Goal: Transaction & Acquisition: Purchase product/service

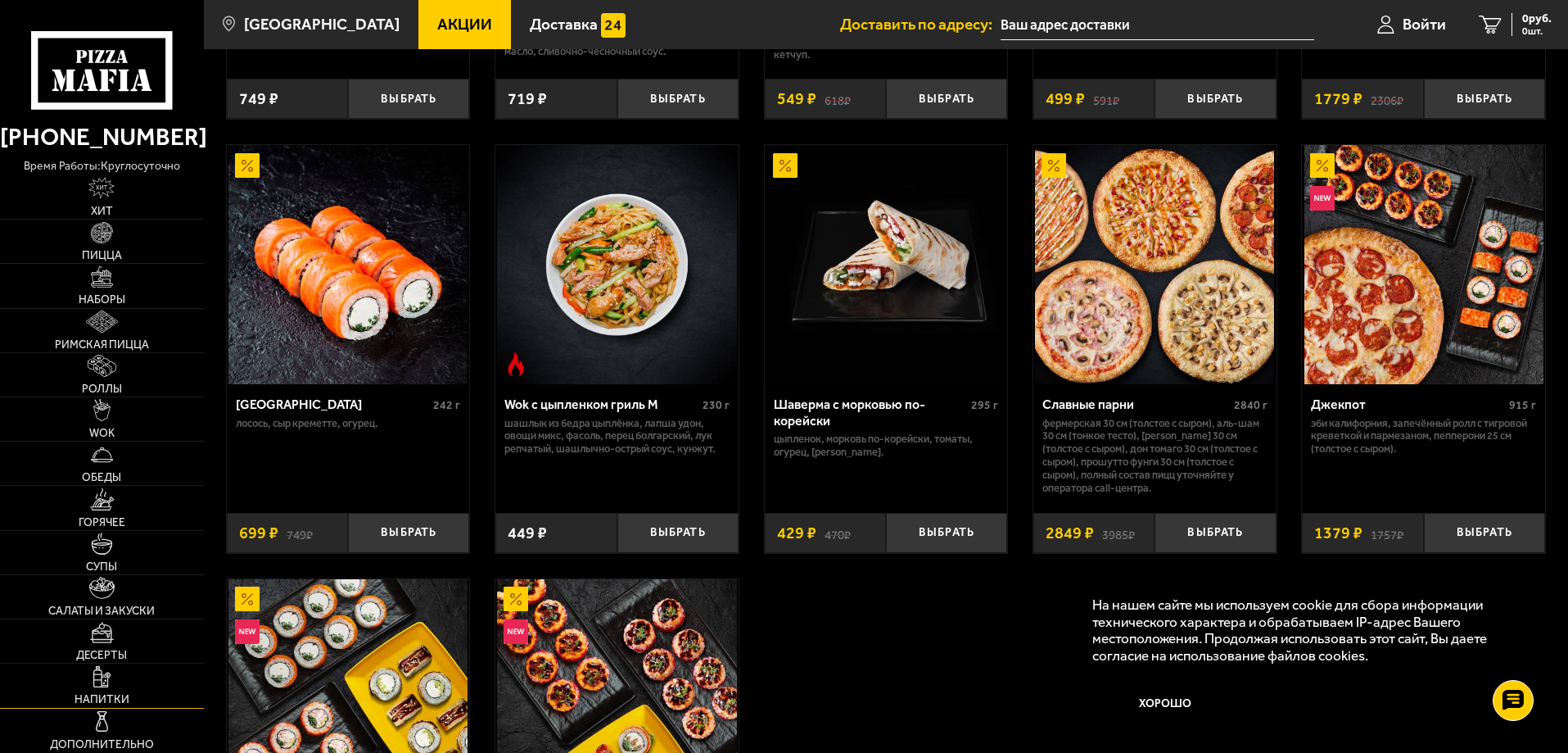
scroll to position [819, 0]
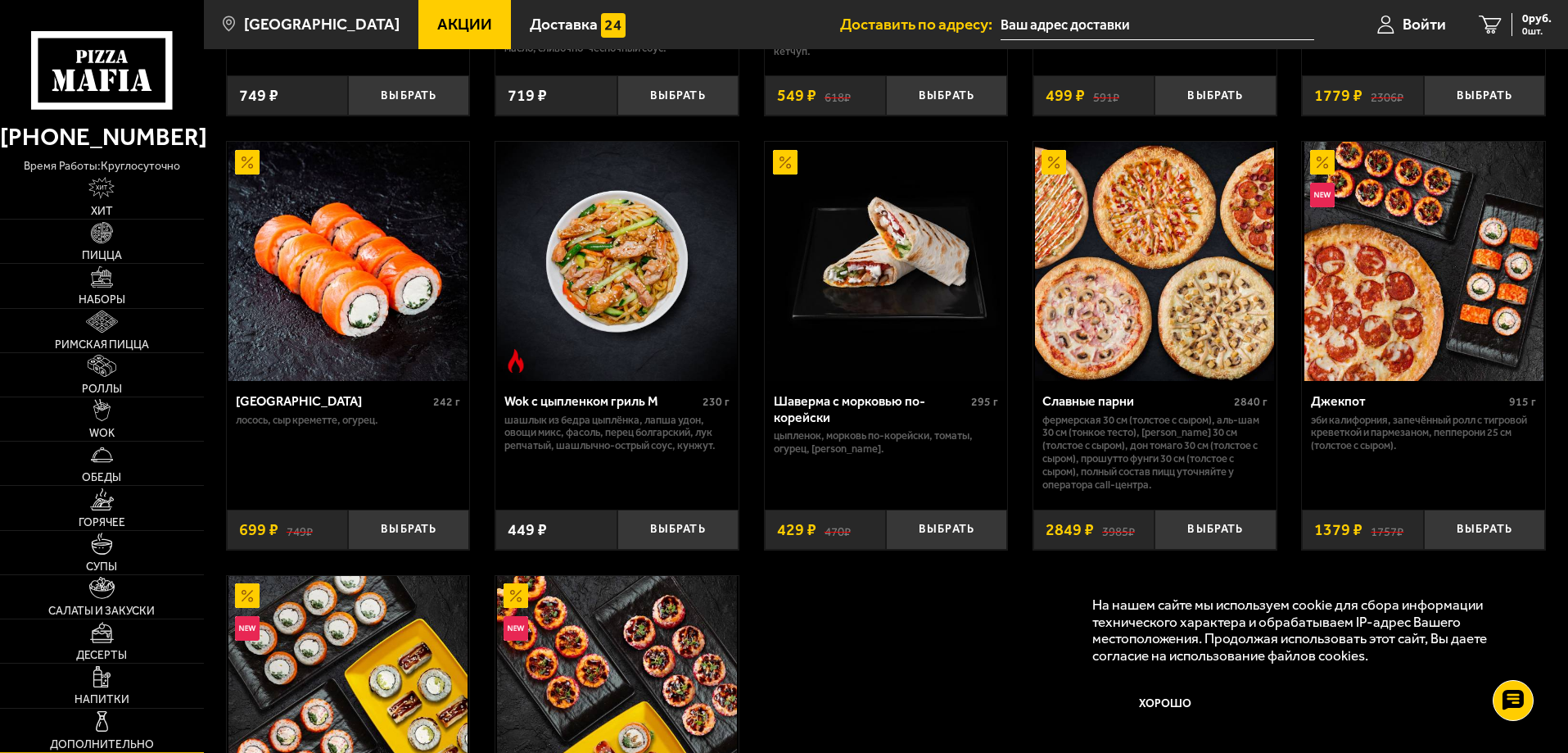
click at [114, 735] on link "Дополнительно" at bounding box center [102, 730] width 204 height 44
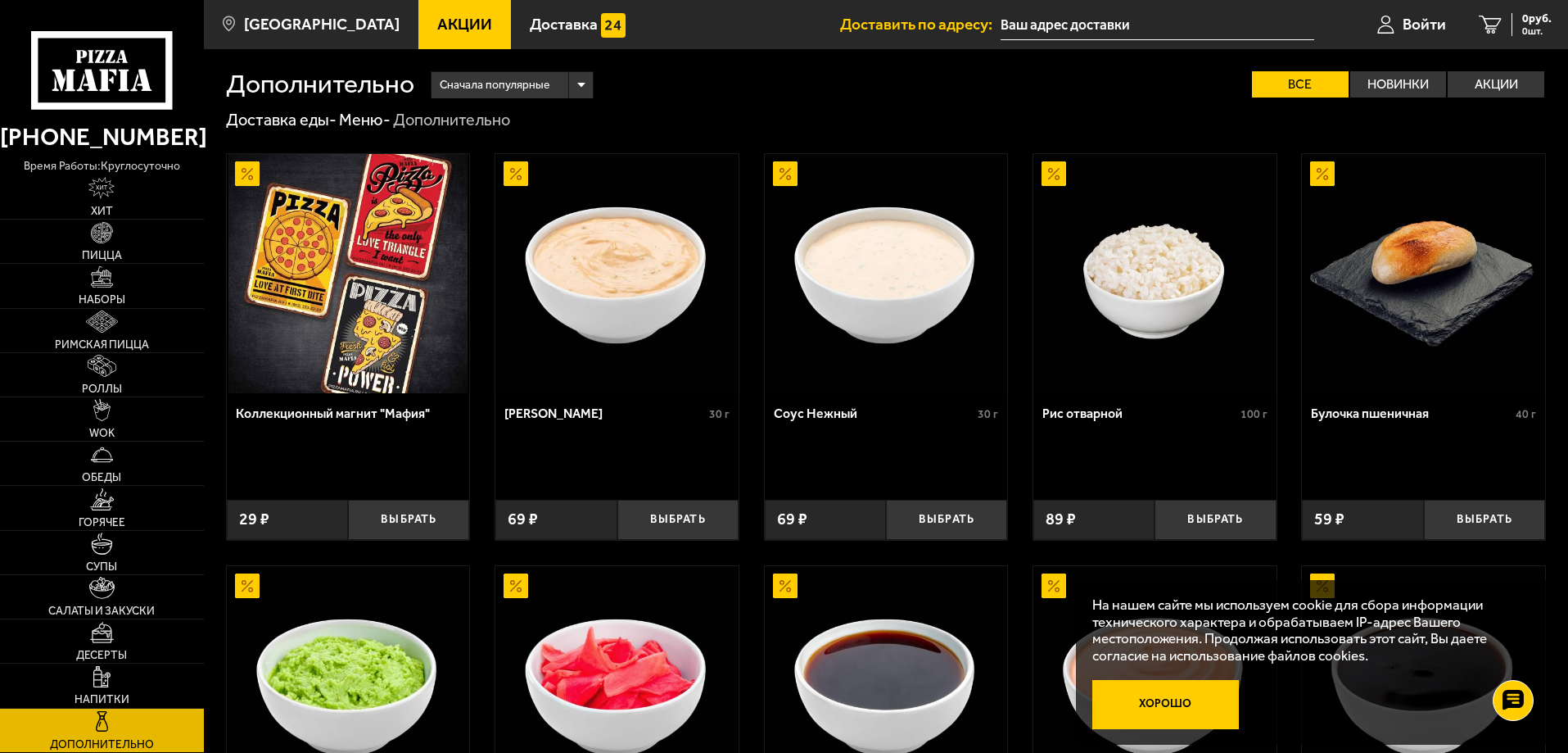
click at [1186, 708] on button "Хорошо" at bounding box center [1165, 704] width 147 height 49
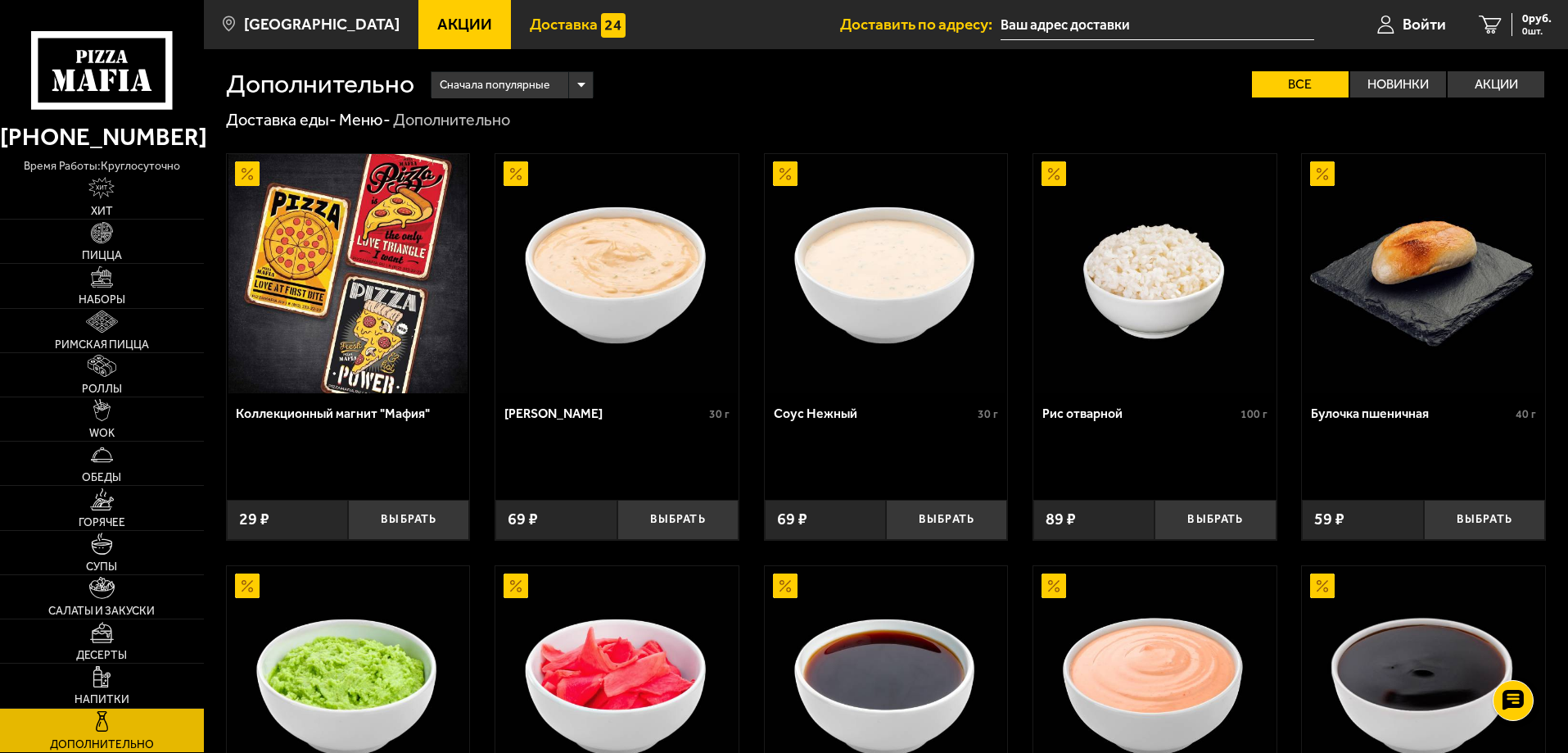
click at [529, 21] on span "Доставка" at bounding box center [563, 24] width 68 height 16
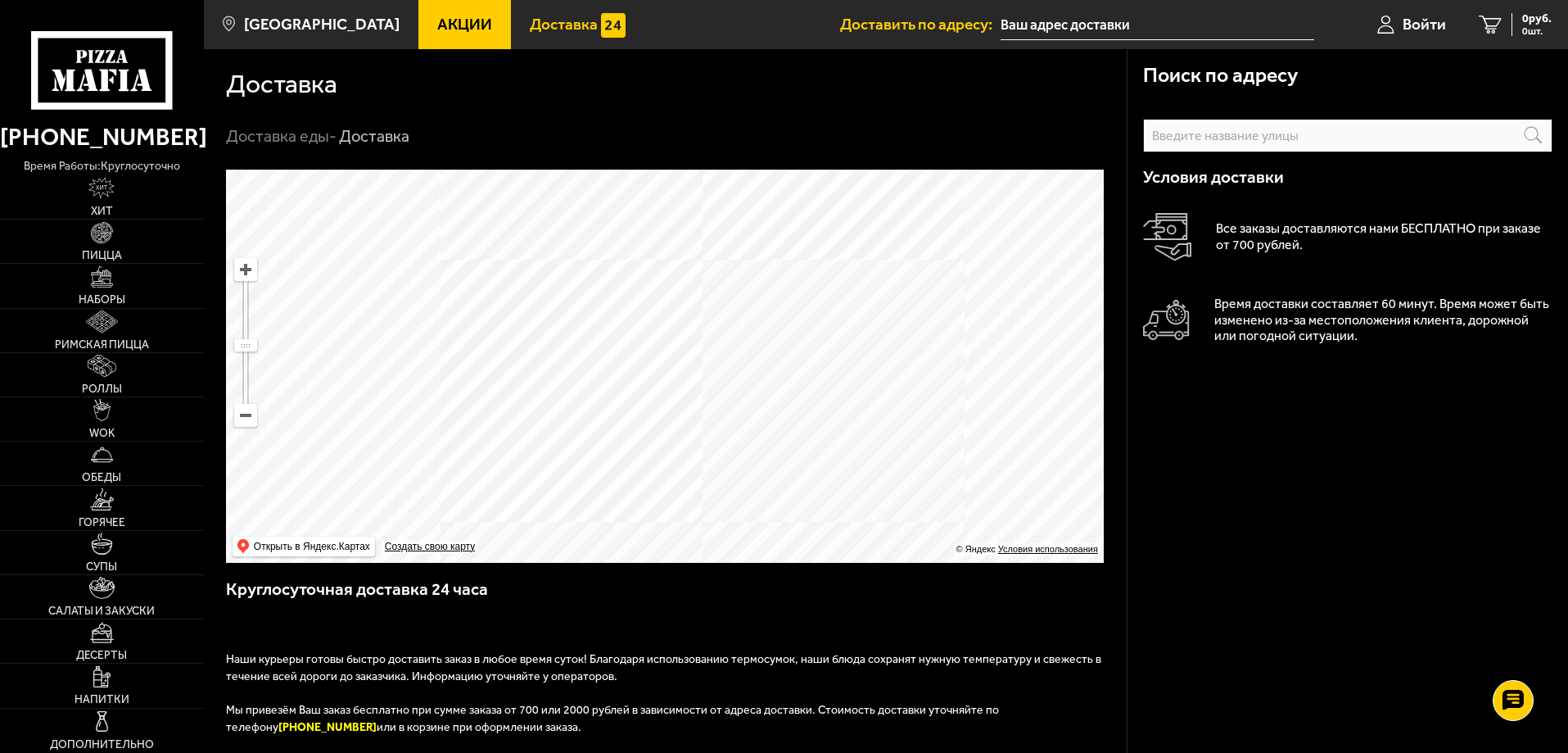
drag, startPoint x: 443, startPoint y: 380, endPoint x: 711, endPoint y: 392, distance: 268.3
click at [711, 392] on ymaps at bounding box center [665, 366] width 877 height 394
drag, startPoint x: 658, startPoint y: 344, endPoint x: 680, endPoint y: 417, distance: 76.2
click at [680, 417] on ymaps at bounding box center [665, 366] width 877 height 394
drag, startPoint x: 530, startPoint y: 328, endPoint x: 569, endPoint y: 399, distance: 81.0
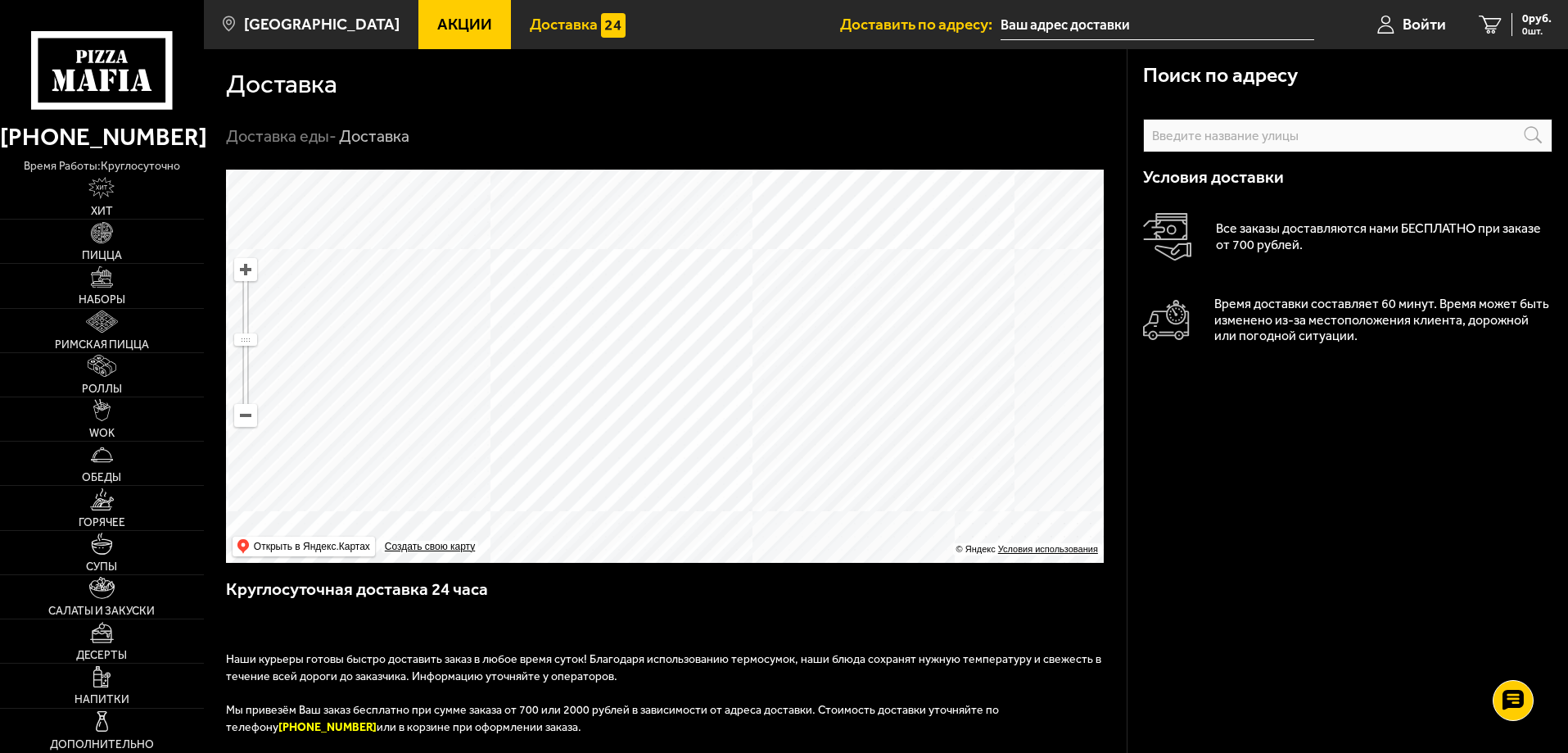
click at [569, 399] on ymaps at bounding box center [665, 366] width 877 height 394
drag, startPoint x: 723, startPoint y: 346, endPoint x: 717, endPoint y: 431, distance: 85.2
click at [717, 431] on ymaps at bounding box center [665, 366] width 877 height 394
drag, startPoint x: 690, startPoint y: 304, endPoint x: 690, endPoint y: 359, distance: 55.0
click at [690, 359] on ymaps at bounding box center [665, 366] width 877 height 394
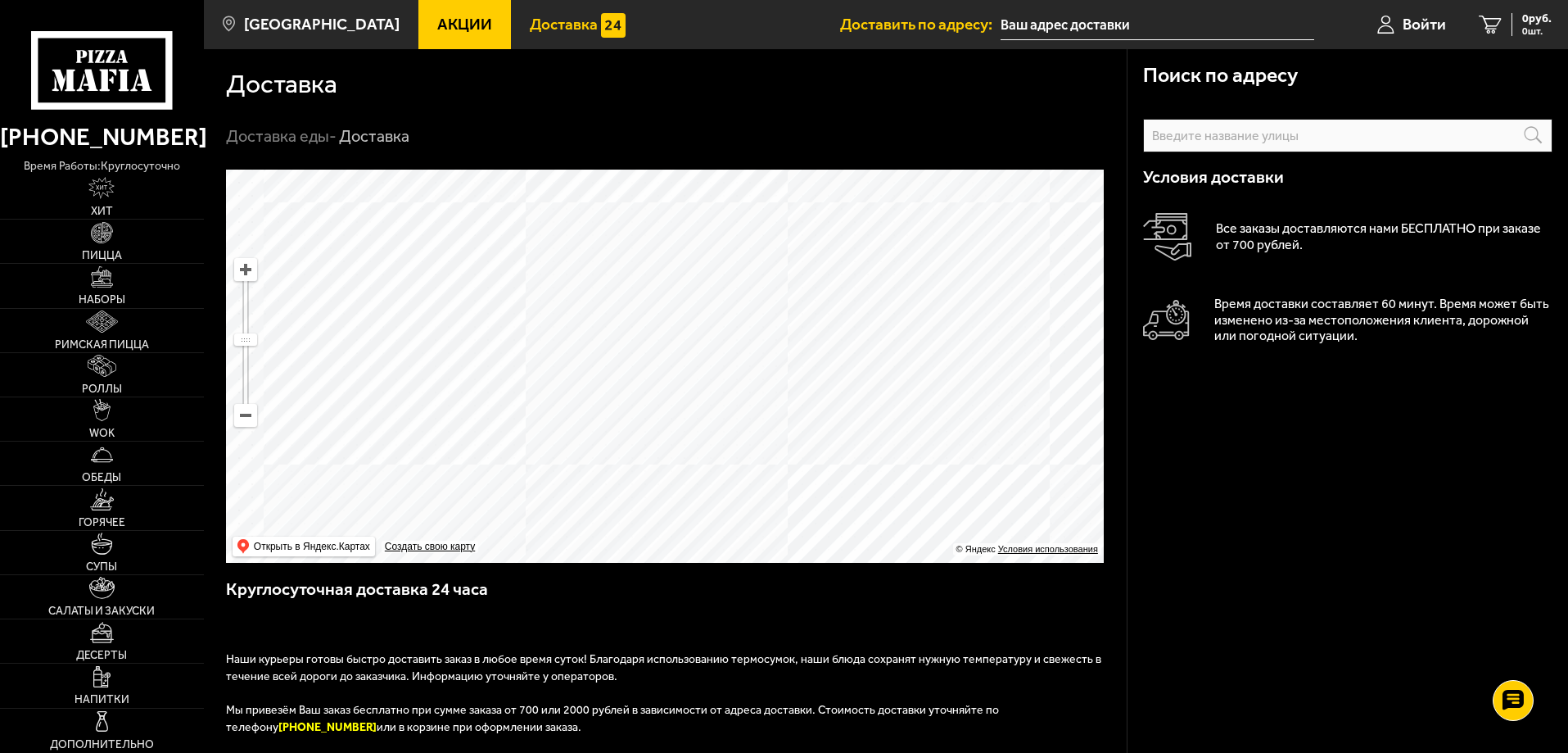
drag, startPoint x: 625, startPoint y: 481, endPoint x: 637, endPoint y: 320, distance: 161.4
click at [637, 320] on ymaps at bounding box center [665, 366] width 877 height 394
drag, startPoint x: 604, startPoint y: 264, endPoint x: 625, endPoint y: 277, distance: 24.7
click at [625, 277] on ymaps at bounding box center [665, 366] width 877 height 394
drag, startPoint x: 445, startPoint y: 236, endPoint x: 571, endPoint y: 264, distance: 129.1
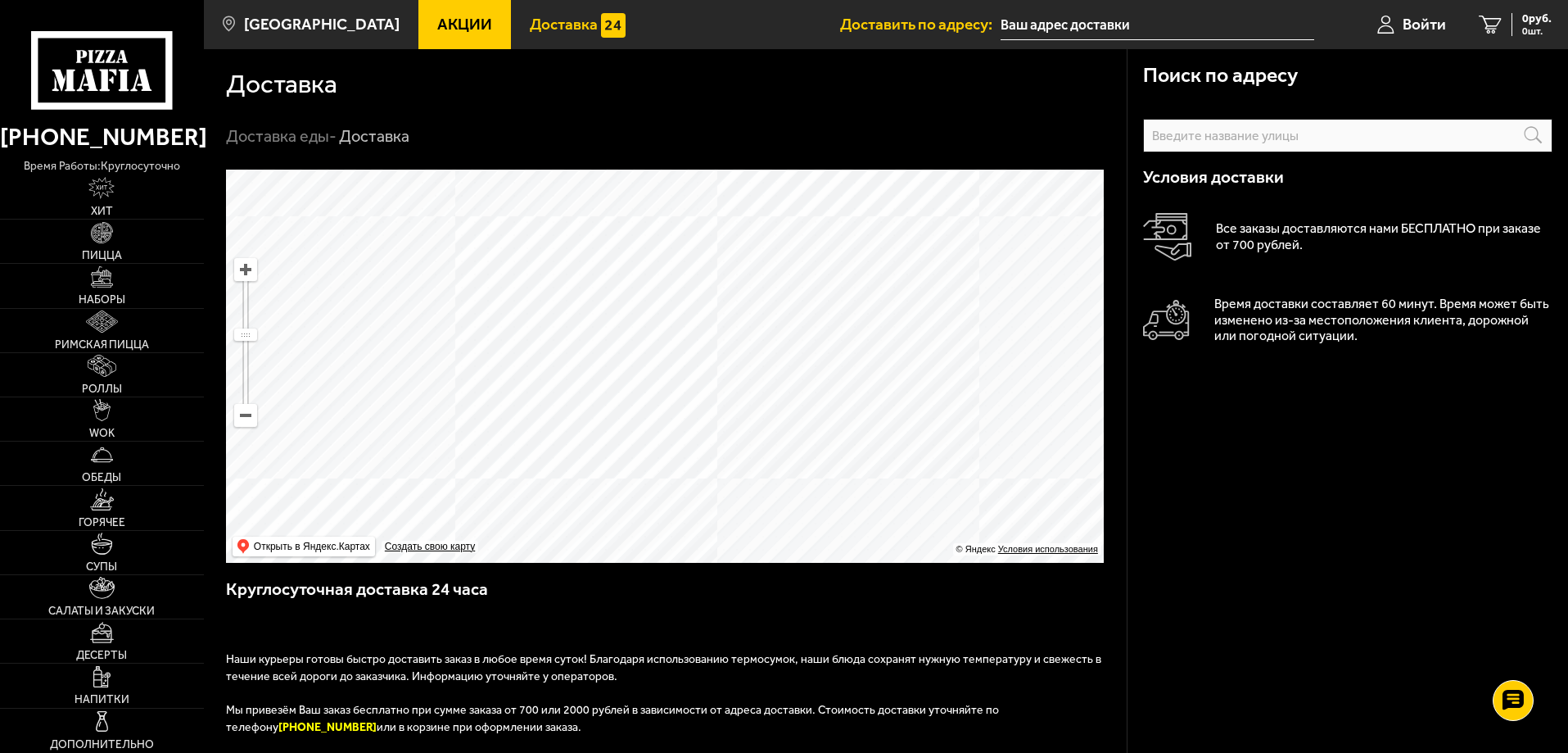
click at [571, 264] on ymaps at bounding box center [665, 366] width 877 height 394
drag, startPoint x: 729, startPoint y: 359, endPoint x: 581, endPoint y: 332, distance: 150.4
click at [581, 332] on ymaps at bounding box center [665, 366] width 877 height 394
drag, startPoint x: 686, startPoint y: 346, endPoint x: 674, endPoint y: 382, distance: 37.9
click at [674, 382] on ymaps at bounding box center [665, 366] width 877 height 394
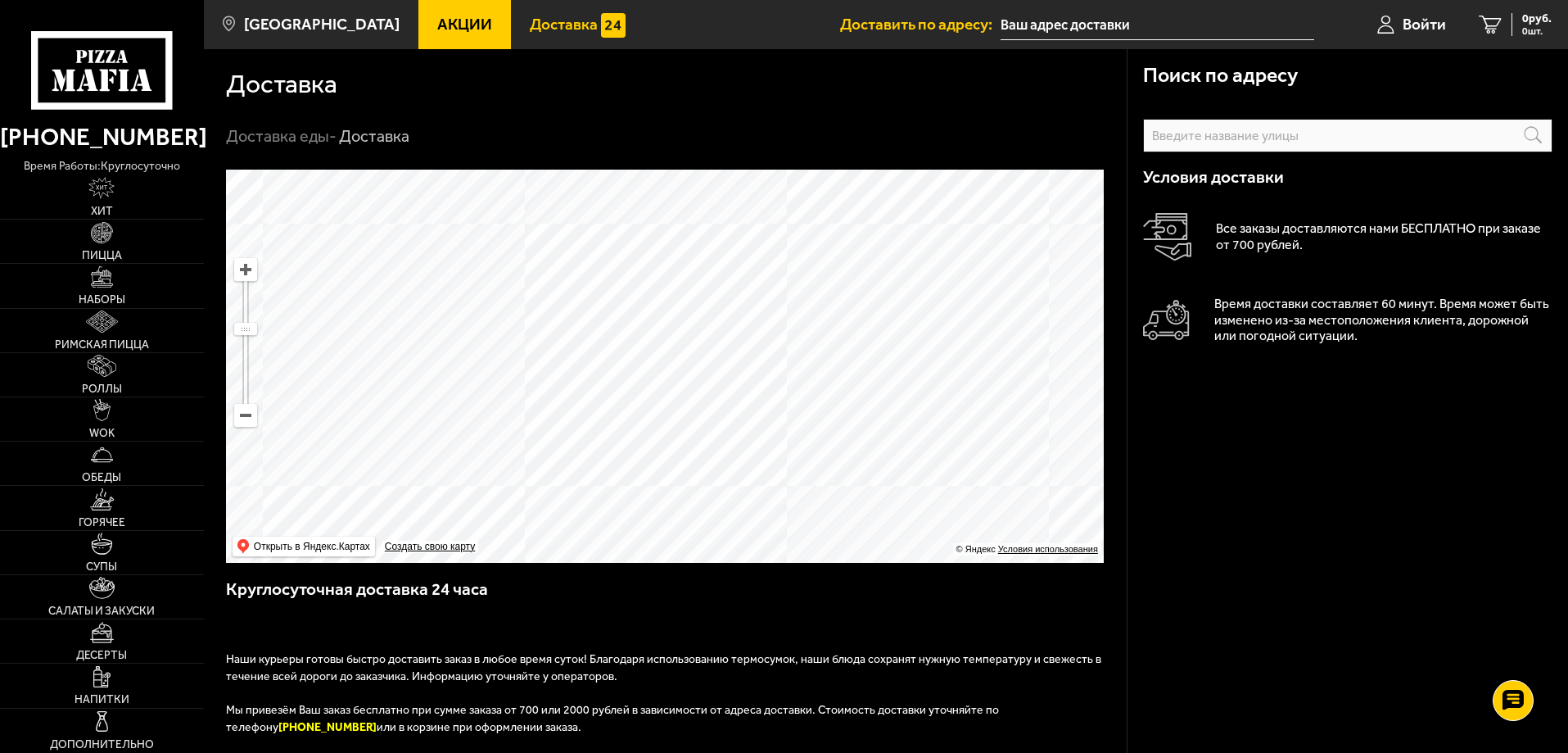
drag, startPoint x: 584, startPoint y: 388, endPoint x: 570, endPoint y: 508, distance: 120.8
click at [570, 508] on ymaps at bounding box center [665, 366] width 877 height 394
drag, startPoint x: 695, startPoint y: 256, endPoint x: 684, endPoint y: 399, distance: 143.4
click at [684, 399] on ymaps at bounding box center [665, 366] width 877 height 394
drag, startPoint x: 729, startPoint y: 246, endPoint x: 740, endPoint y: 412, distance: 166.4
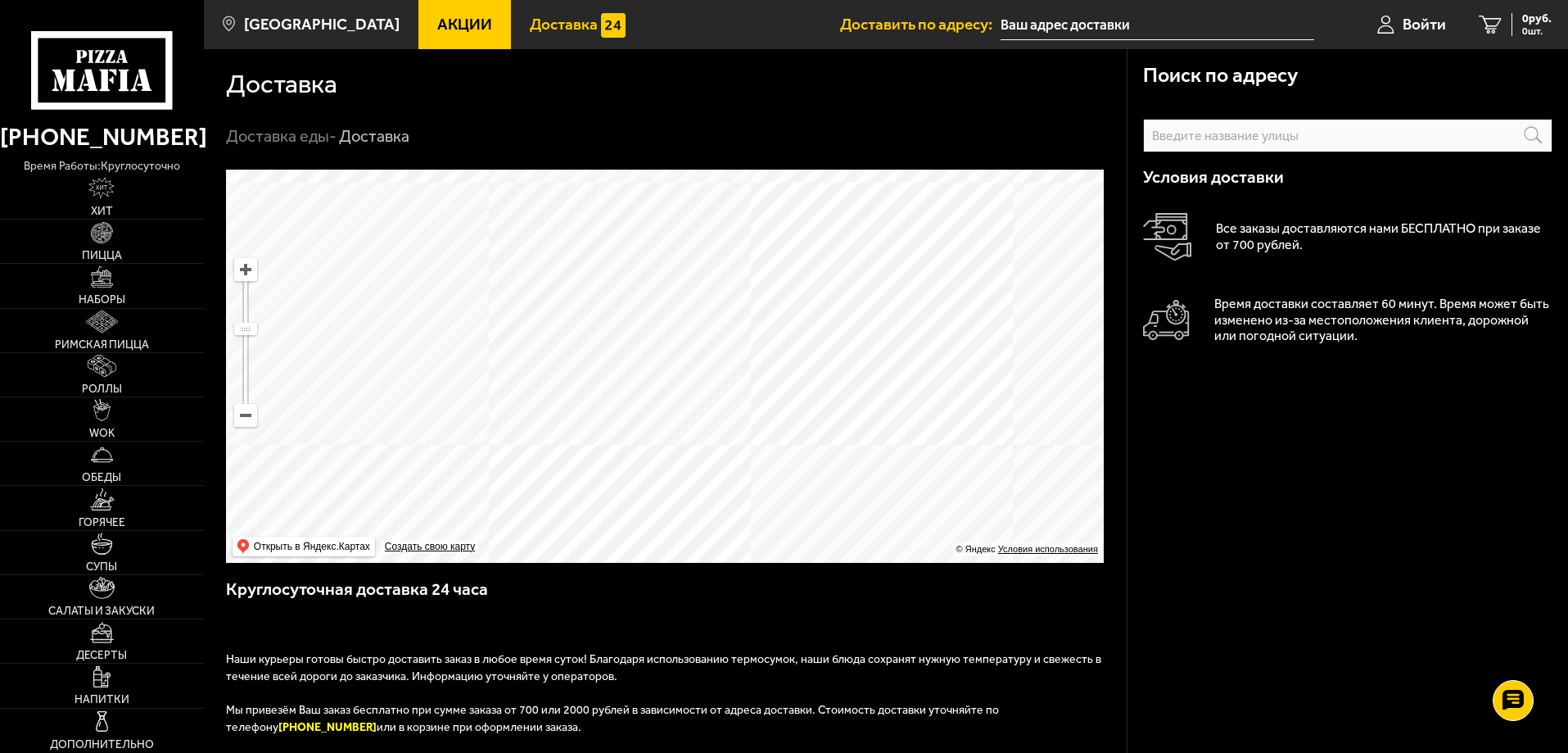
click at [740, 412] on ymaps at bounding box center [665, 366] width 877 height 394
drag, startPoint x: 1081, startPoint y: 332, endPoint x: 917, endPoint y: 302, distance: 166.7
click at [917, 302] on ymaps at bounding box center [665, 366] width 877 height 394
drag, startPoint x: 719, startPoint y: 336, endPoint x: 734, endPoint y: 372, distance: 39.0
click at [734, 372] on ymaps at bounding box center [665, 366] width 877 height 394
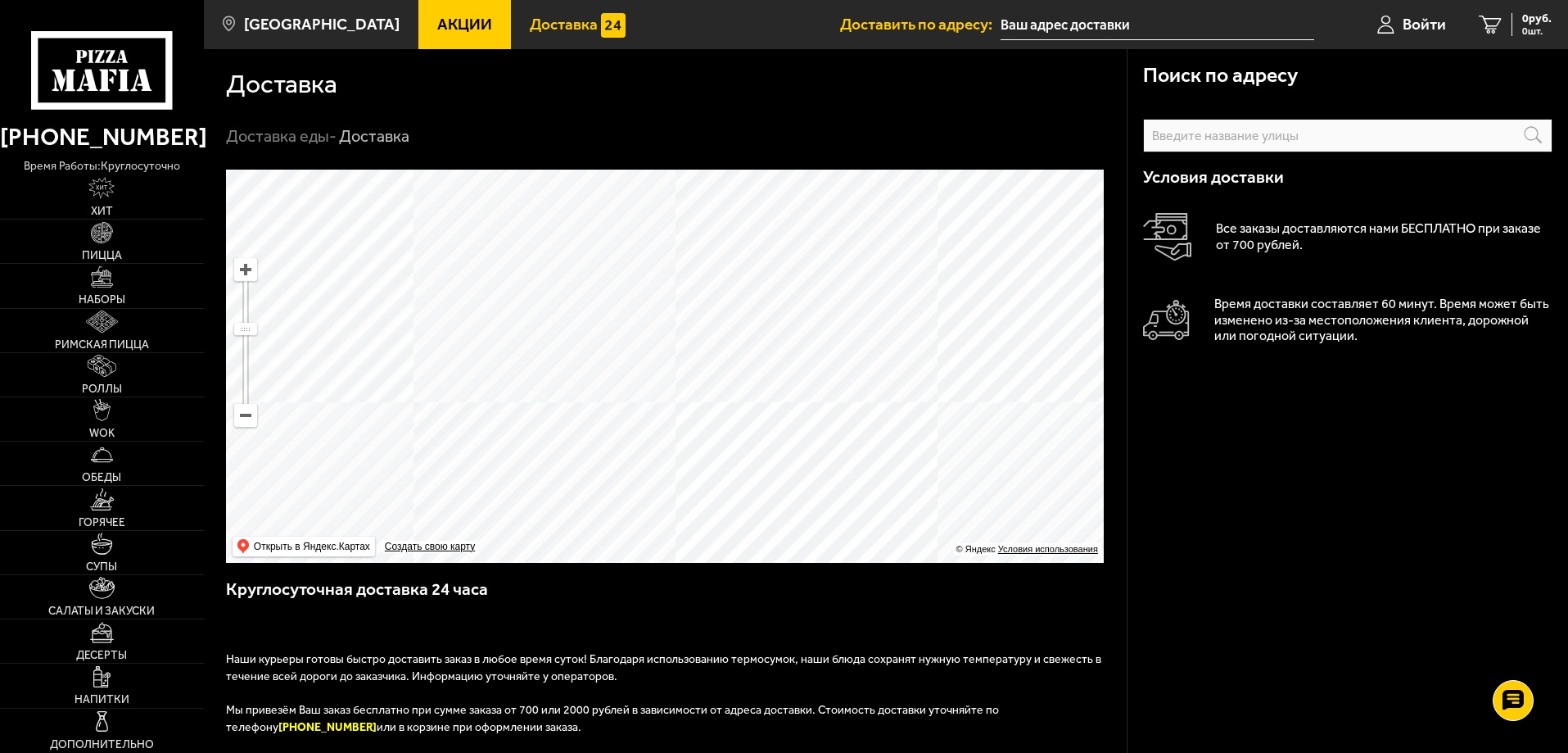
drag, startPoint x: 542, startPoint y: 302, endPoint x: 744, endPoint y: 325, distance: 203.3
click at [744, 325] on ymaps at bounding box center [665, 366] width 877 height 394
click at [111, 328] on img at bounding box center [102, 321] width 31 height 22
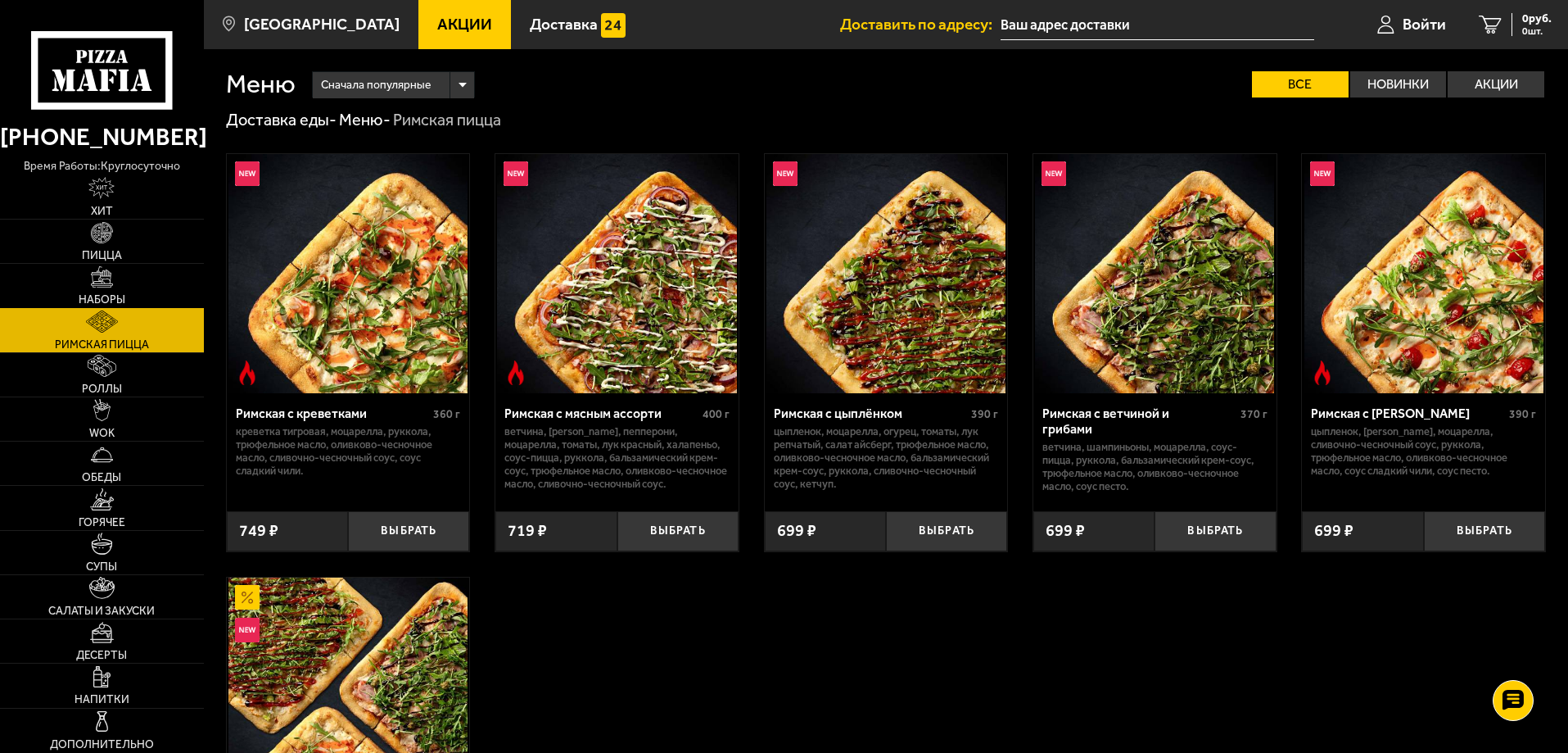
click at [96, 264] on link "Наборы" at bounding box center [102, 285] width 204 height 44
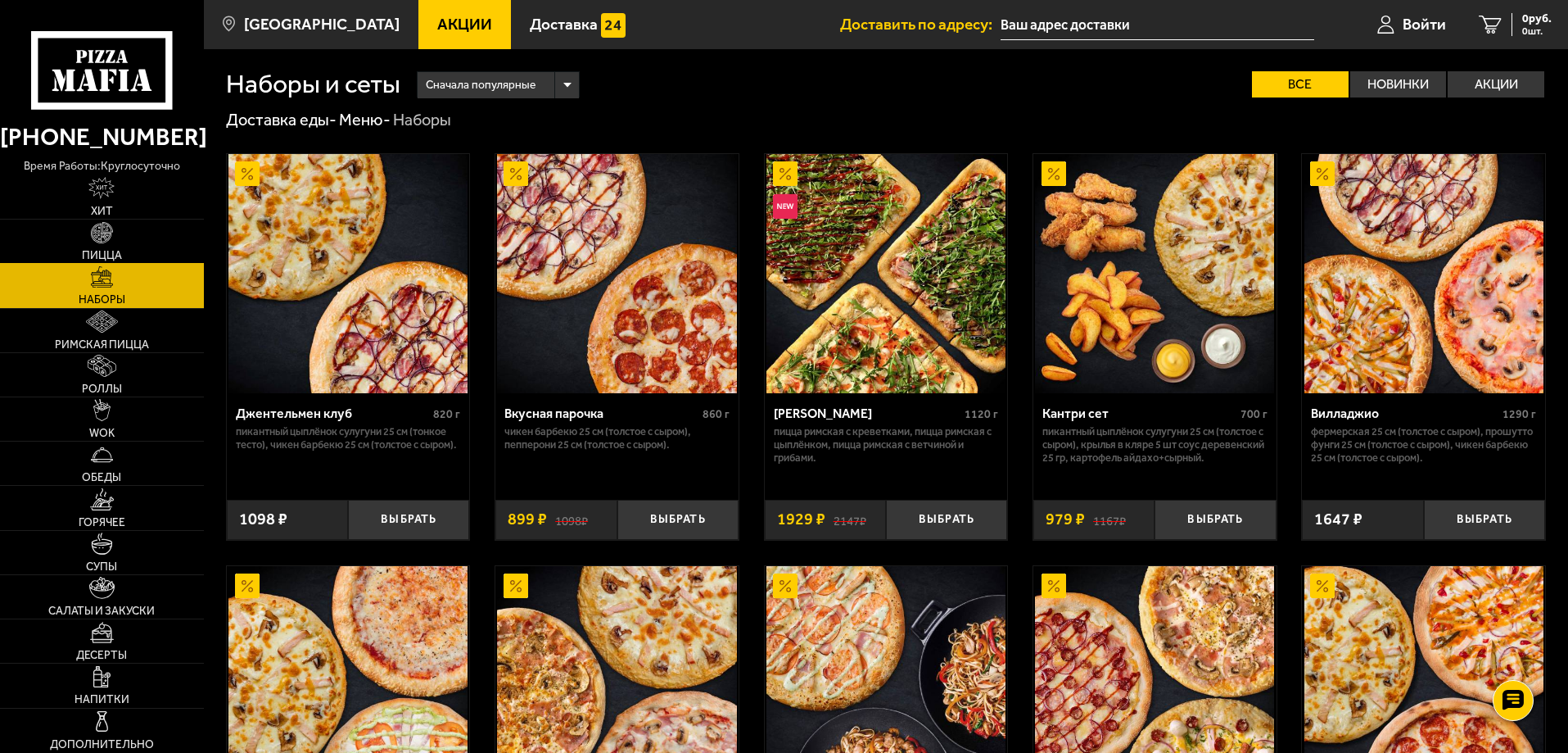
click at [96, 246] on link "Пицца" at bounding box center [102, 242] width 204 height 44
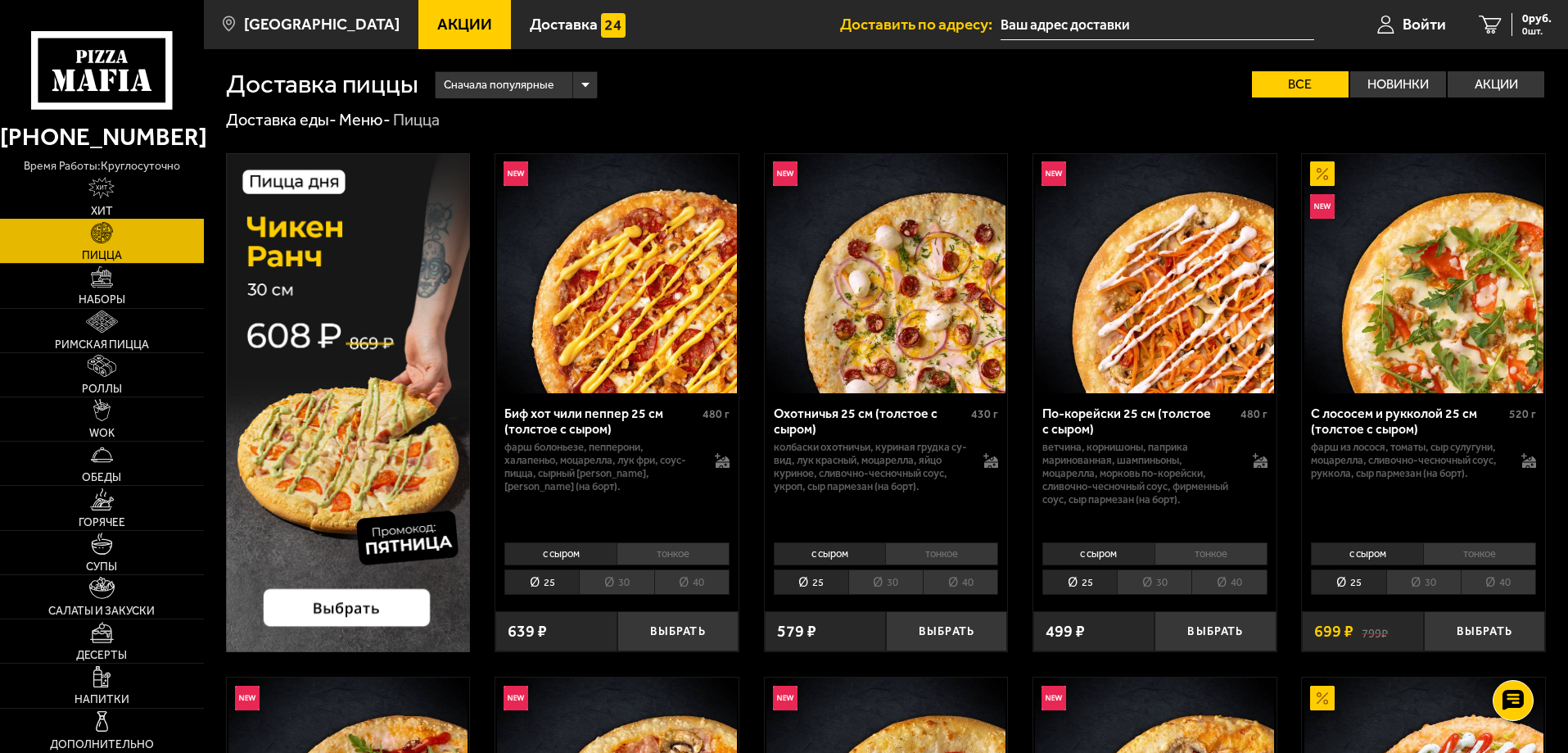
click at [107, 206] on span "Хит" at bounding box center [101, 211] width 22 height 11
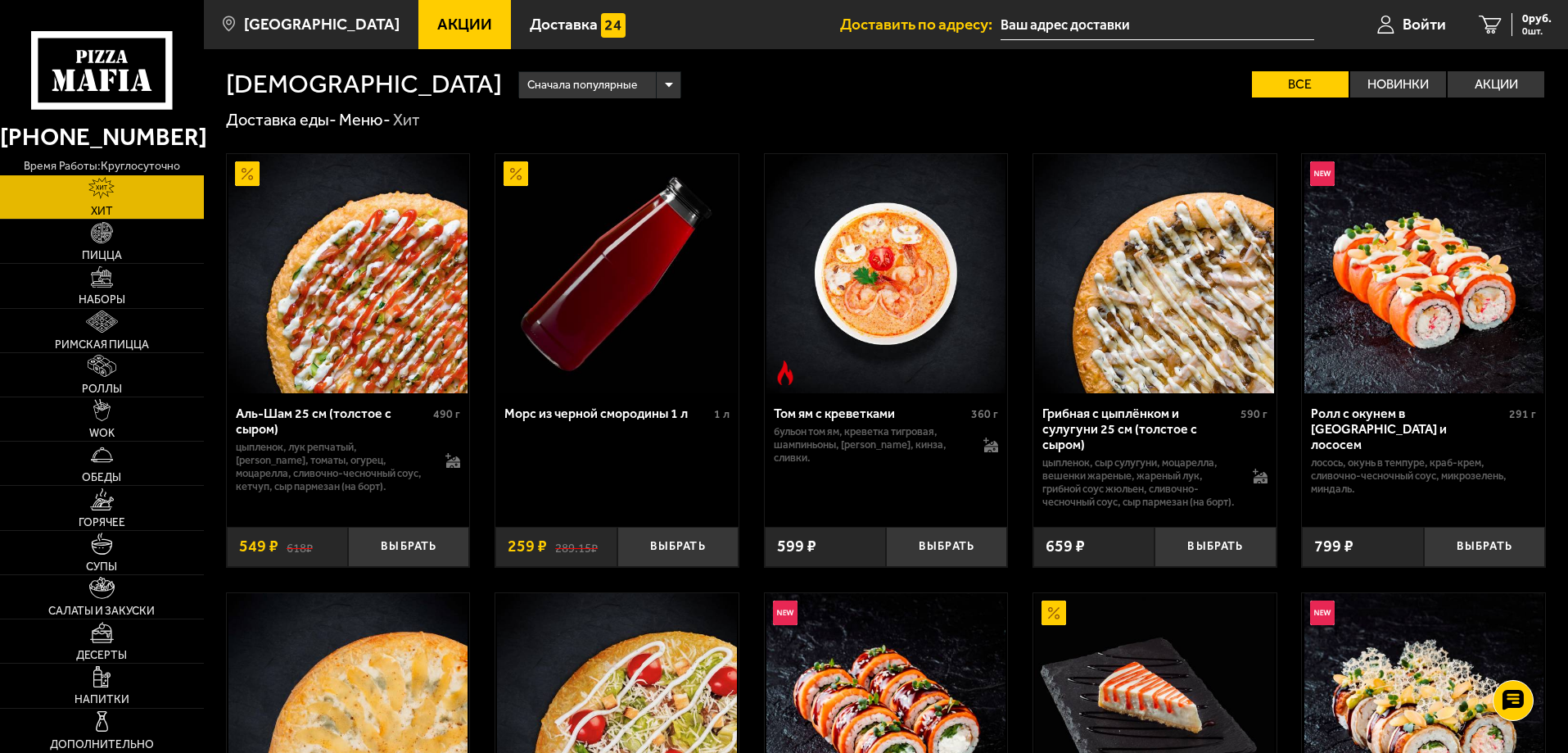
click at [440, 36] on link "Акции" at bounding box center [465, 24] width 92 height 49
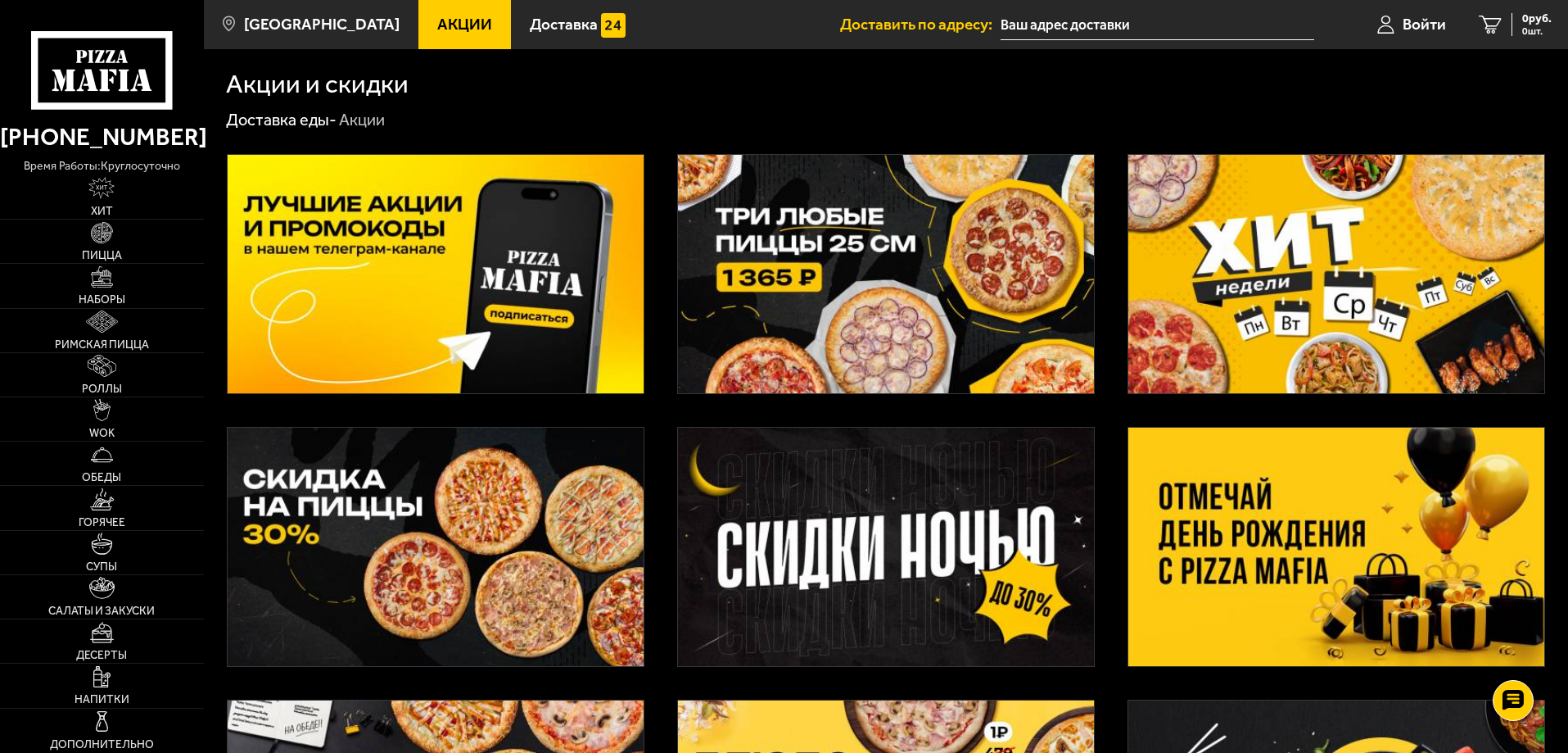
click at [927, 322] on img at bounding box center [885, 273] width 416 height 238
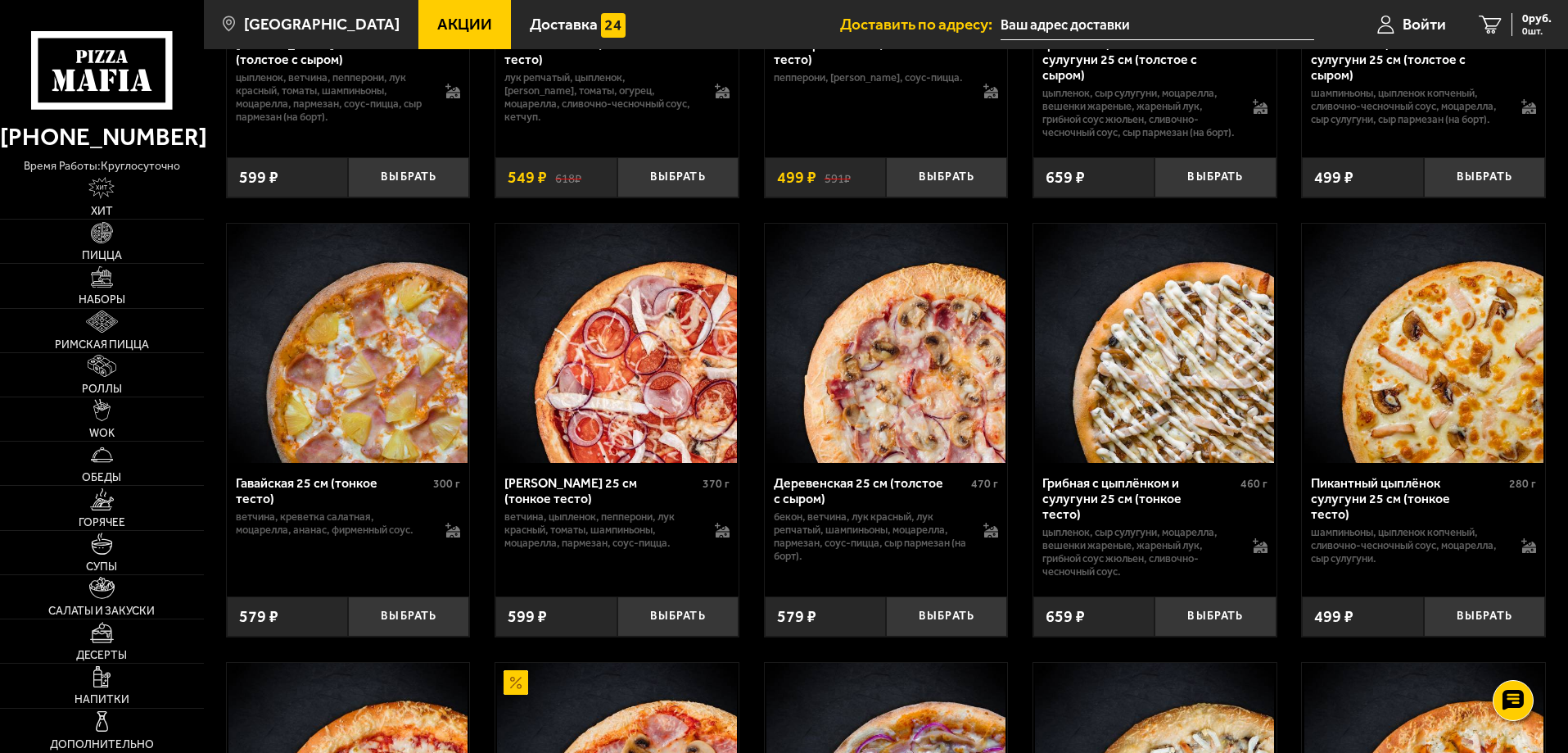
scroll to position [1802, 0]
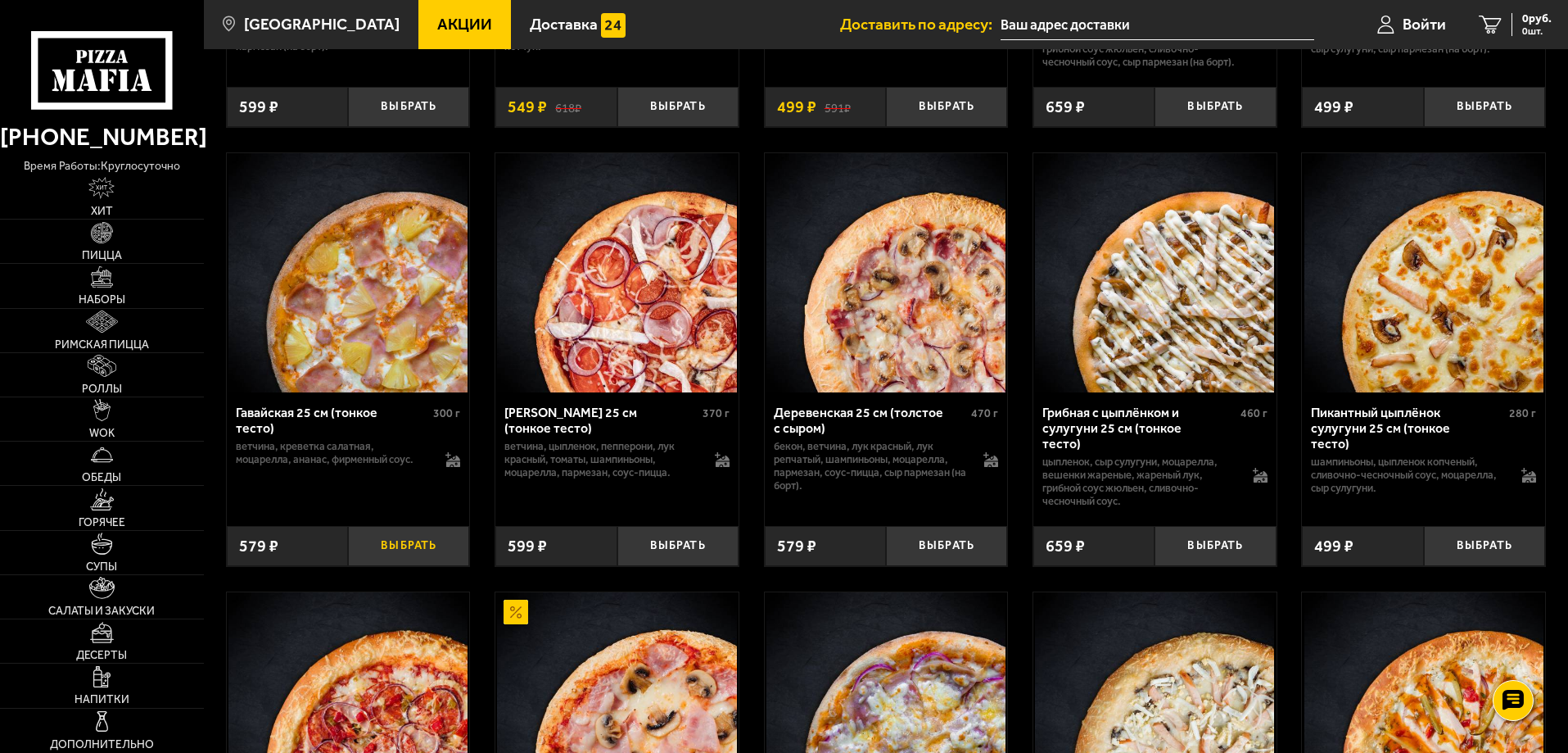
click at [407, 566] on button "Выбрать" at bounding box center [408, 546] width 121 height 40
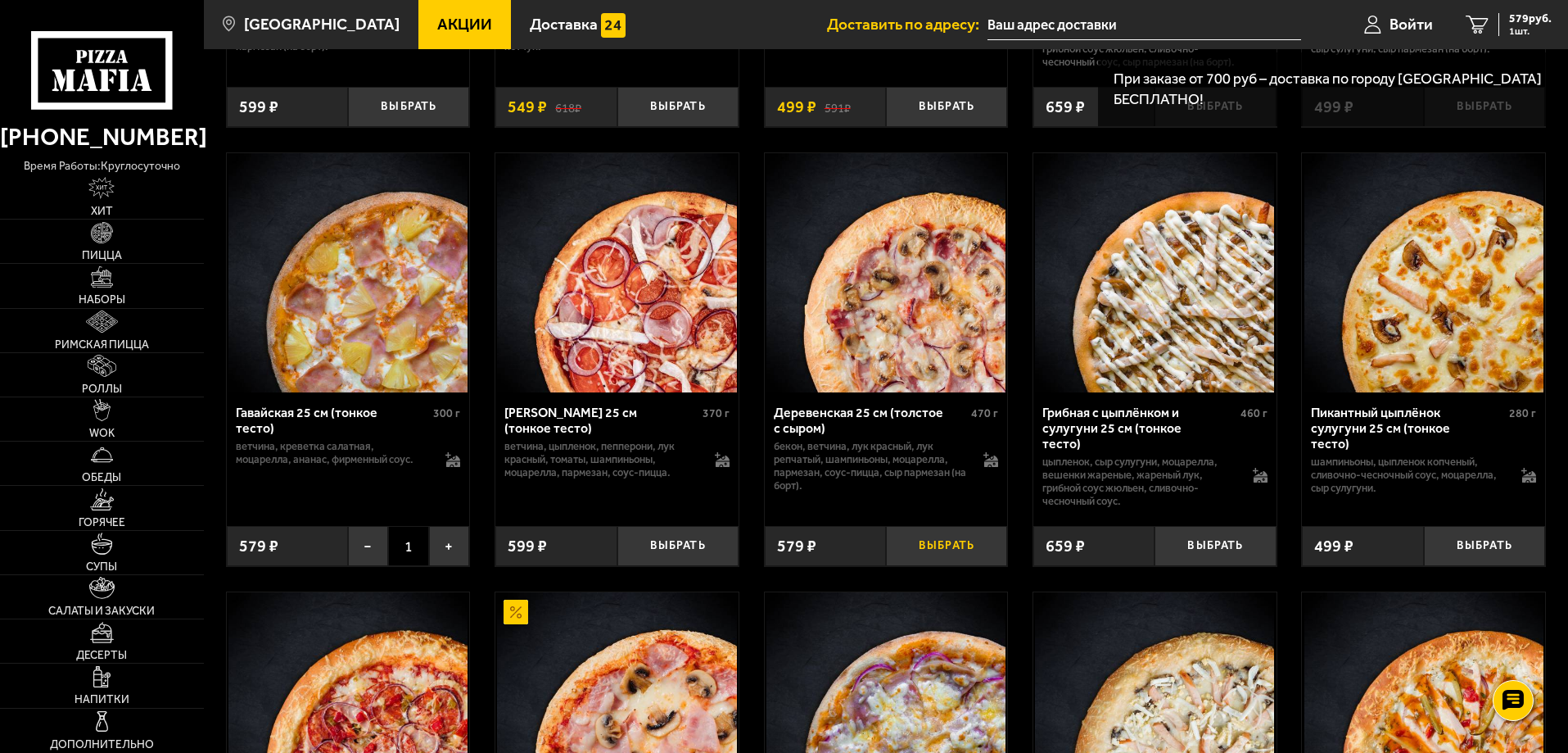
click at [933, 565] on button "Выбрать" at bounding box center [946, 546] width 121 height 40
drag, startPoint x: 635, startPoint y: 541, endPoint x: 634, endPoint y: 553, distance: 12.0
click at [634, 541] on div "Петровская 25 см (тонкое тесто) 370 г ветчина, цыпленок, пепперони, лук красный…" at bounding box center [617, 479] width 243 height 174
click at [672, 566] on button "Выбрать" at bounding box center [678, 546] width 121 height 40
click at [1520, 26] on span "3 шт." at bounding box center [1527, 31] width 49 height 10
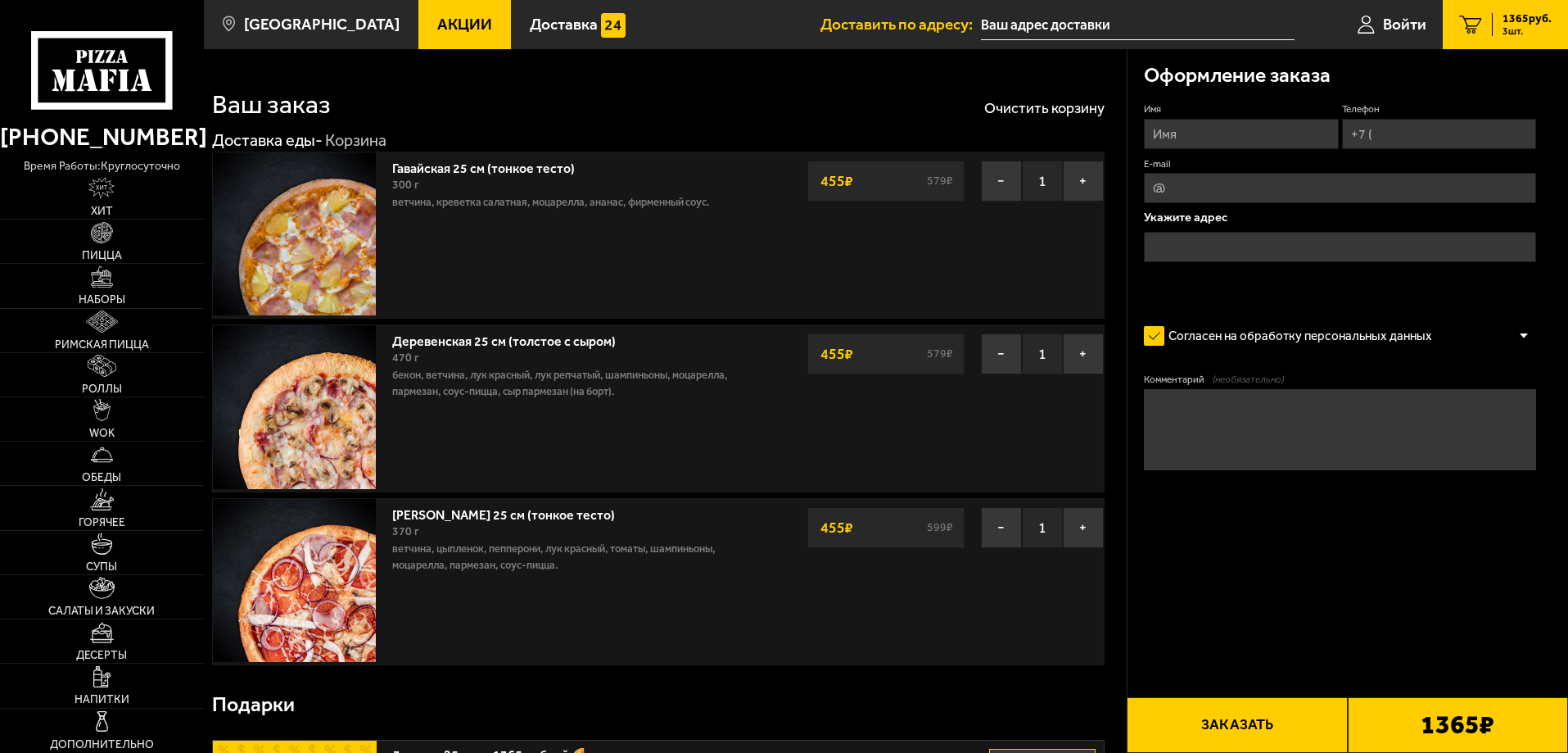
click at [1132, 10] on input "text" at bounding box center [1138, 24] width 314 height 31
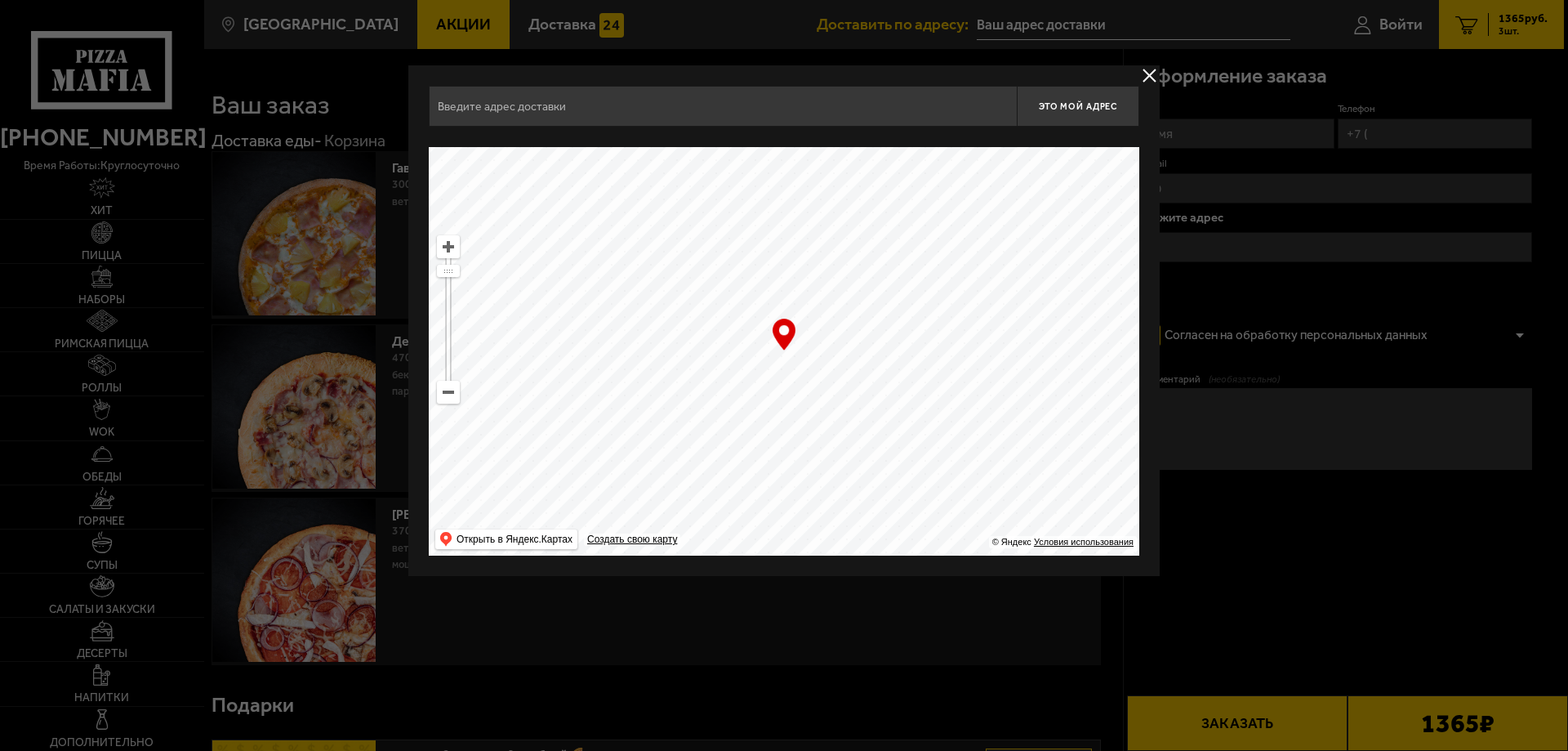
click at [616, 101] on input "text" at bounding box center [723, 106] width 588 height 41
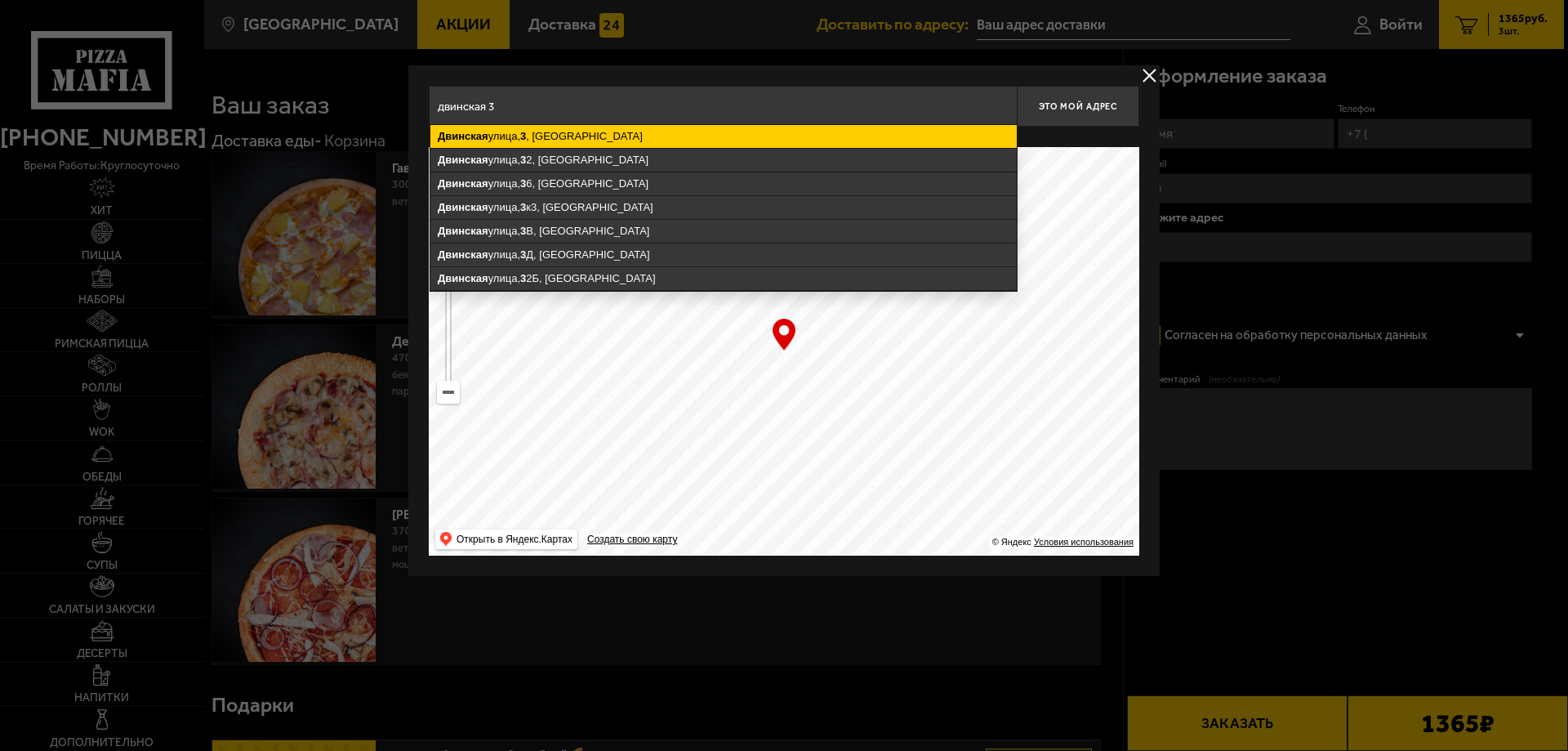
click at [611, 142] on ymaps "Двинская улица, 3 , Санкт-Петербург" at bounding box center [724, 137] width 586 height 23
type input "Санкт-Петербург, Двинская улица, 3"
type input "[STREET_ADDRESS]"
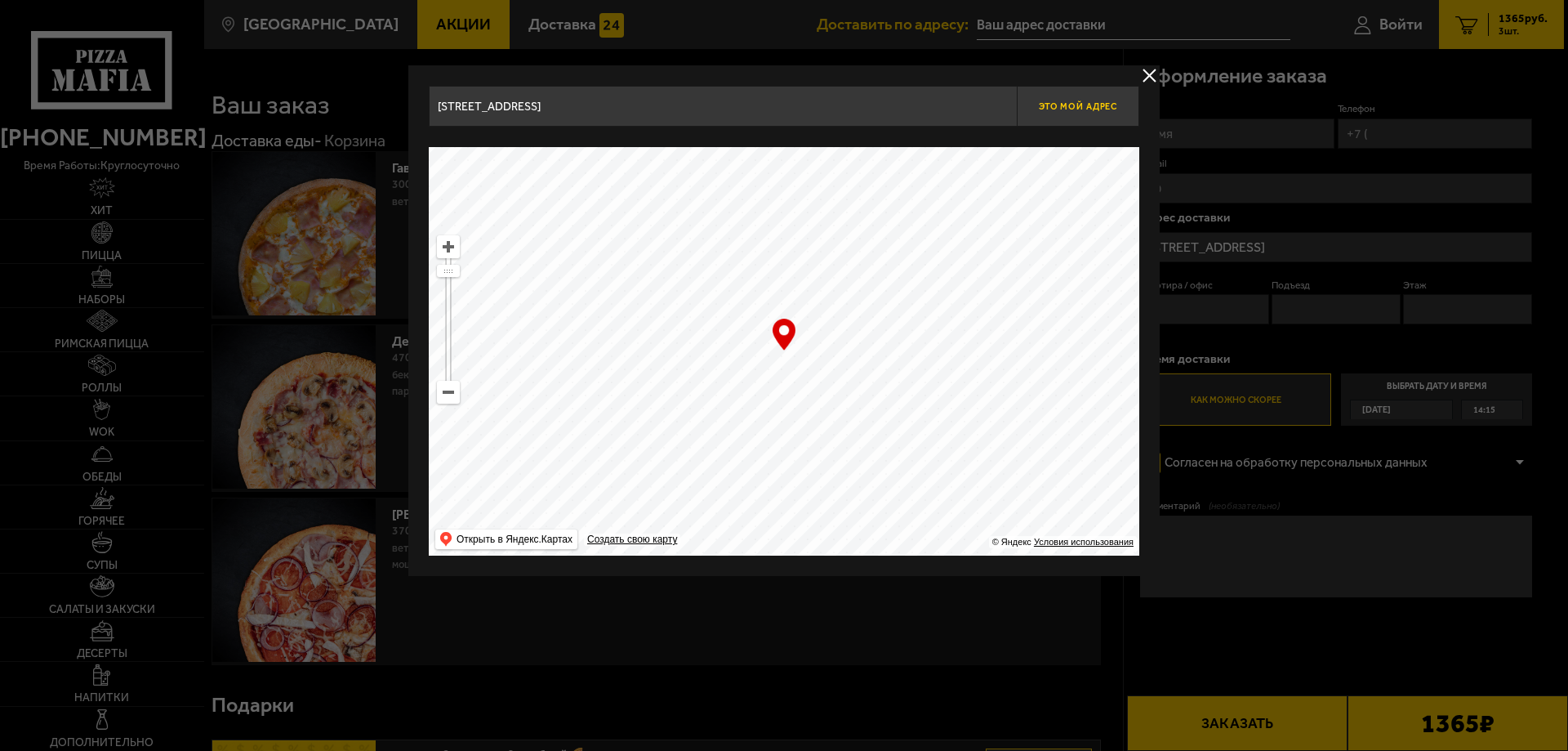
click at [1109, 114] on button "Это мой адрес" at bounding box center [1078, 106] width 123 height 41
type input "[STREET_ADDRESS]"
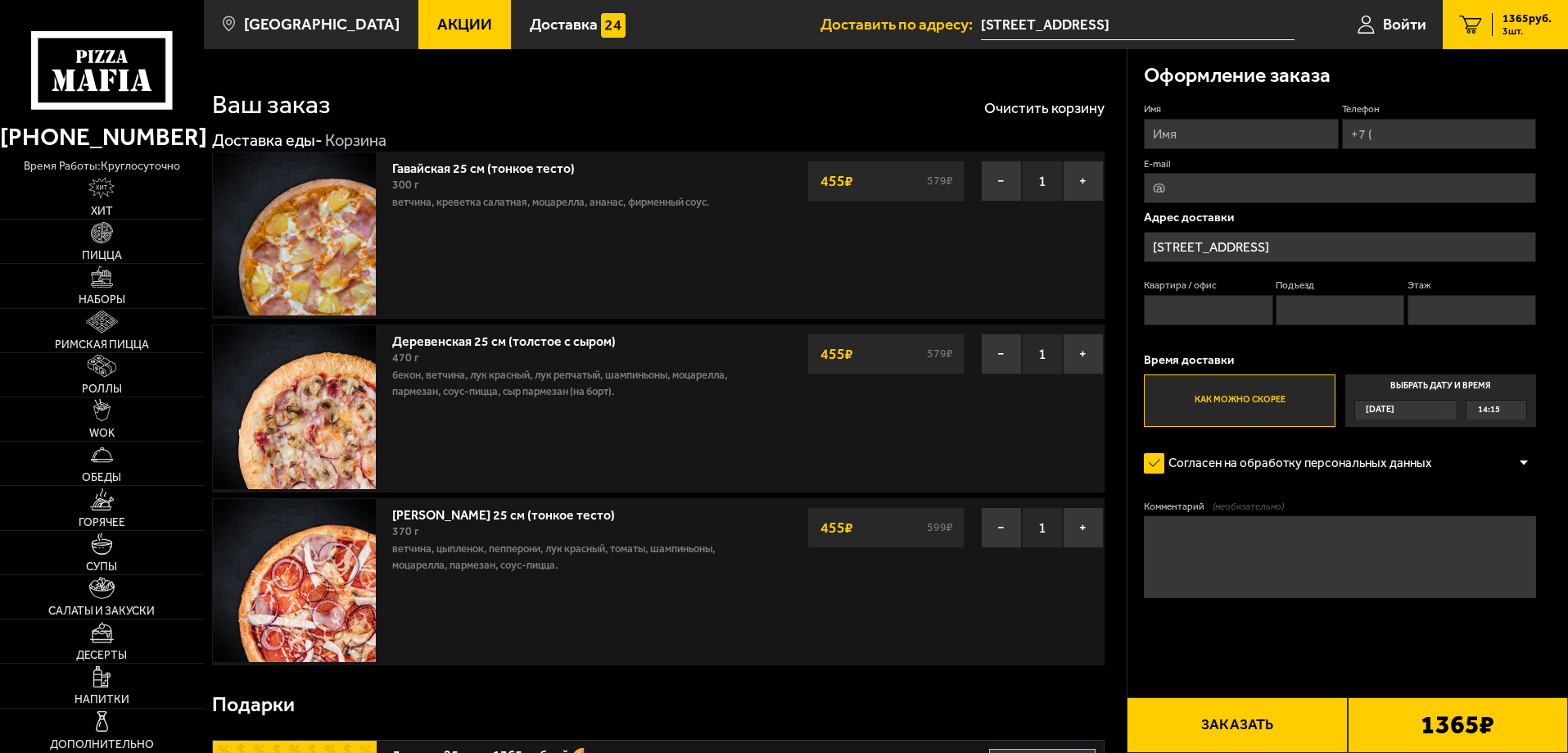
click at [1430, 391] on label "Выбрать дату и время Сегодня 14:15" at bounding box center [1440, 400] width 191 height 52
click at [0, 0] on input "Выбрать дату и время Сегодня 14:15" at bounding box center [0, 0] width 0 height 0
click at [1432, 411] on div "Сегодня" at bounding box center [1398, 410] width 86 height 19
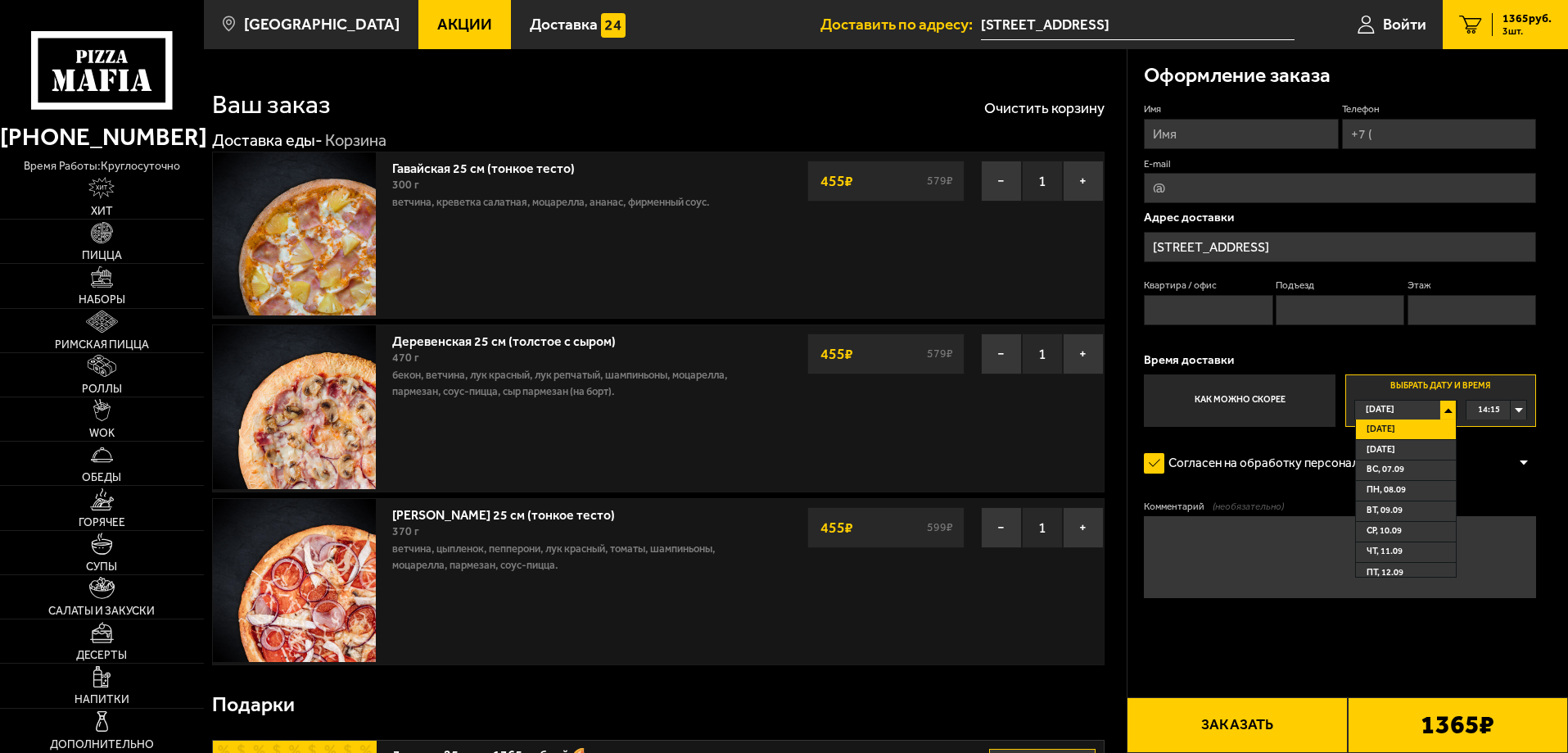
click at [1317, 649] on form "Имя Телефон E-mail Адрес доставки Двинская улица, 3 Квартира / офис Подъезд Эта…" at bounding box center [1340, 398] width 392 height 592
click at [437, 26] on span "Акции" at bounding box center [464, 24] width 55 height 16
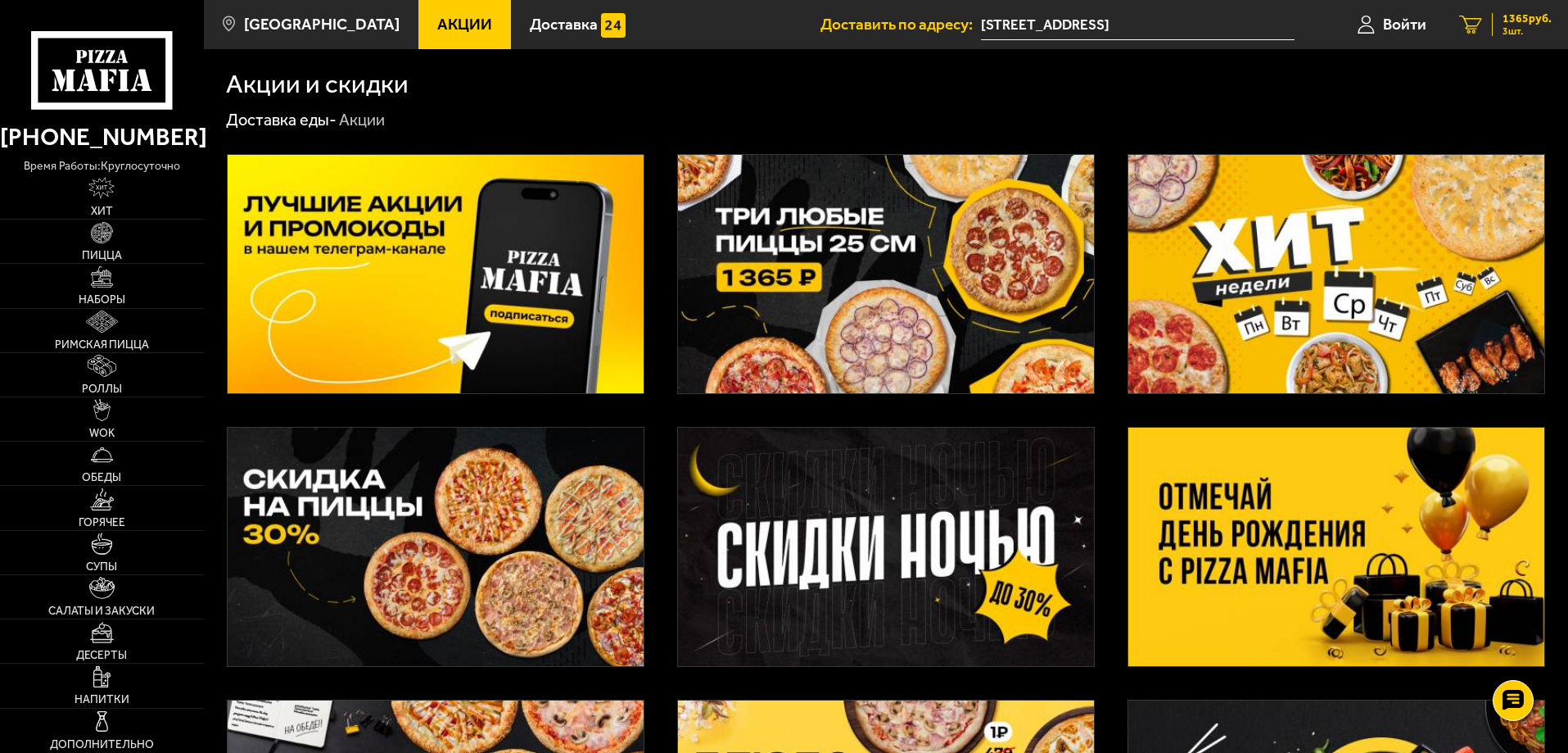
click at [1517, 13] on span "1365 руб." at bounding box center [1527, 18] width 49 height 11
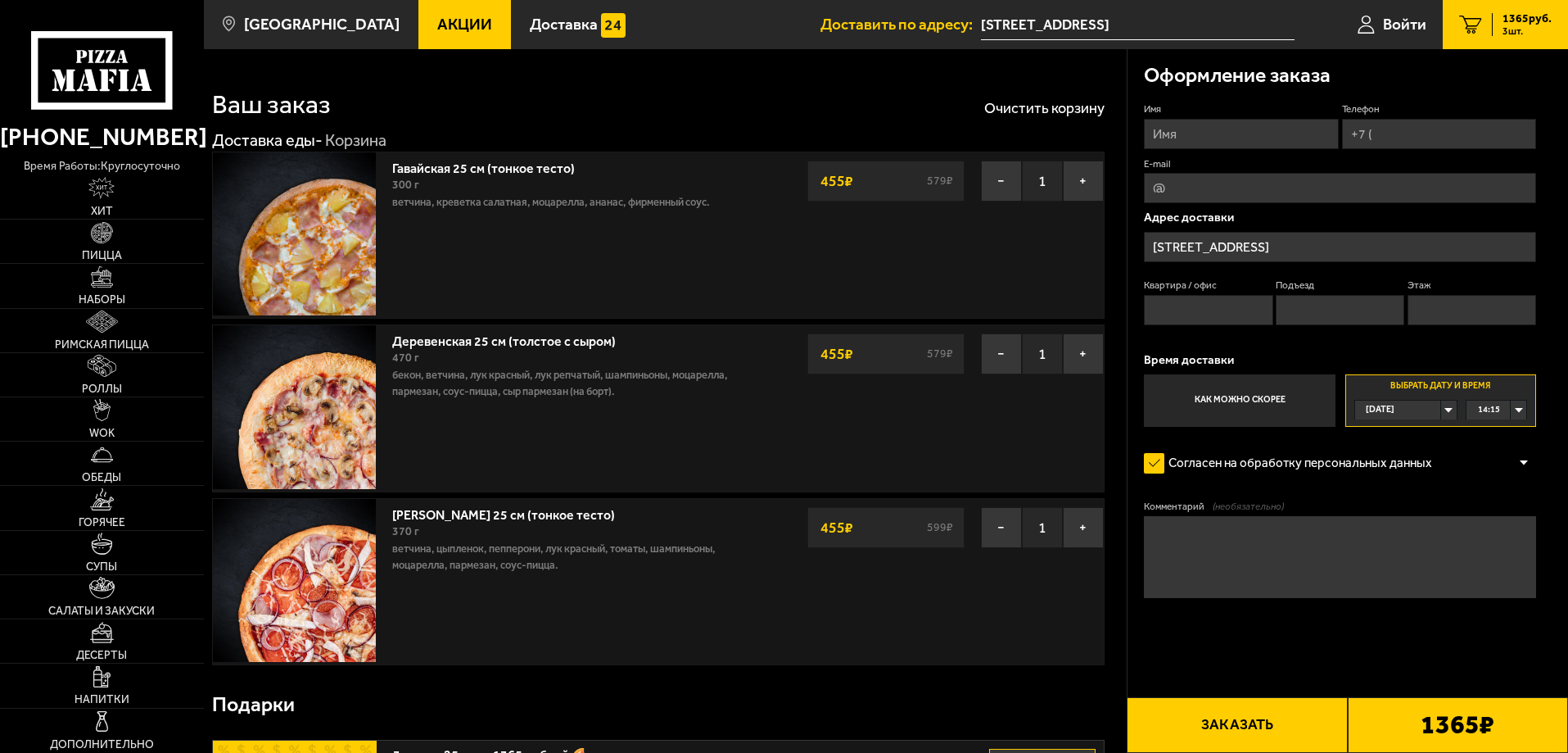
click at [1033, 97] on div "Ваш заказ Очистить корзину" at bounding box center [658, 93] width 892 height 48
click at [1033, 105] on button "Очистить корзину" at bounding box center [1044, 107] width 120 height 15
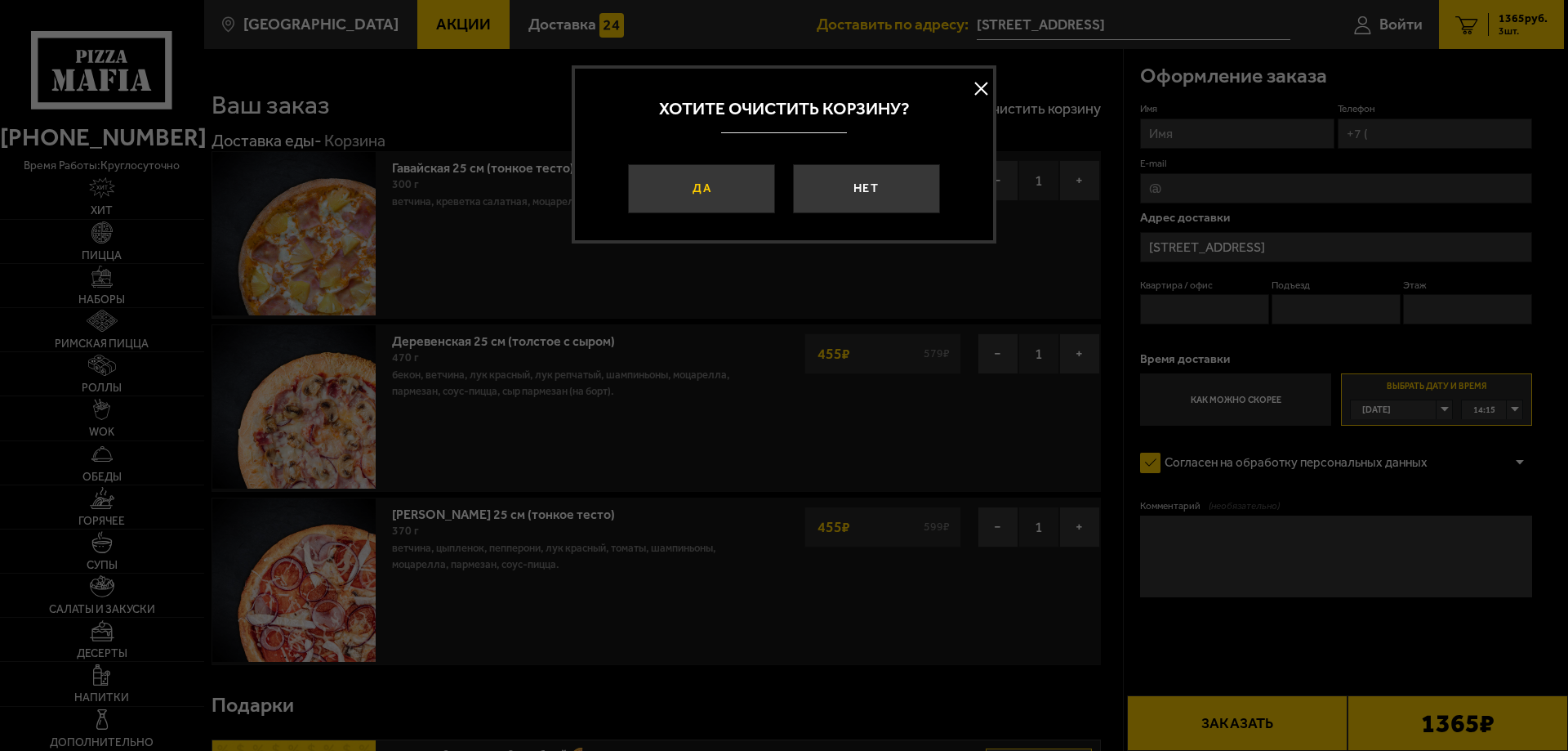
click at [713, 187] on button "Да" at bounding box center [701, 189] width 147 height 49
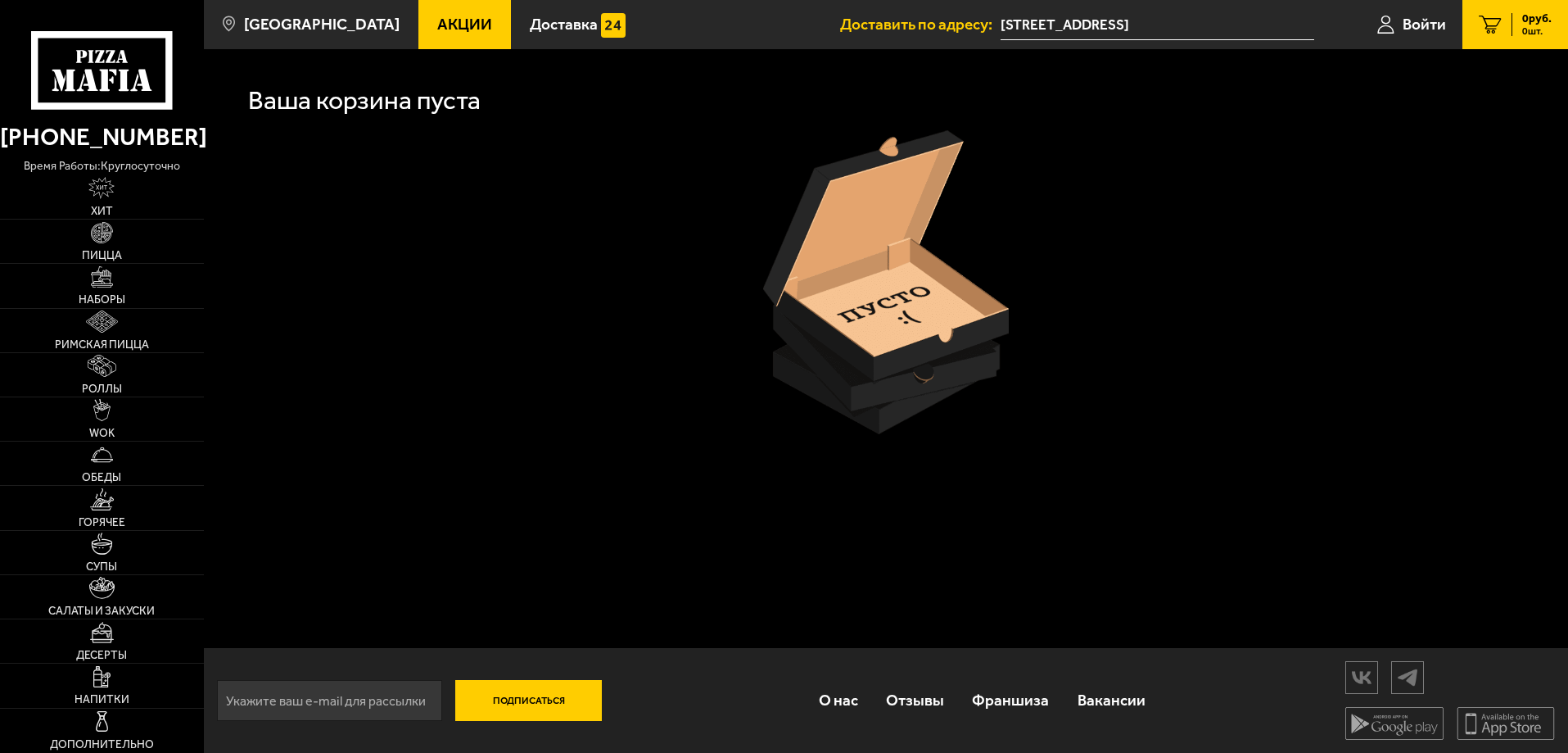
click at [459, 35] on link "Акции" at bounding box center [465, 24] width 92 height 49
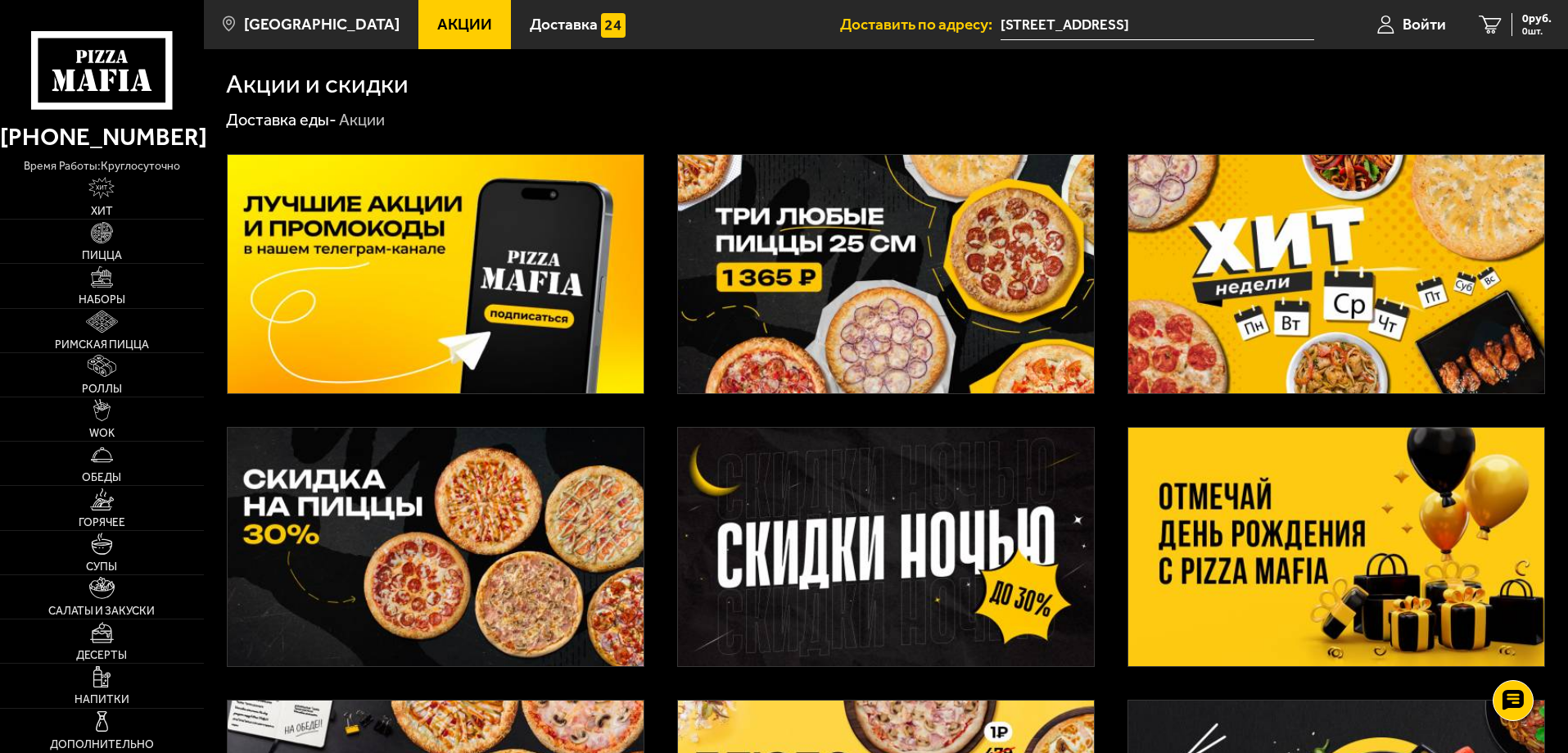
click at [784, 277] on img at bounding box center [885, 273] width 416 height 238
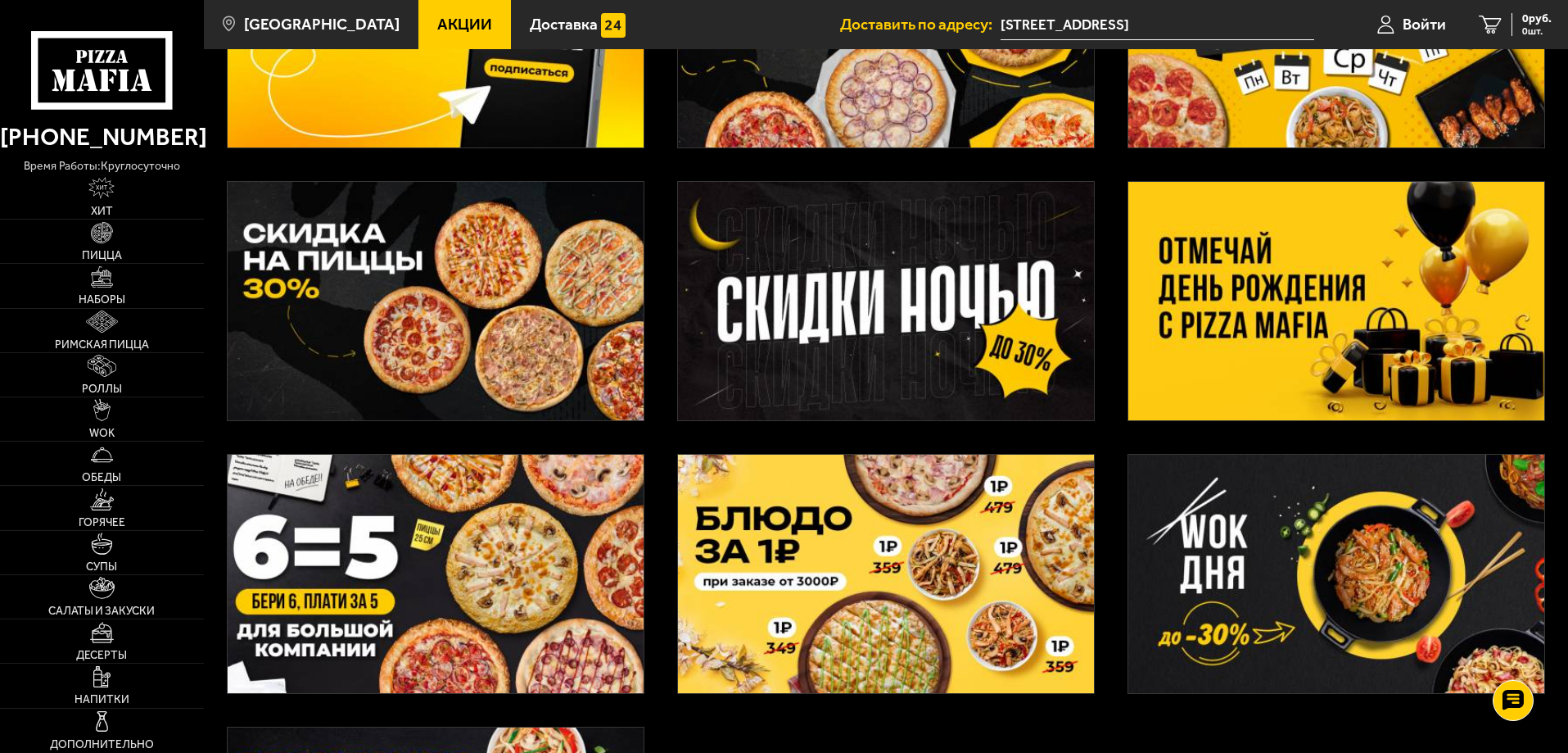
click at [1223, 344] on img at bounding box center [1336, 300] width 416 height 238
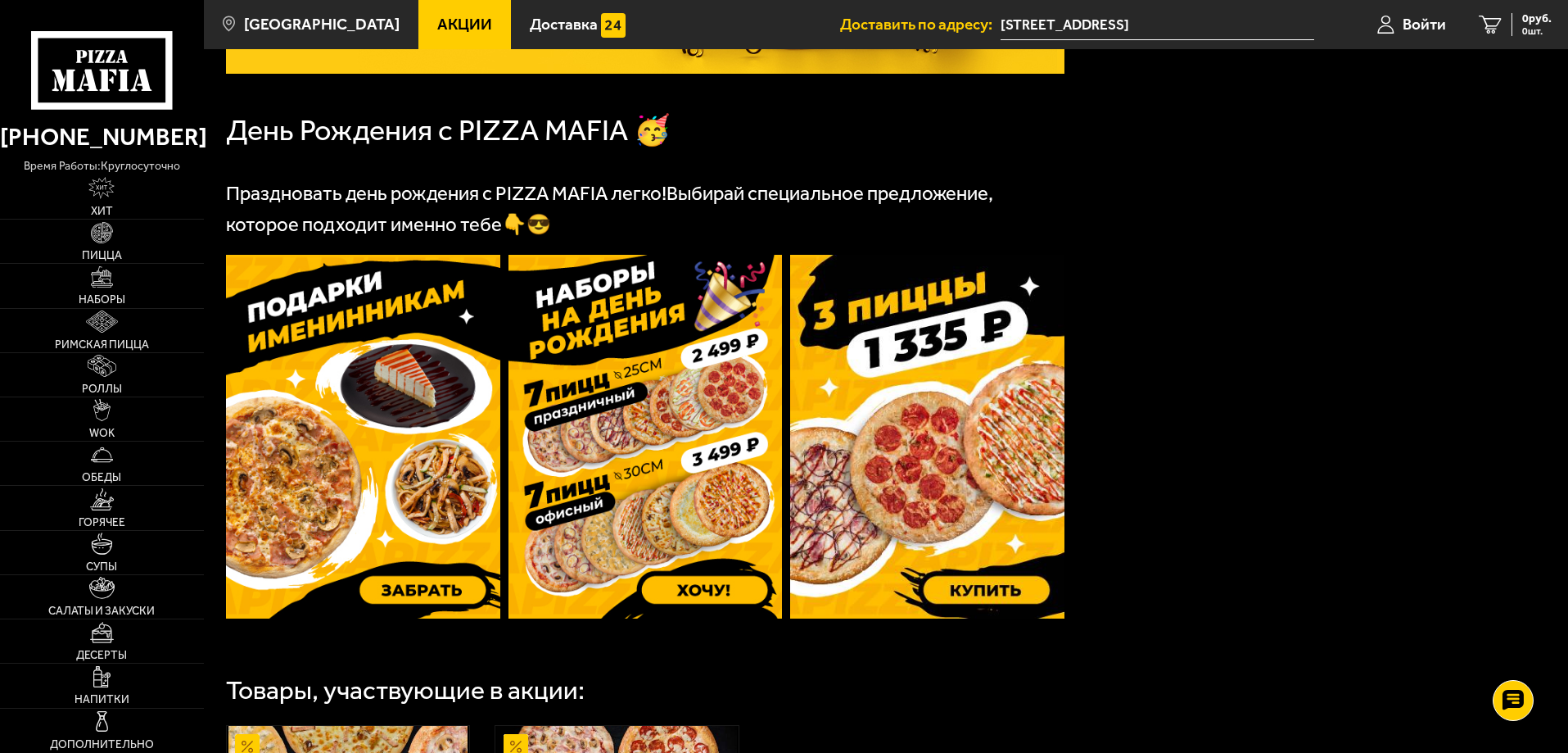
scroll to position [327, 0]
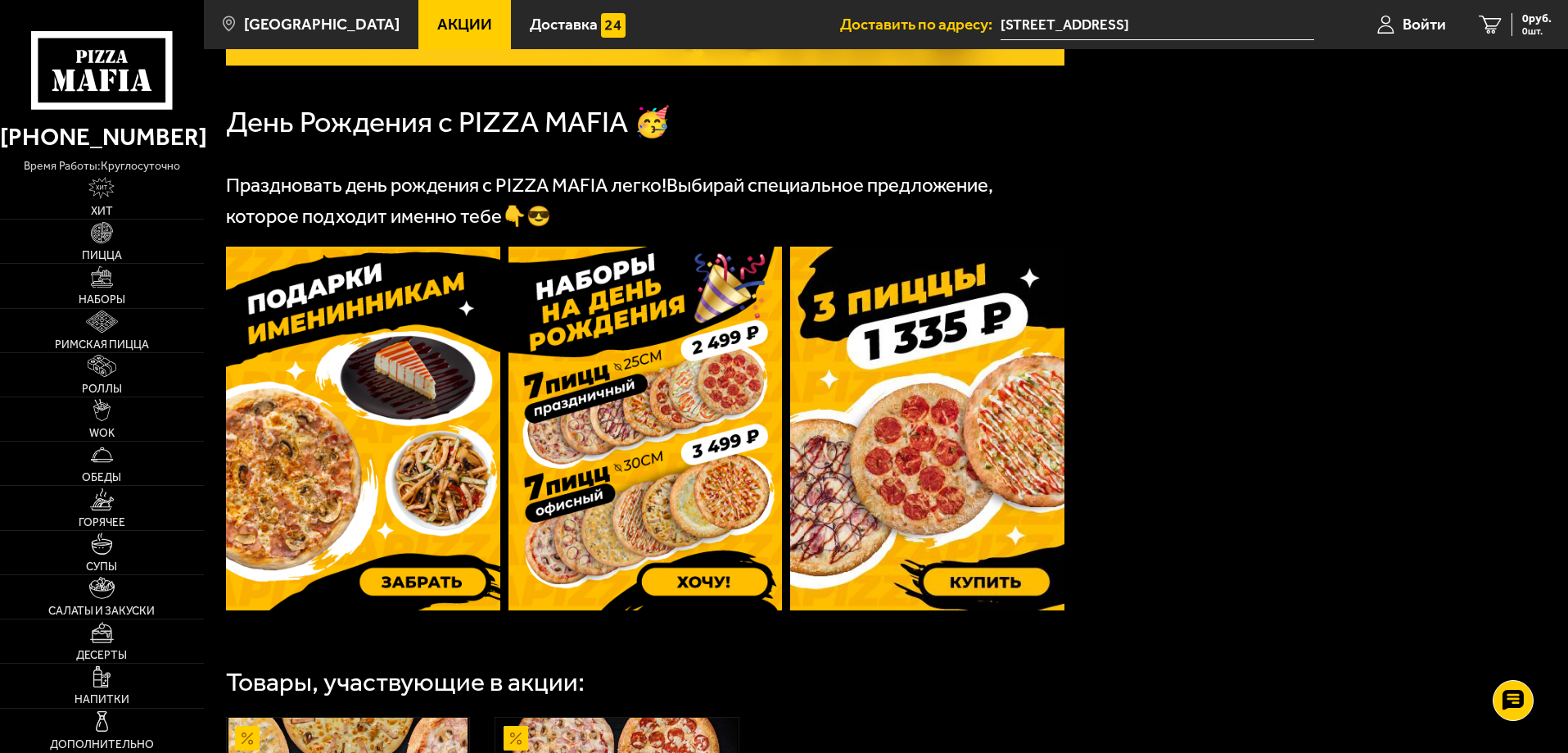
click at [745, 583] on img at bounding box center [645, 428] width 274 height 364
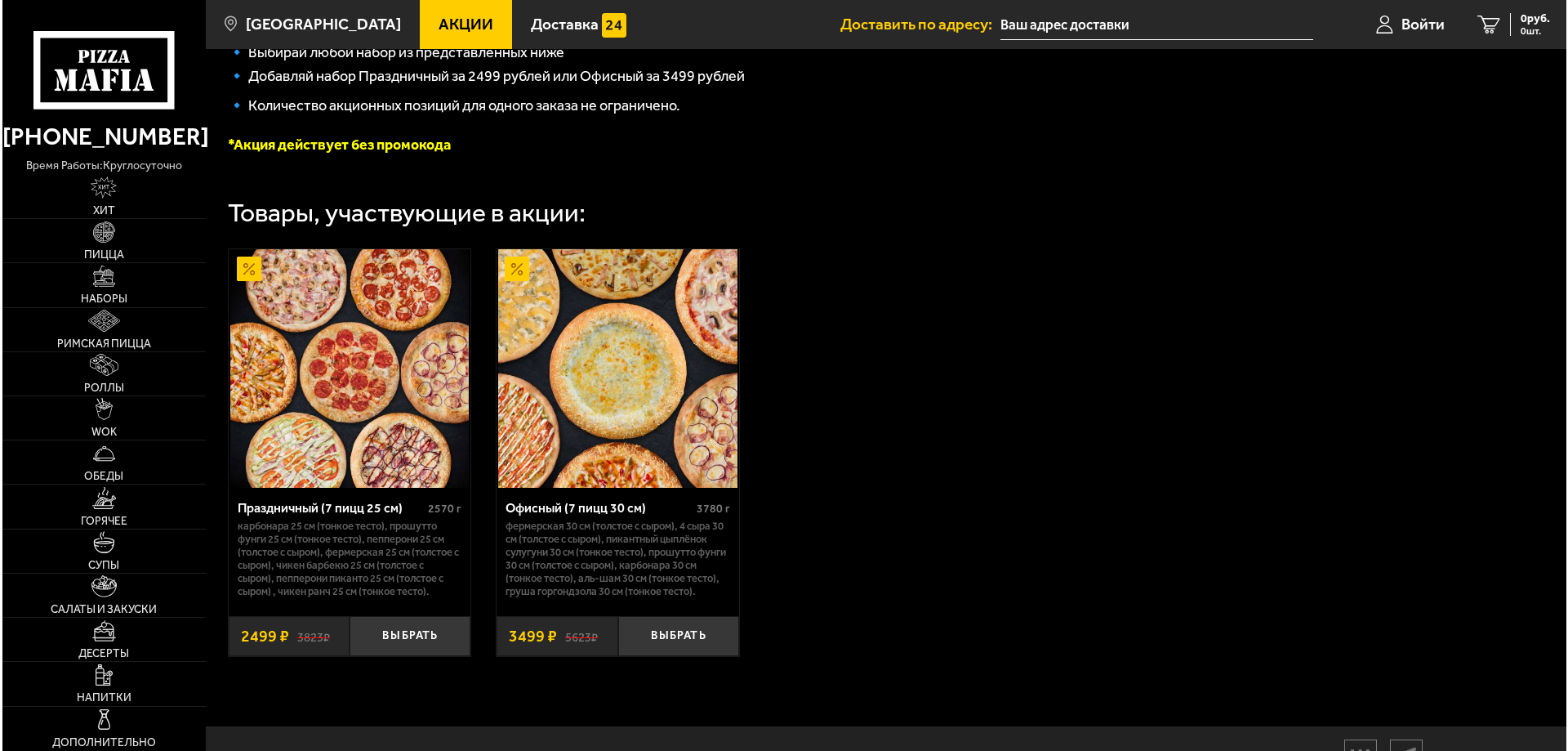
scroll to position [509, 0]
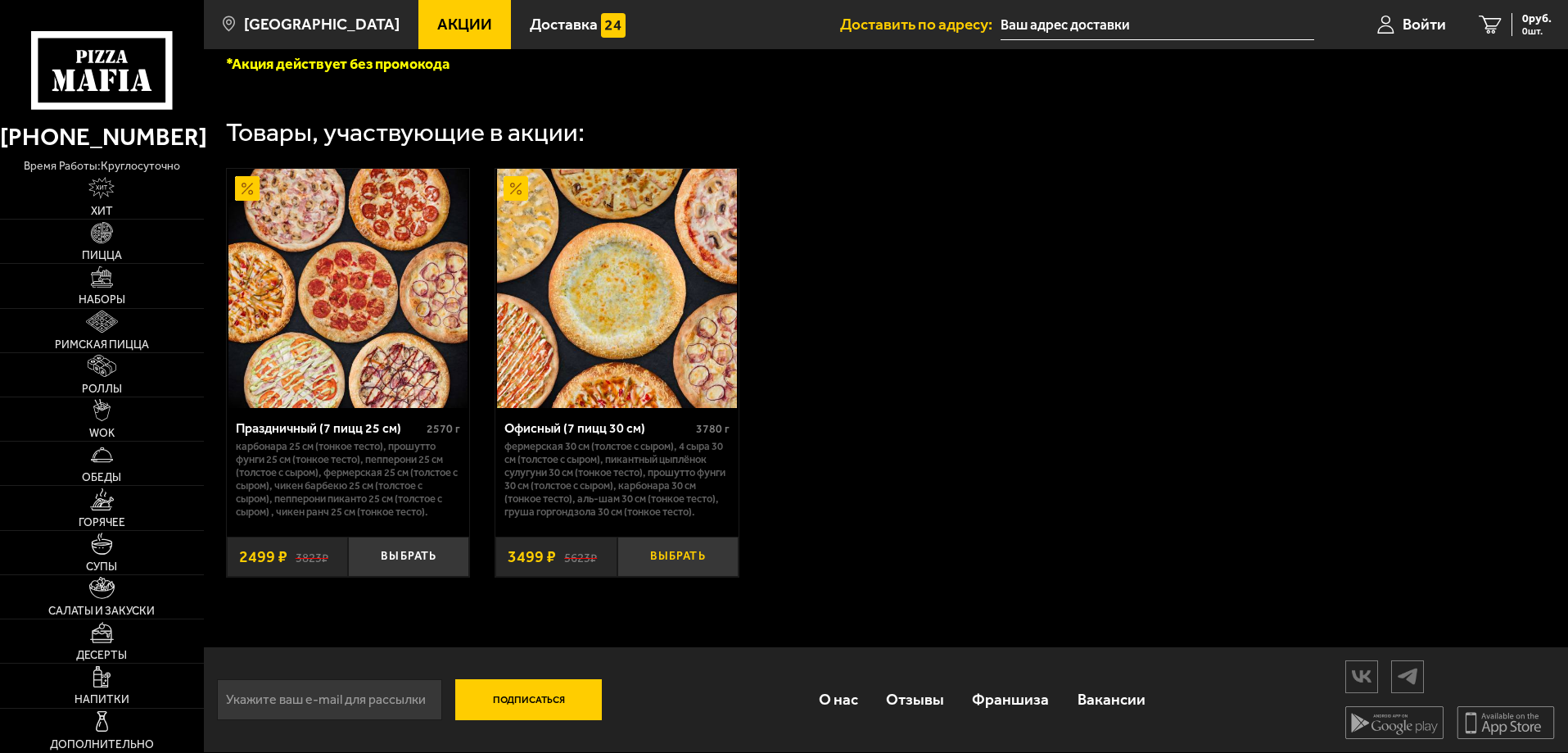
click at [678, 565] on button "Выбрать" at bounding box center [678, 557] width 121 height 40
click at [670, 322] on img at bounding box center [617, 288] width 239 height 239
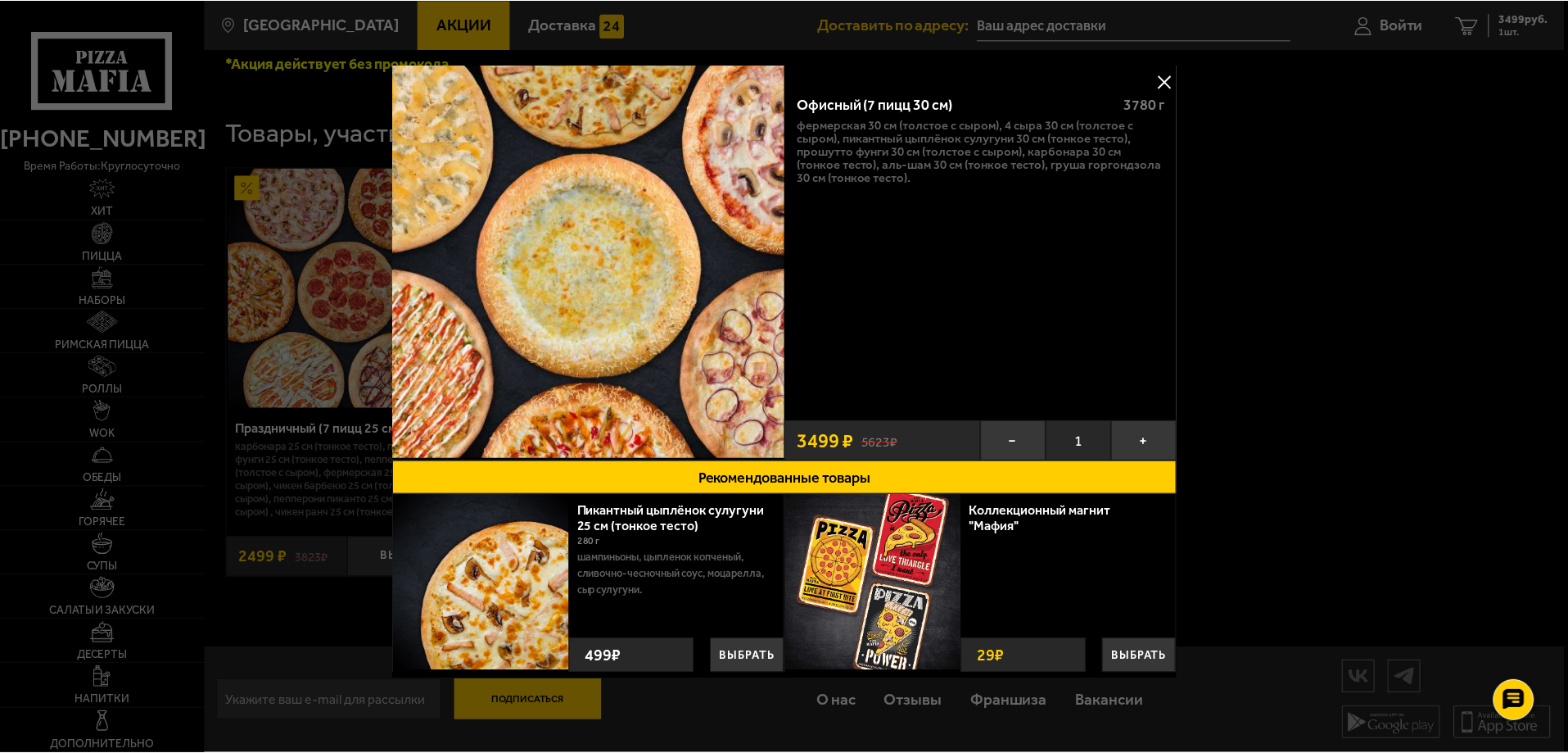
scroll to position [0, 0]
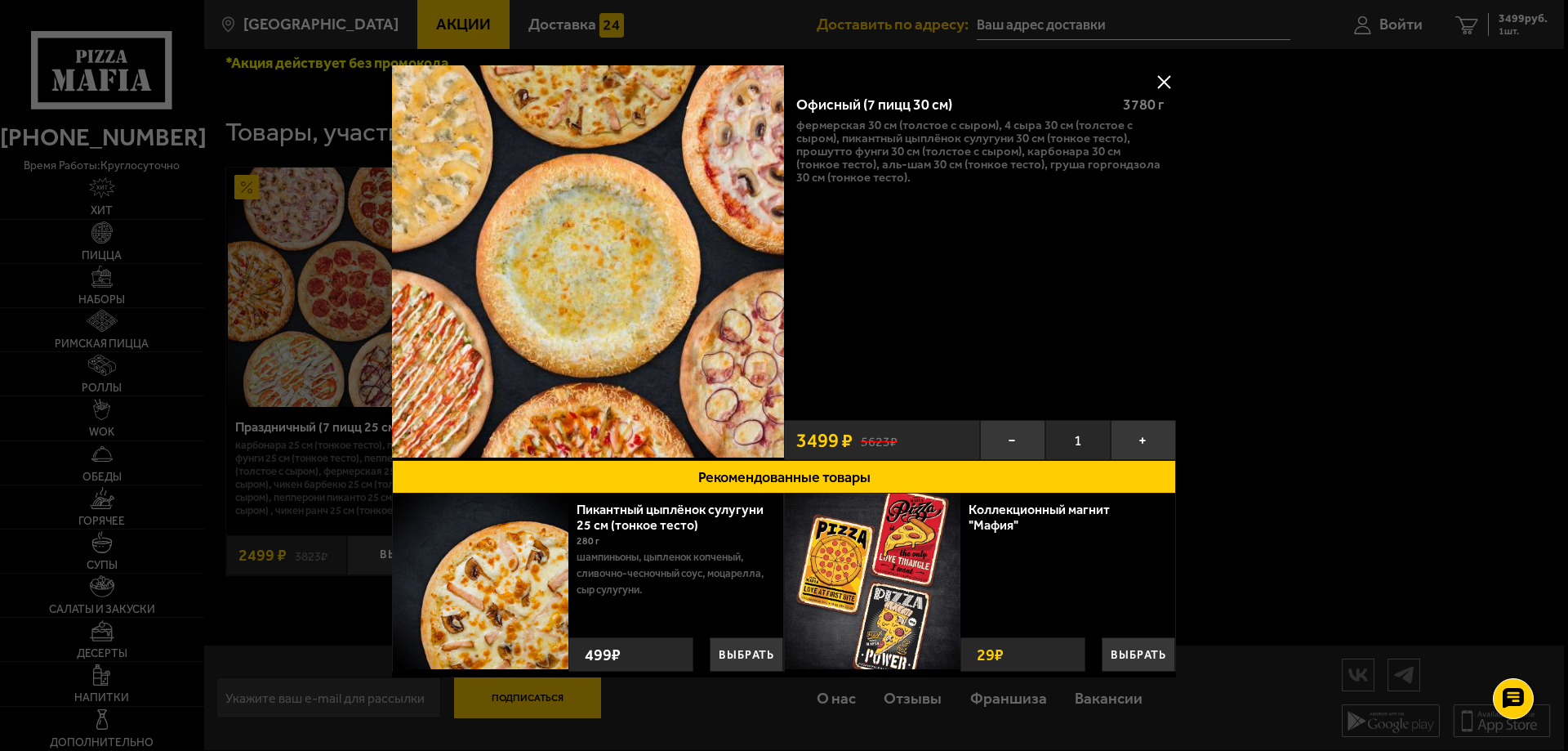
click at [1159, 81] on button at bounding box center [1164, 82] width 24 height 24
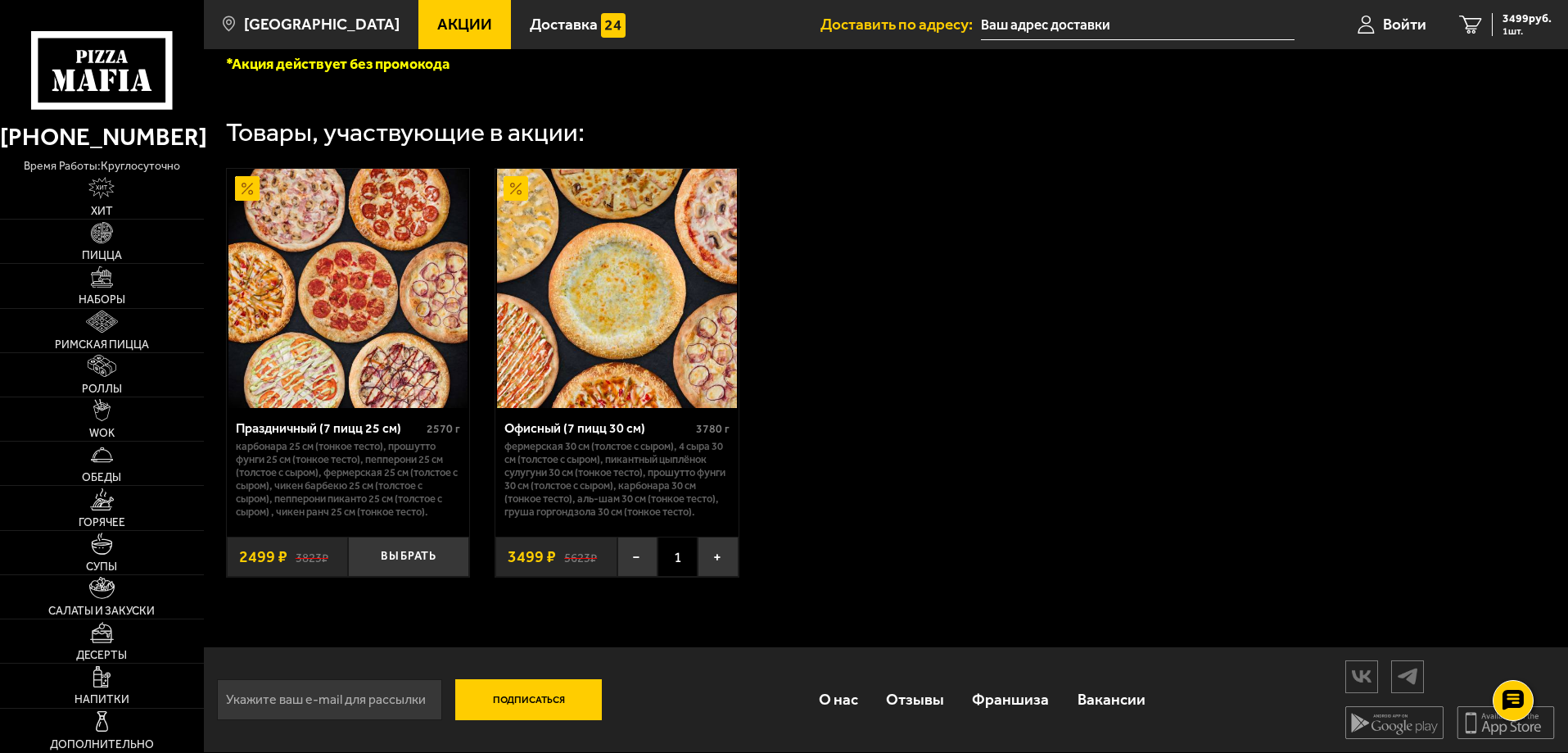
click at [470, 15] on link "Акции" at bounding box center [465, 24] width 92 height 49
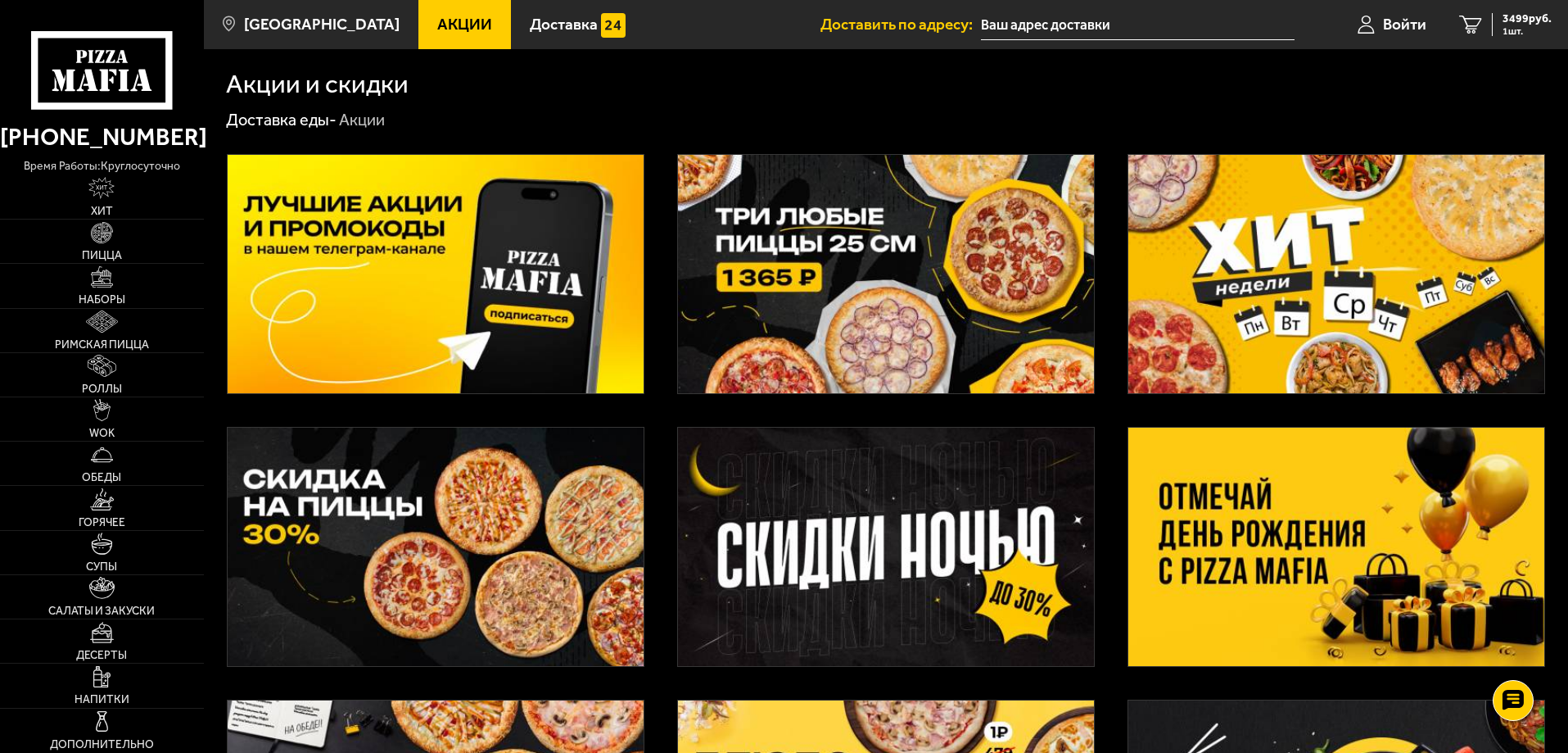
click at [924, 297] on img at bounding box center [885, 273] width 416 height 238
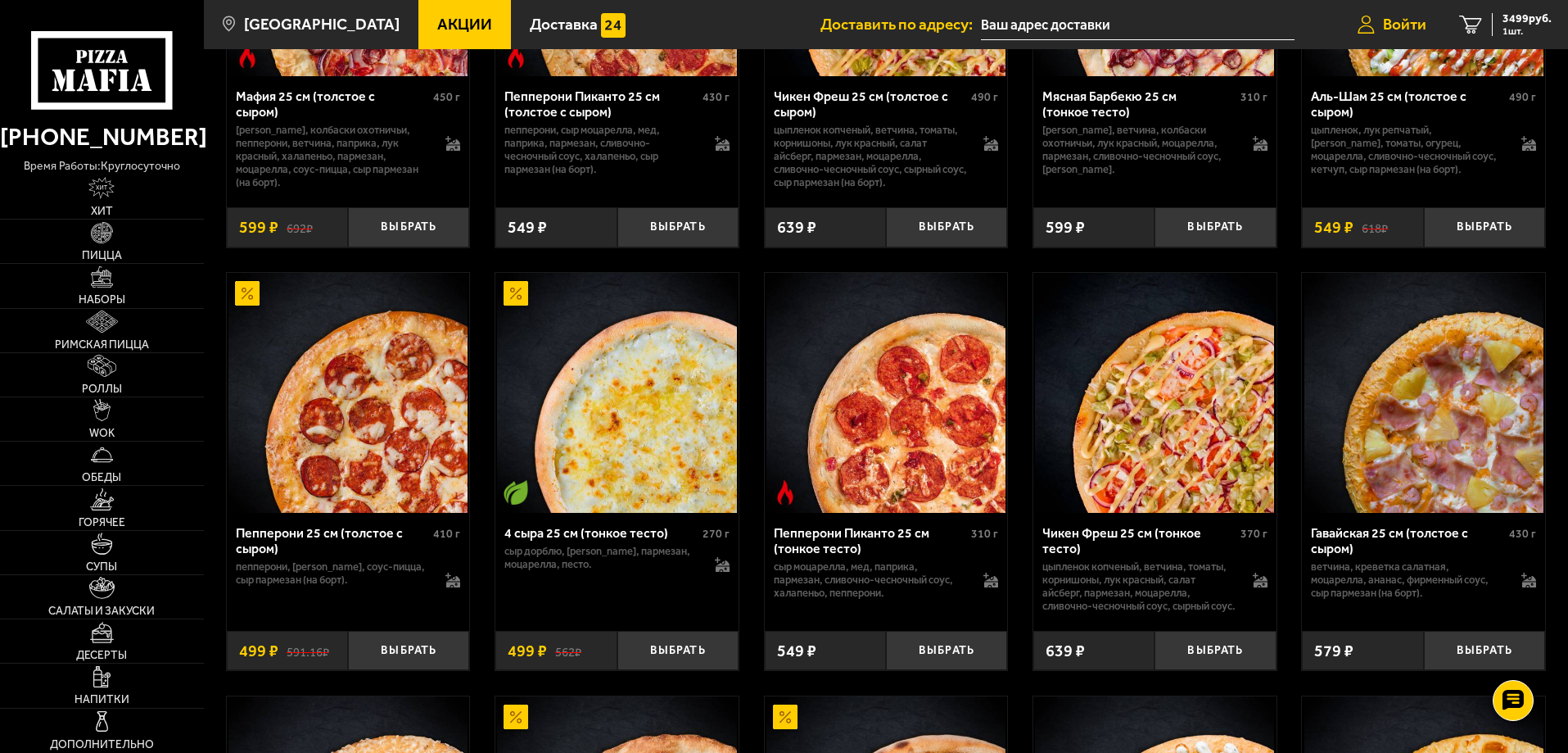
scroll to position [573, 0]
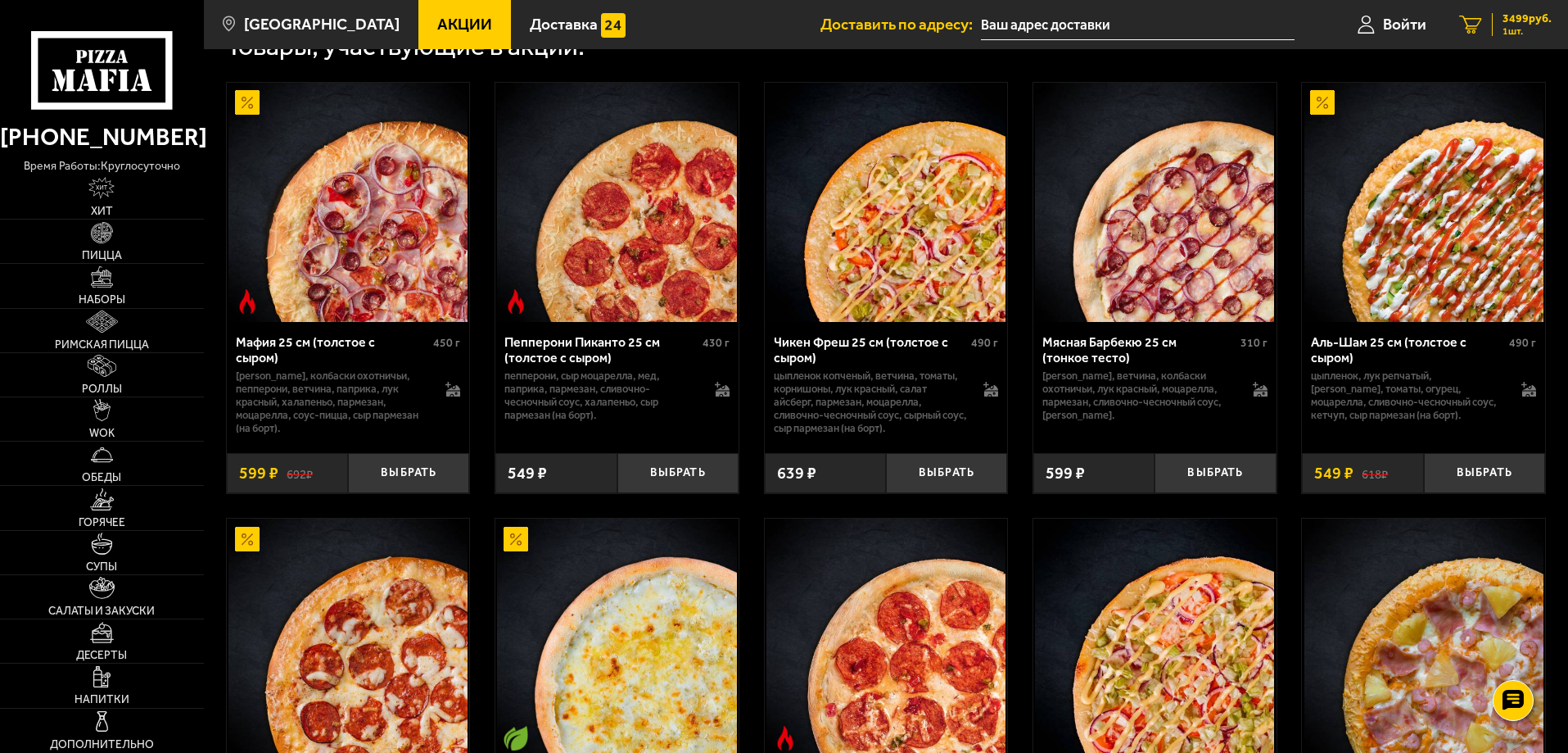
drag, startPoint x: 1521, startPoint y: 20, endPoint x: 1524, endPoint y: 10, distance: 10.4
click at [1524, 10] on link "1 3499 руб. 1 шт." at bounding box center [1505, 24] width 126 height 49
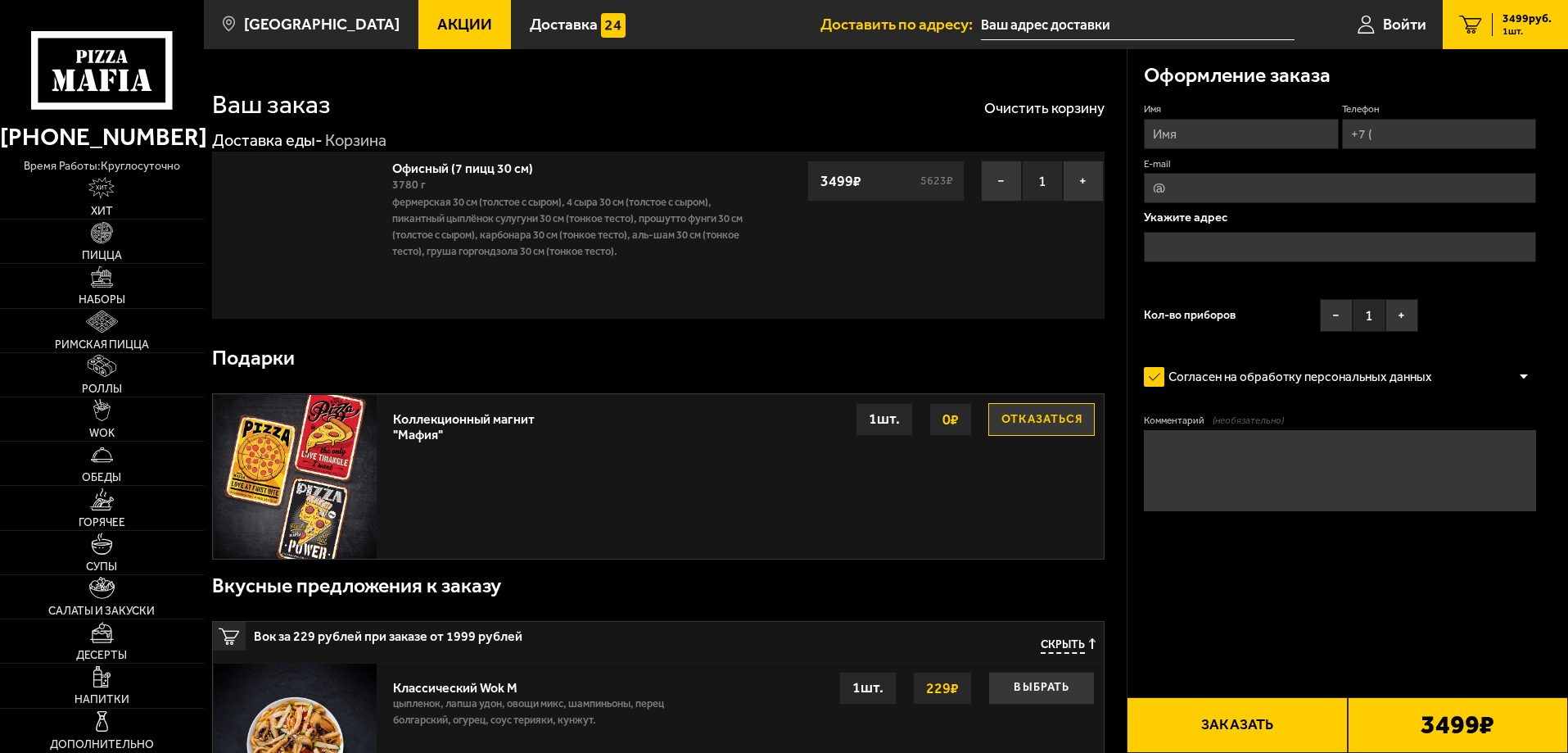
type input "[STREET_ADDRESS]"
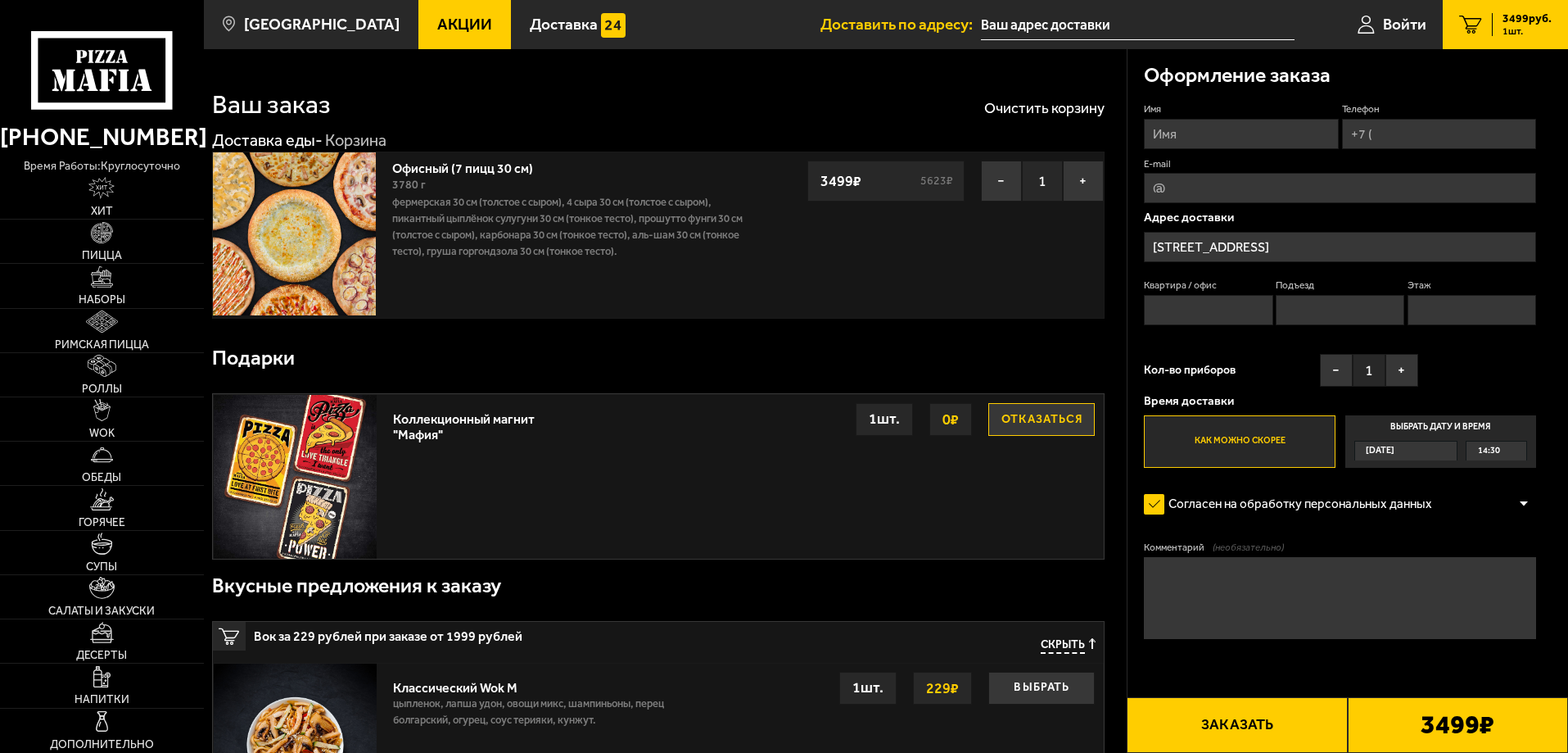
click at [316, 259] on img at bounding box center [294, 234] width 163 height 163
click at [448, 33] on link "Акции" at bounding box center [465, 24] width 92 height 49
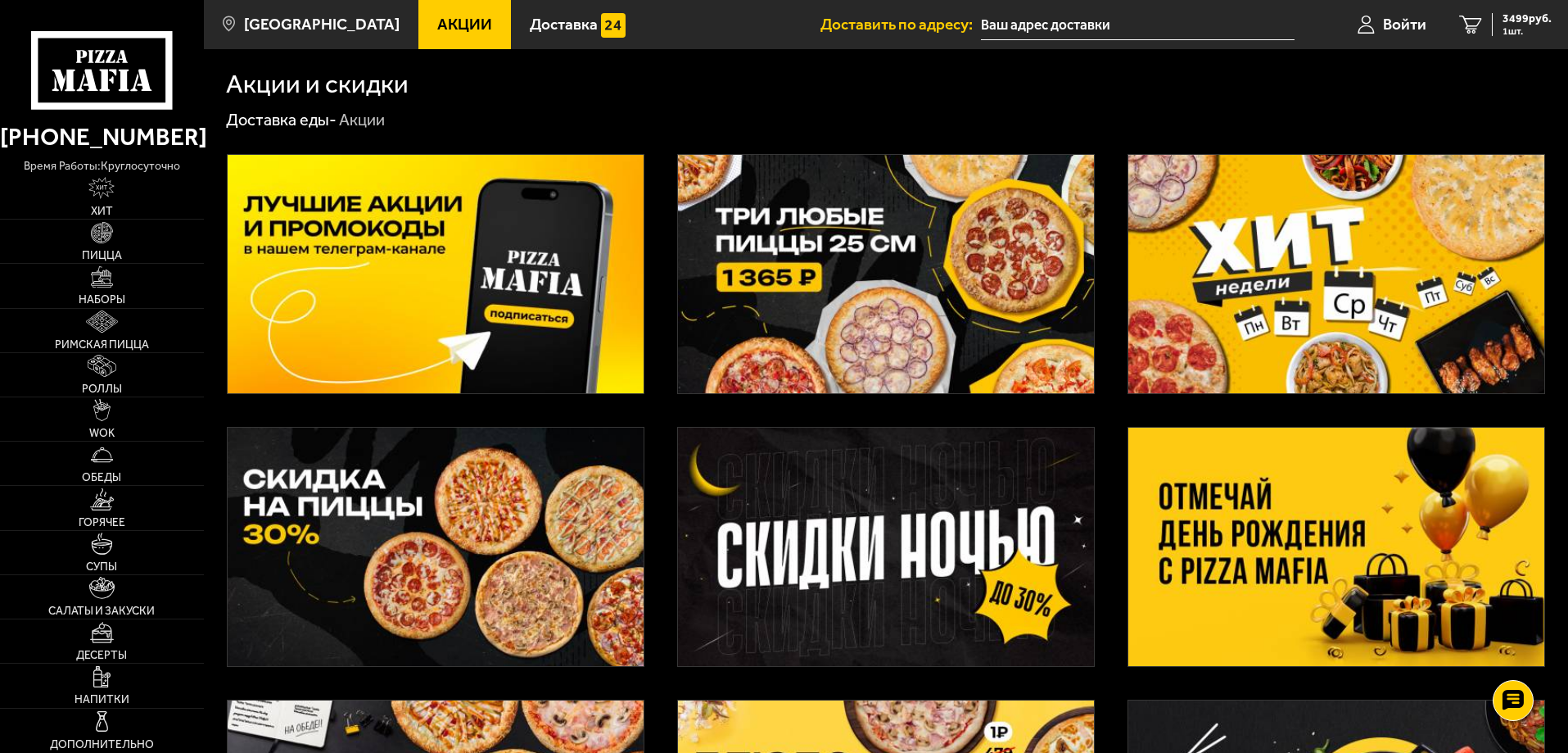
click at [944, 276] on img at bounding box center [885, 273] width 416 height 238
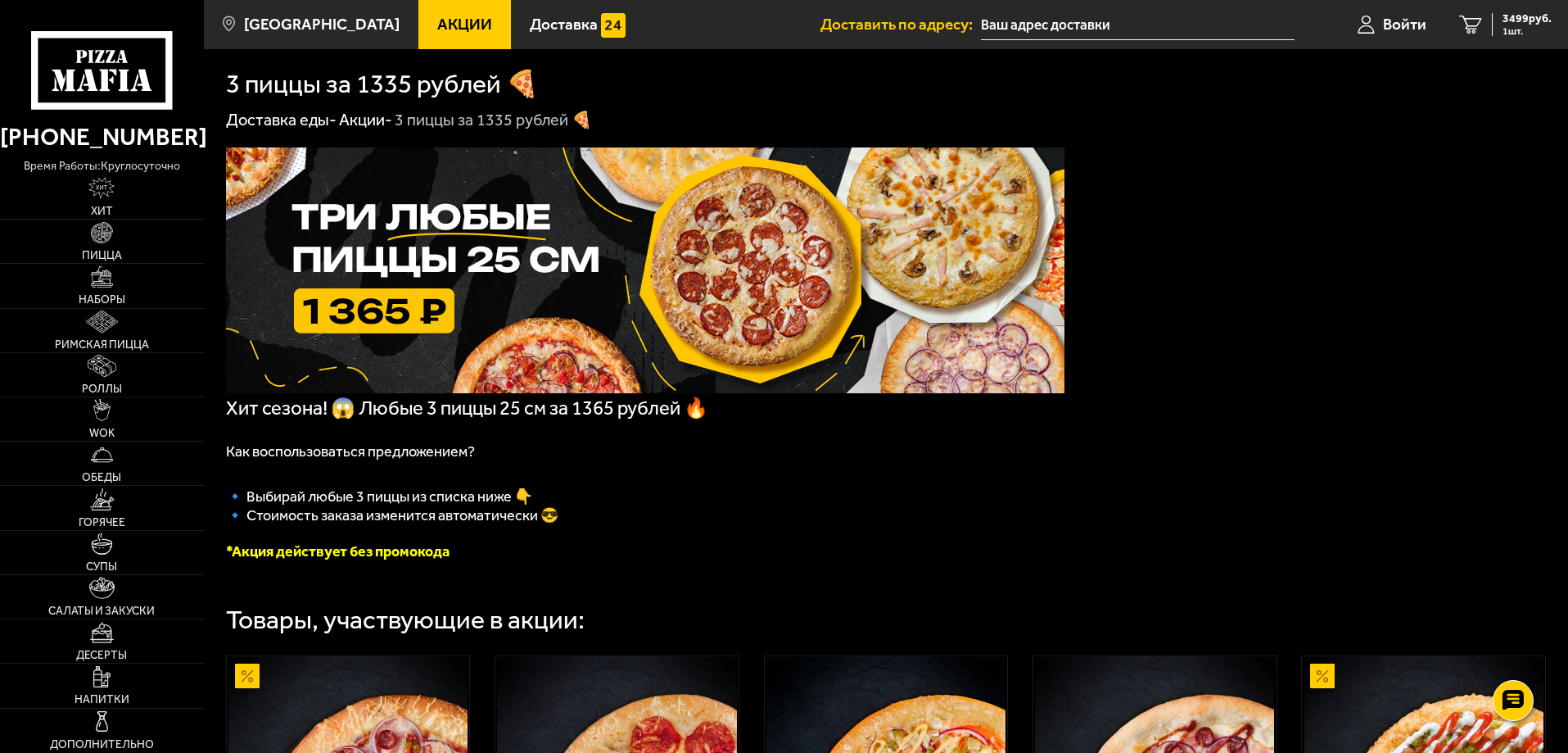
click at [451, 281] on img at bounding box center [644, 270] width 838 height 246
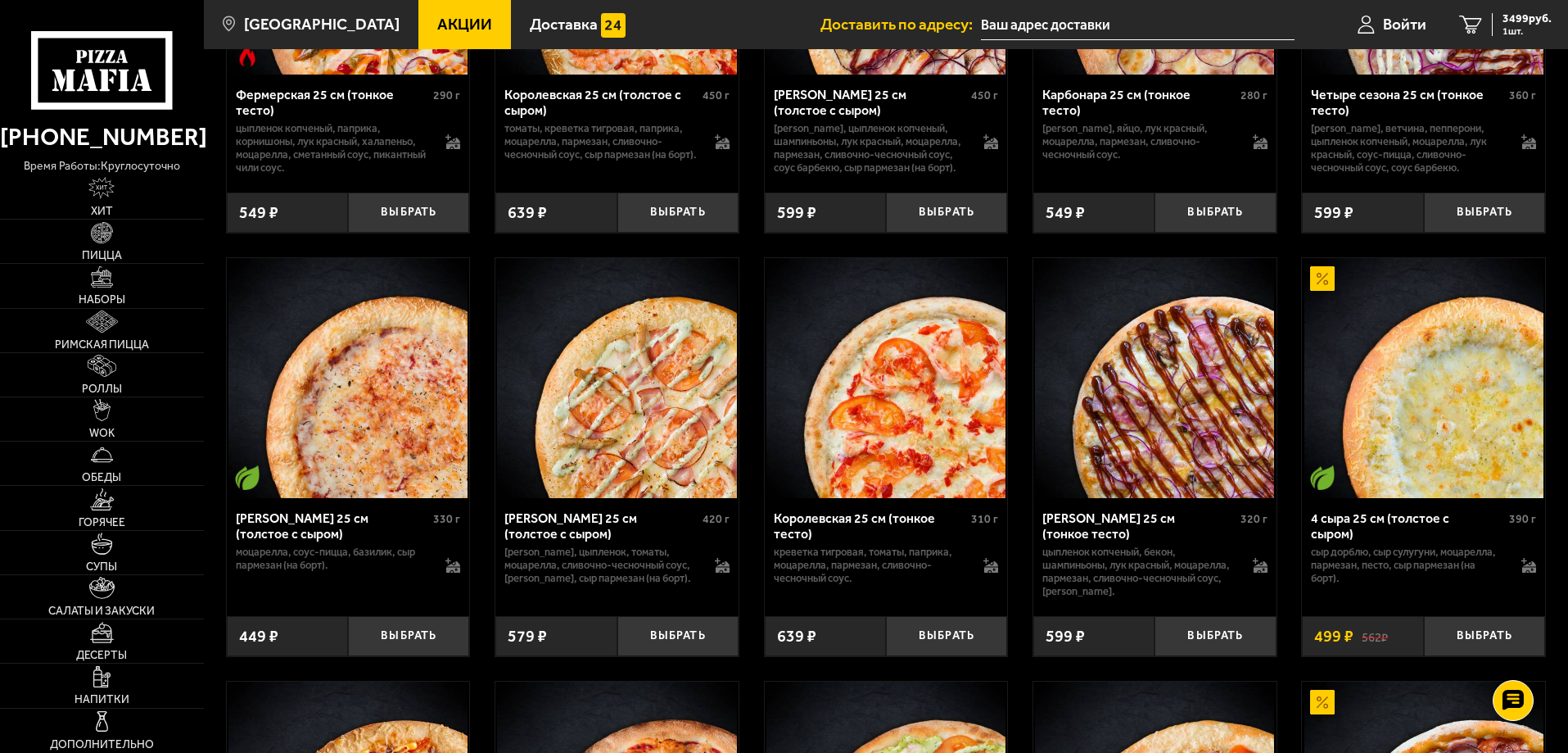
scroll to position [3440, 0]
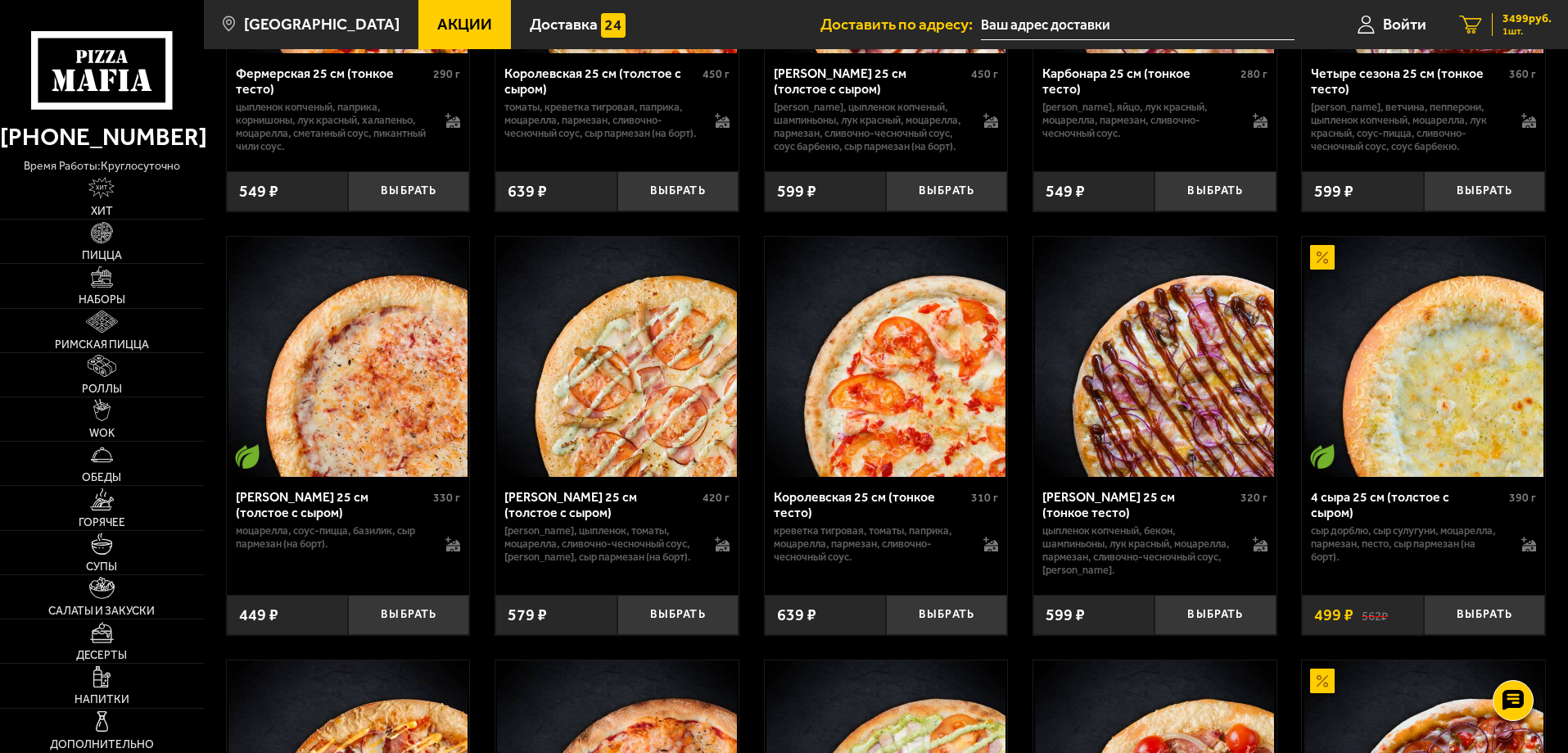
click at [1505, 9] on link "1 3499 руб. 1 шт." at bounding box center [1505, 24] width 126 height 49
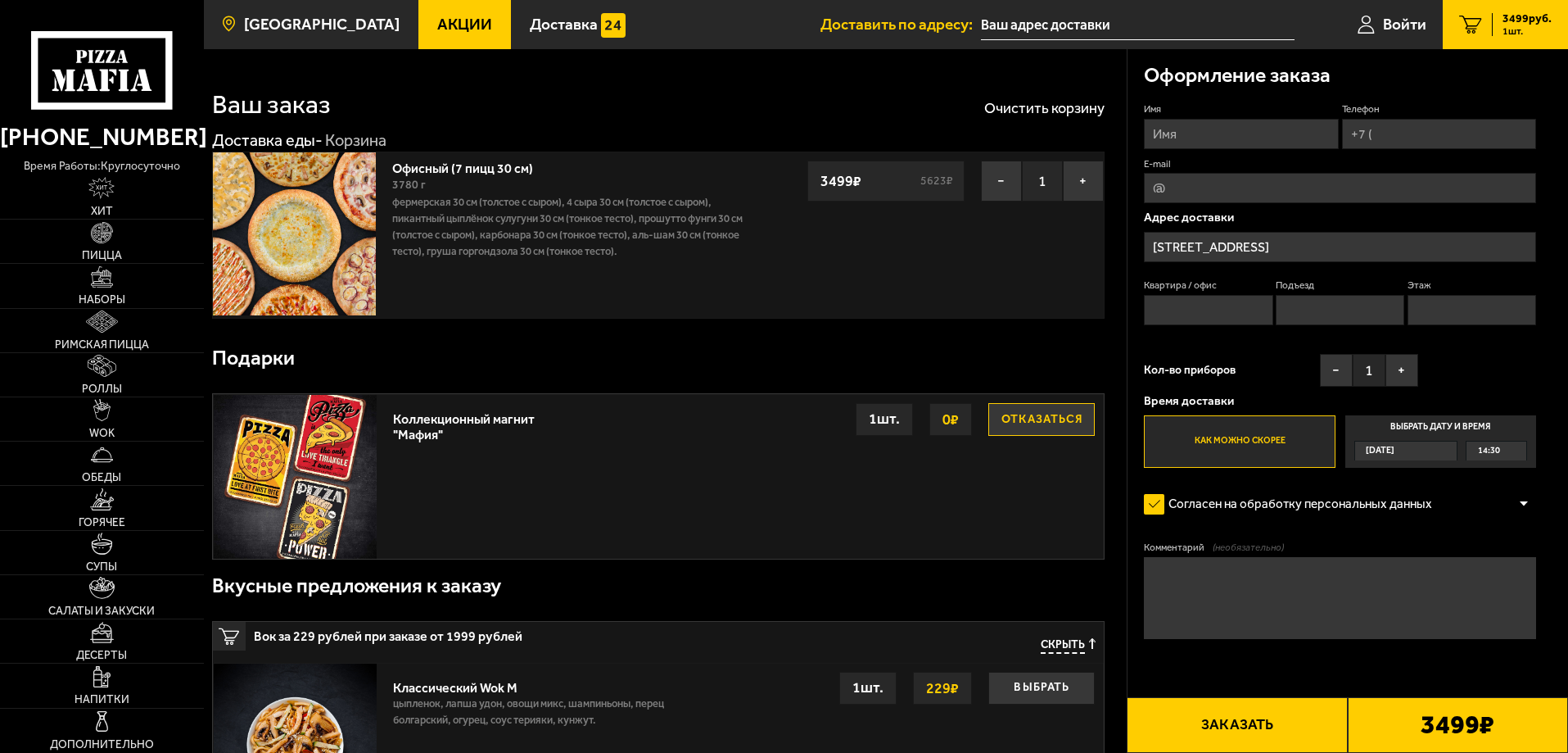
click at [387, 17] on link "[GEOGRAPHIC_DATA]" at bounding box center [311, 24] width 215 height 49
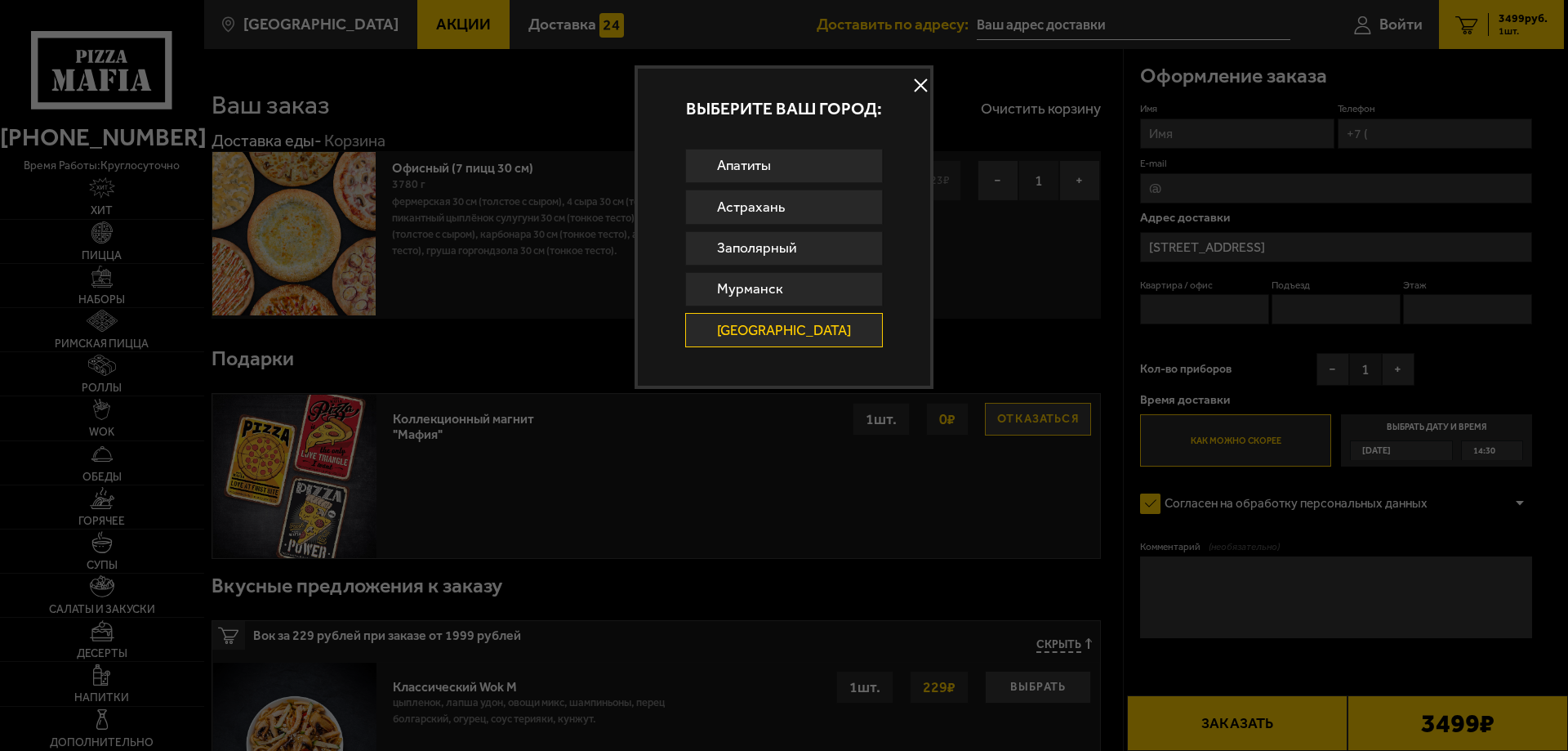
click at [909, 81] on button at bounding box center [921, 85] width 24 height 24
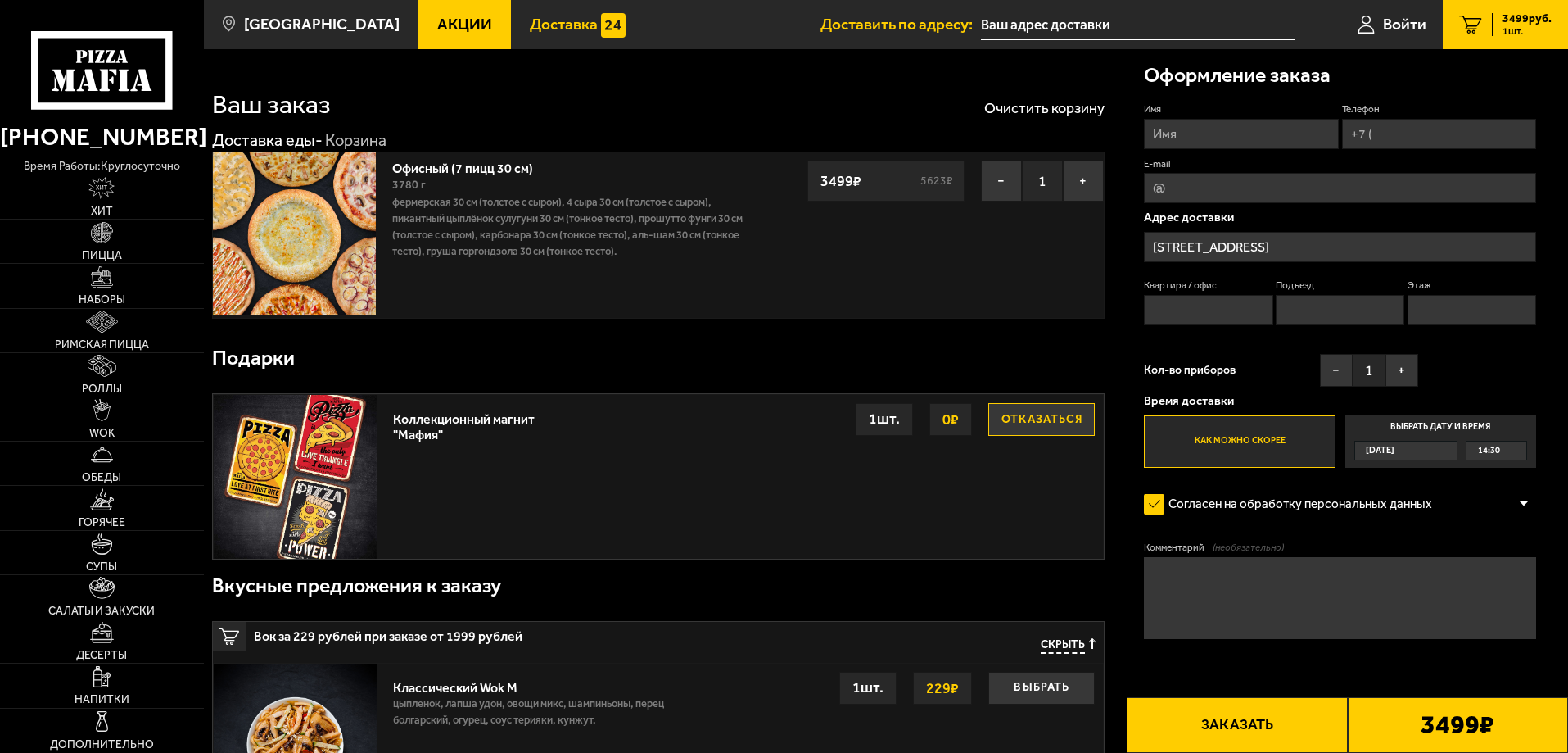
click at [511, 23] on link "Доставка" at bounding box center [577, 24] width 133 height 49
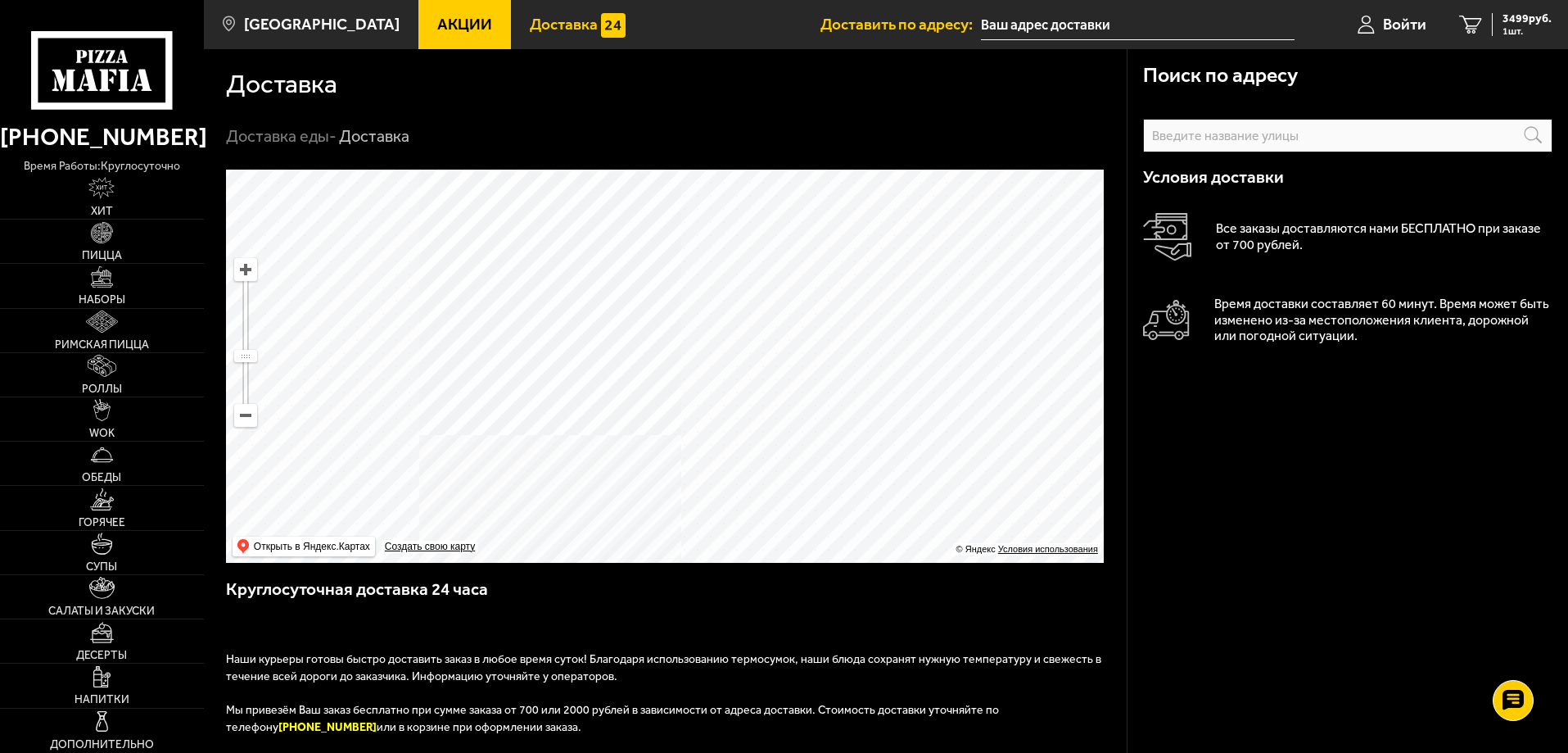
click at [438, 45] on link "Акции" at bounding box center [465, 24] width 92 height 49
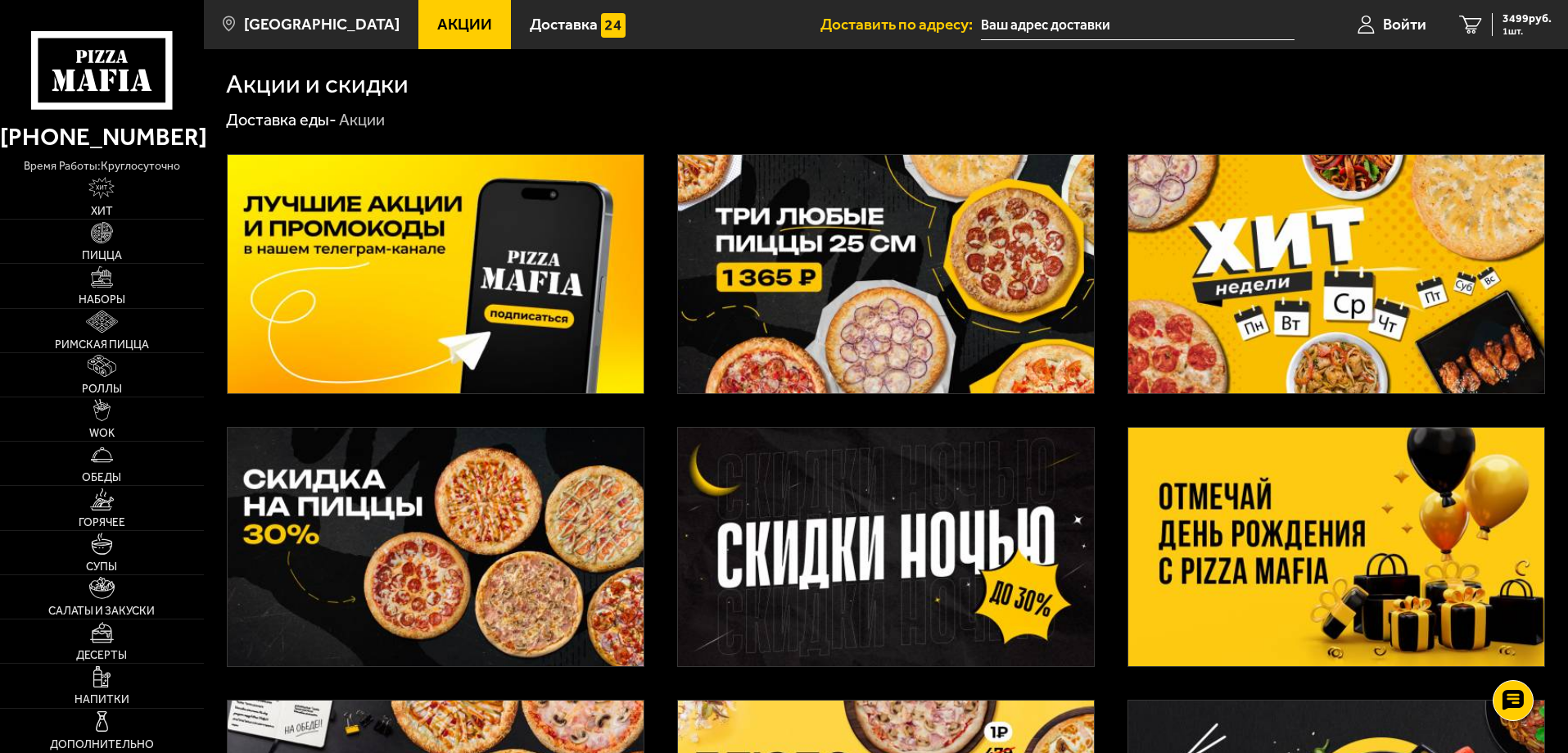
click at [441, 22] on span "Акции" at bounding box center [464, 24] width 55 height 16
click at [876, 236] on img at bounding box center [885, 273] width 416 height 238
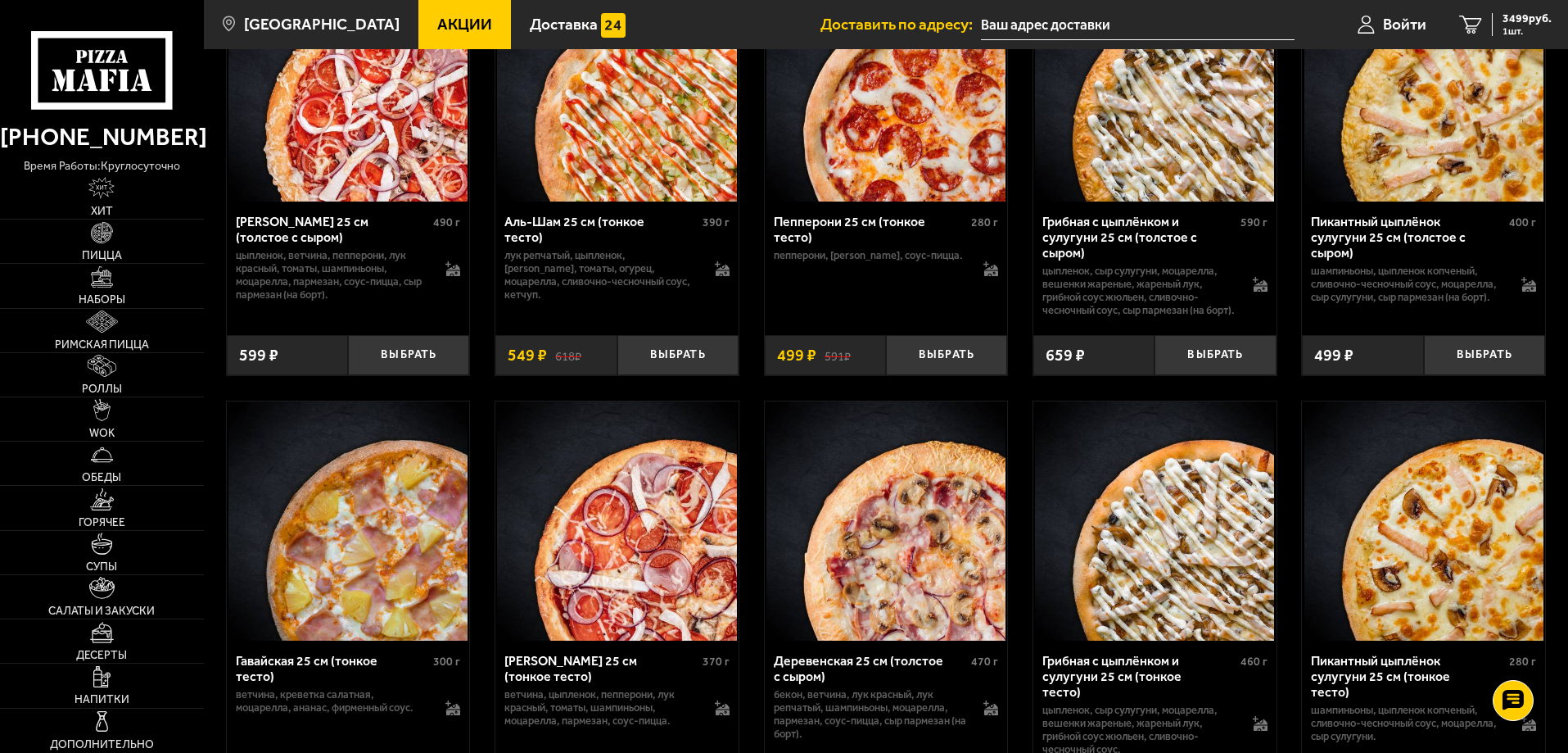
scroll to position [1557, 0]
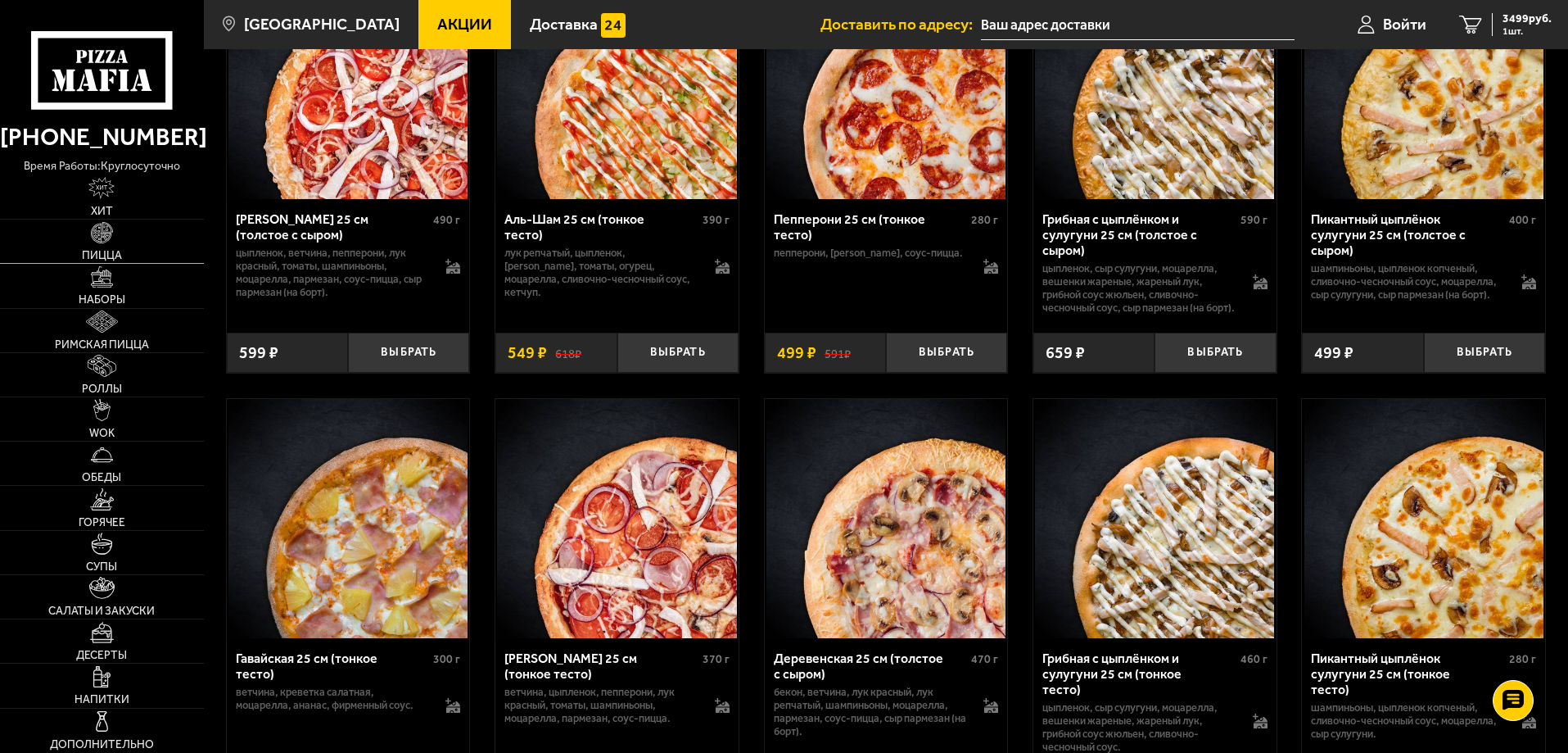
click at [104, 250] on span "Пицца" at bounding box center [102, 255] width 40 height 11
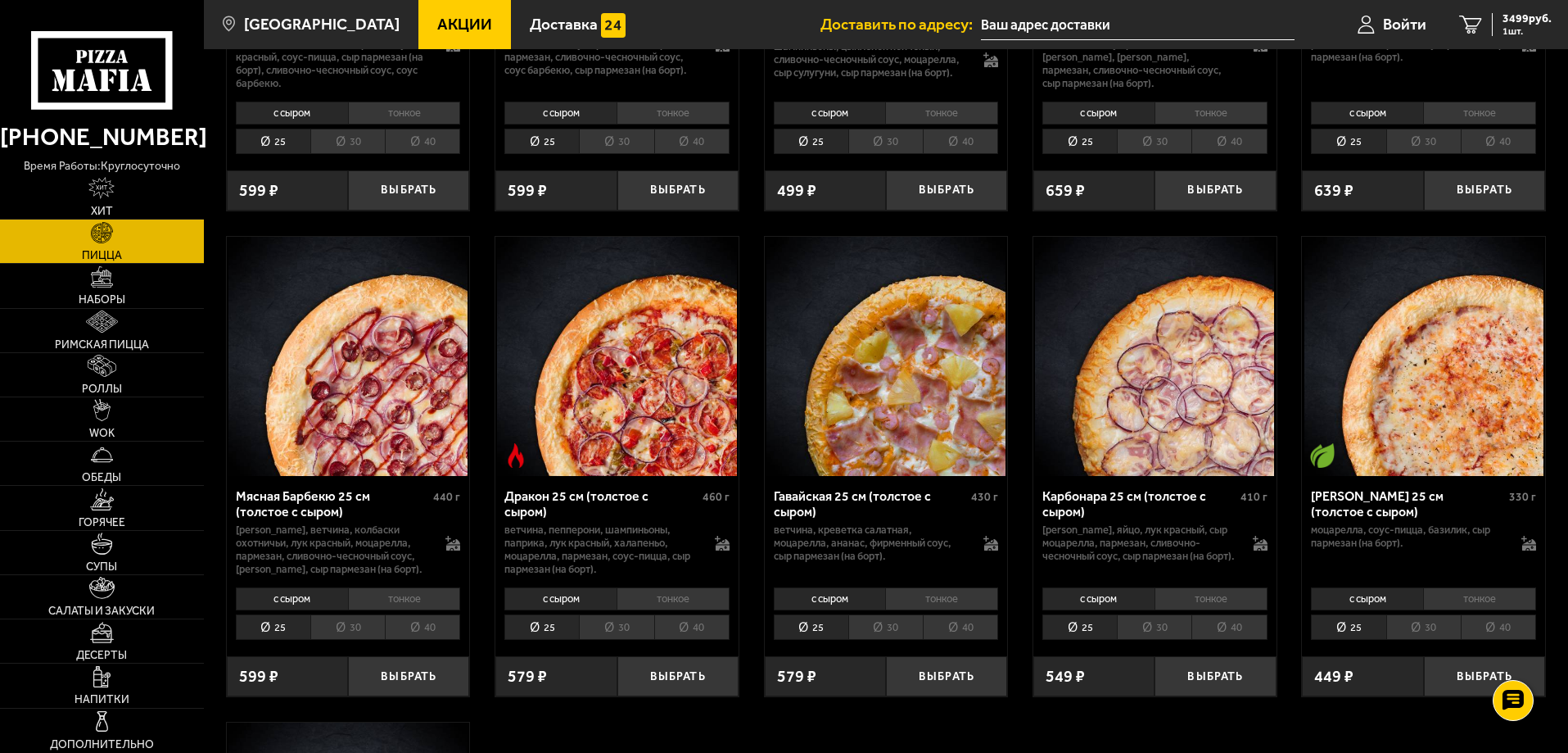
scroll to position [2703, 0]
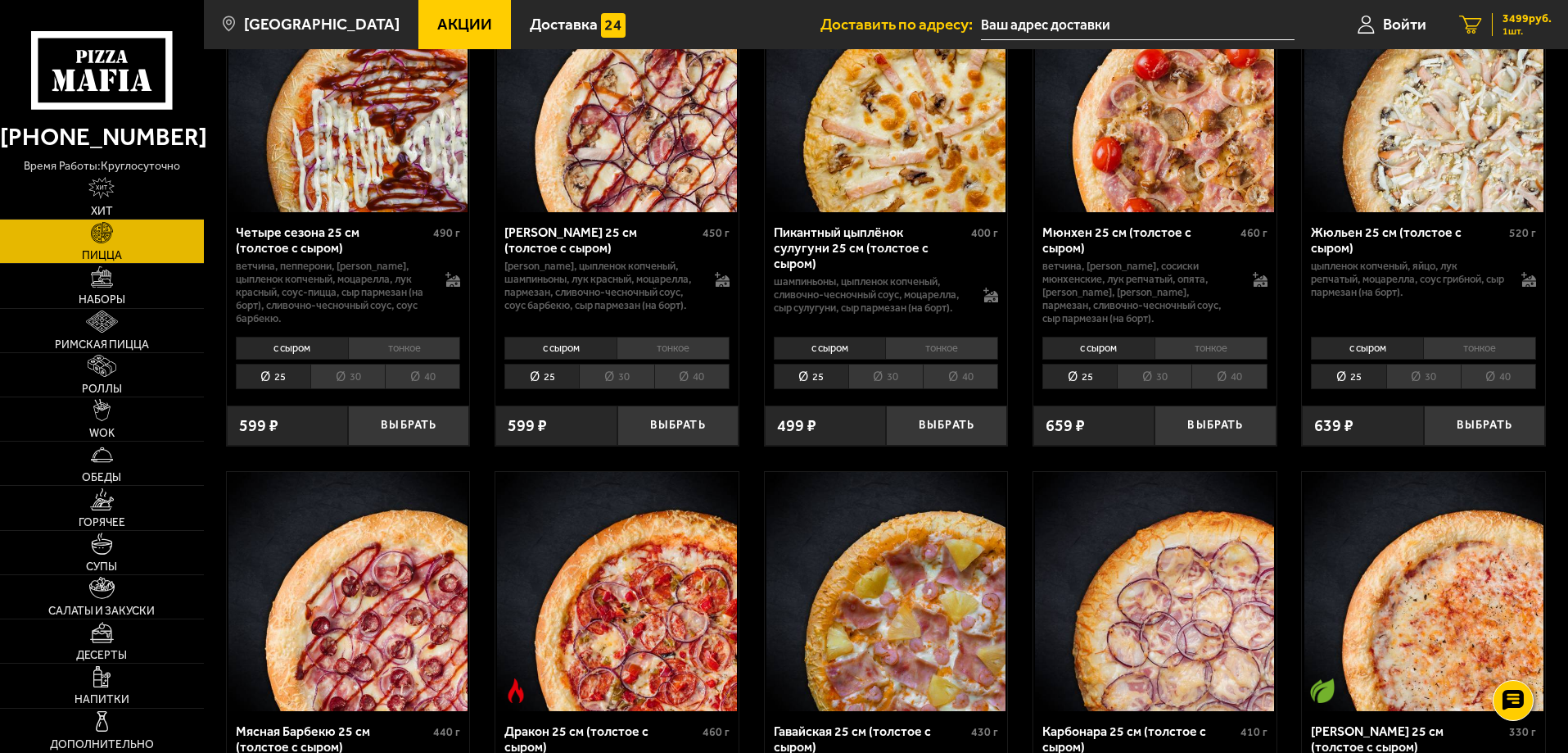
click at [1520, 13] on span "3499 руб." at bounding box center [1527, 18] width 49 height 11
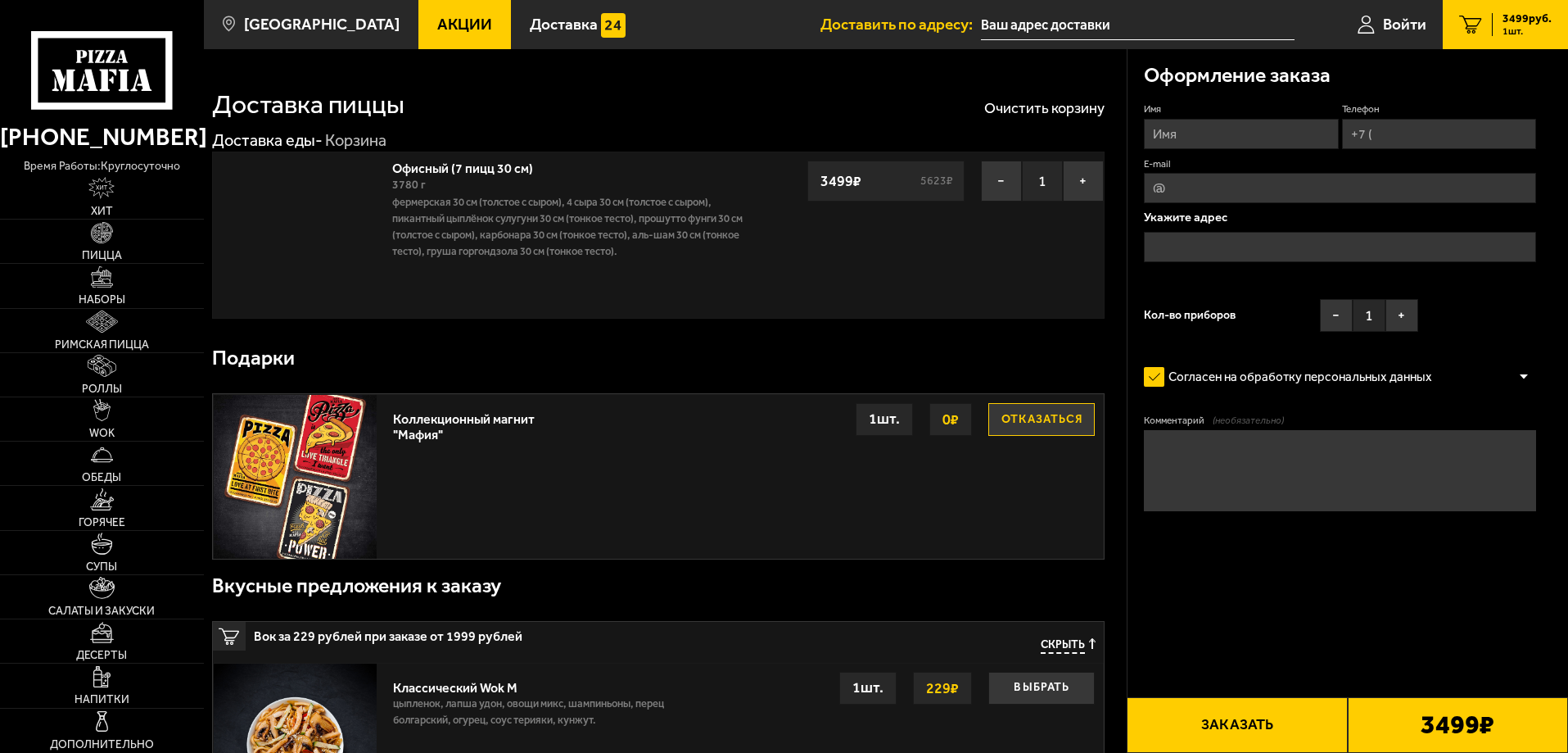
type input "[STREET_ADDRESS]"
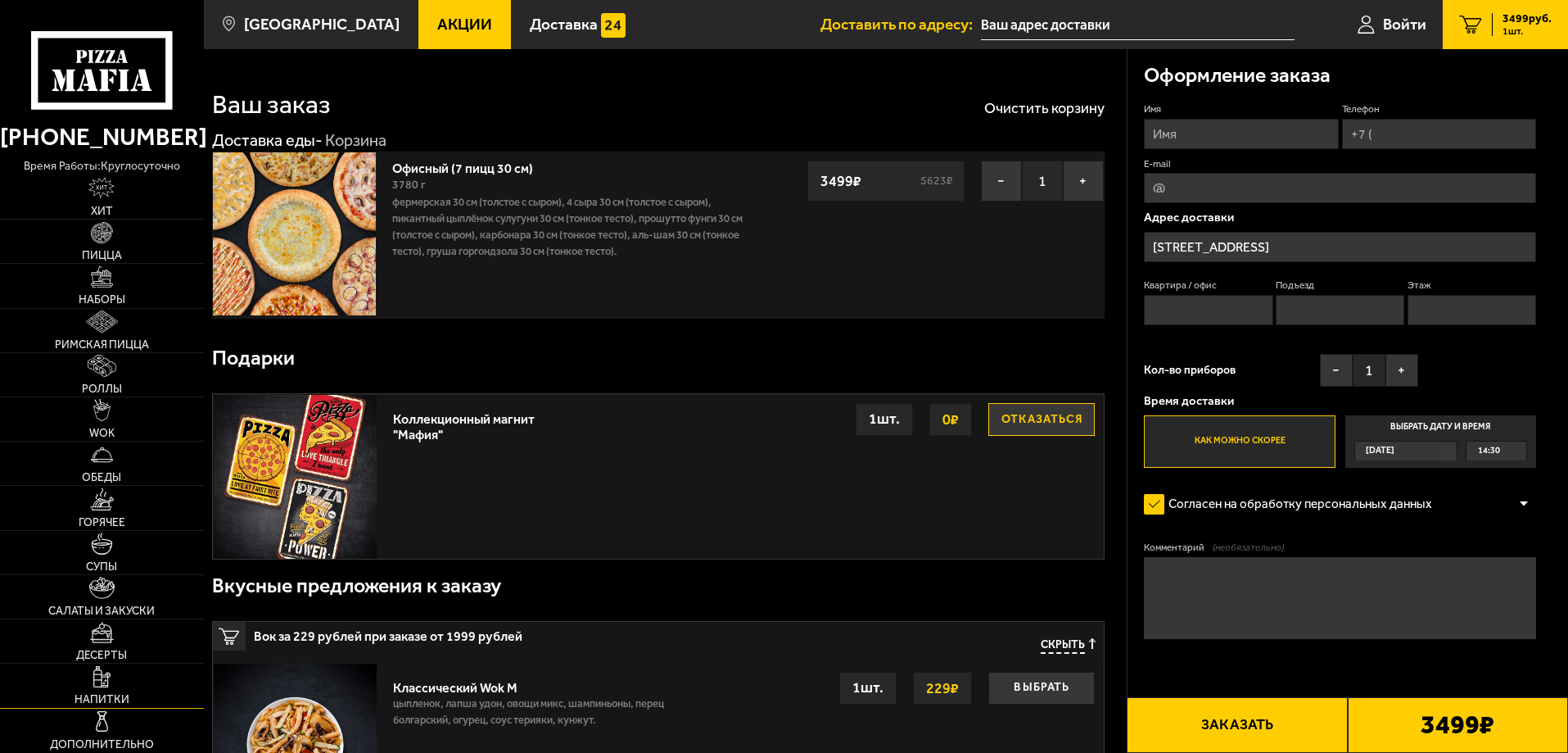
click at [102, 684] on img at bounding box center [102, 676] width 17 height 22
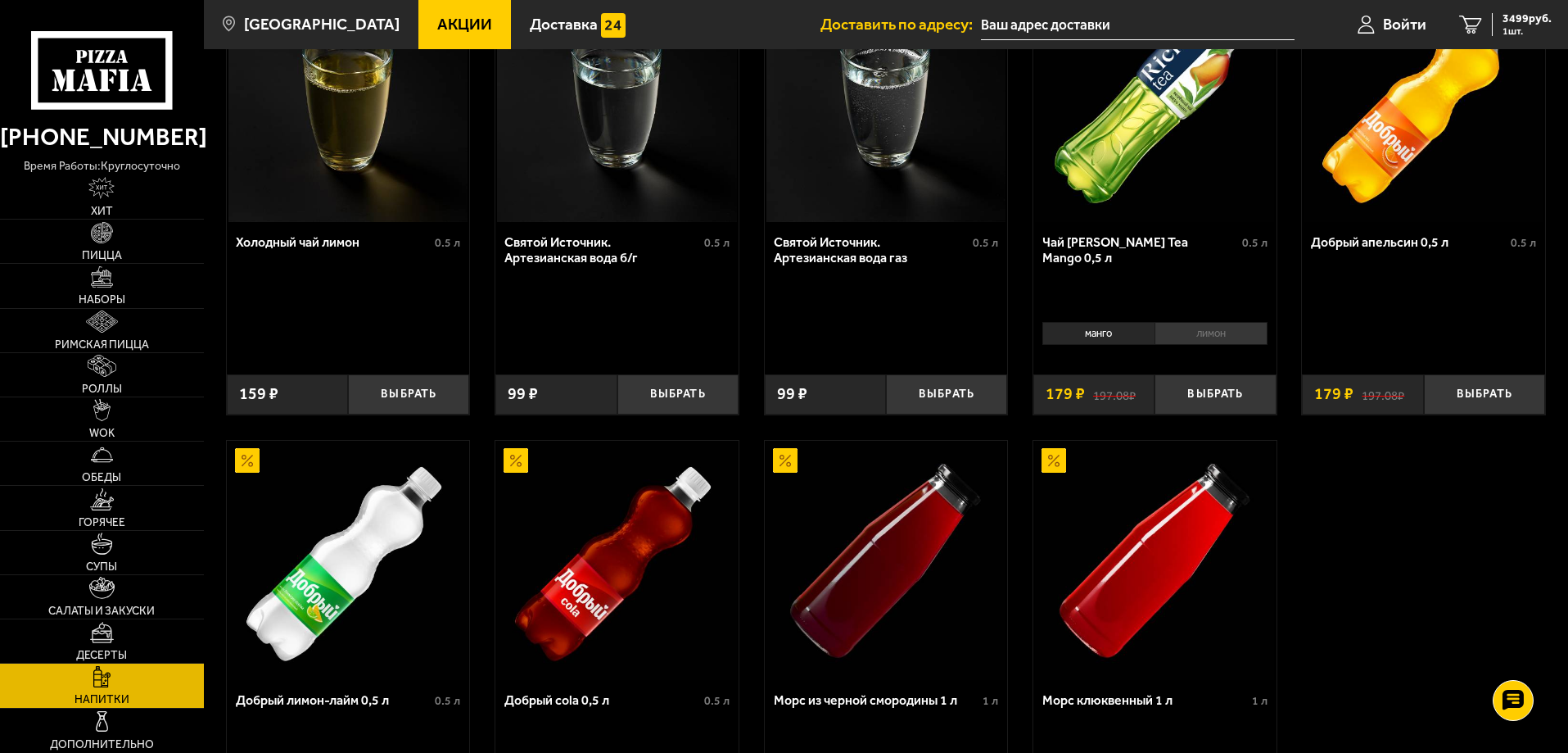
scroll to position [866, 0]
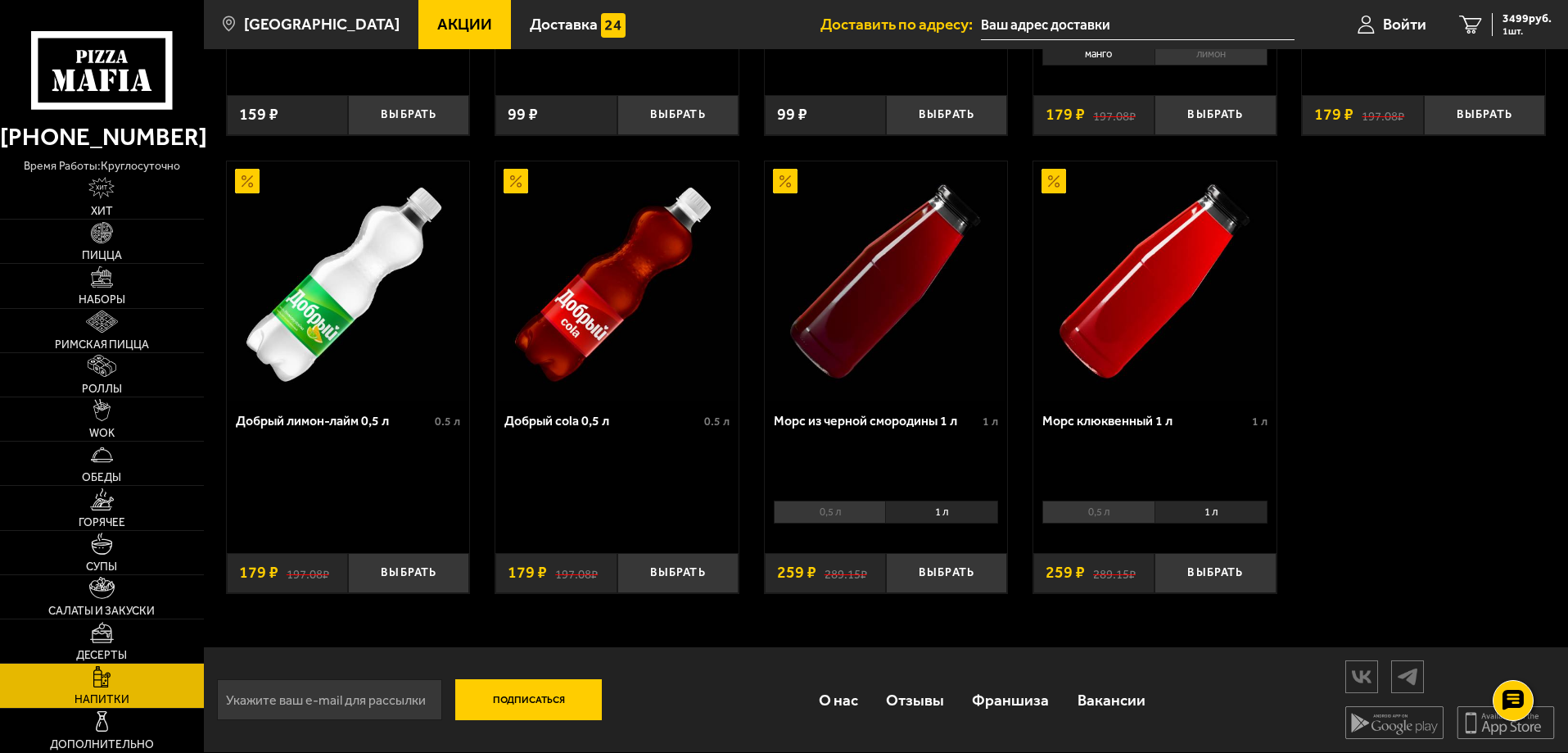
click at [1192, 517] on li "1 л" at bounding box center [1211, 512] width 113 height 23
click at [1209, 564] on button "Выбрать" at bounding box center [1215, 573] width 121 height 40
click at [106, 261] on span "Пицца" at bounding box center [102, 255] width 40 height 11
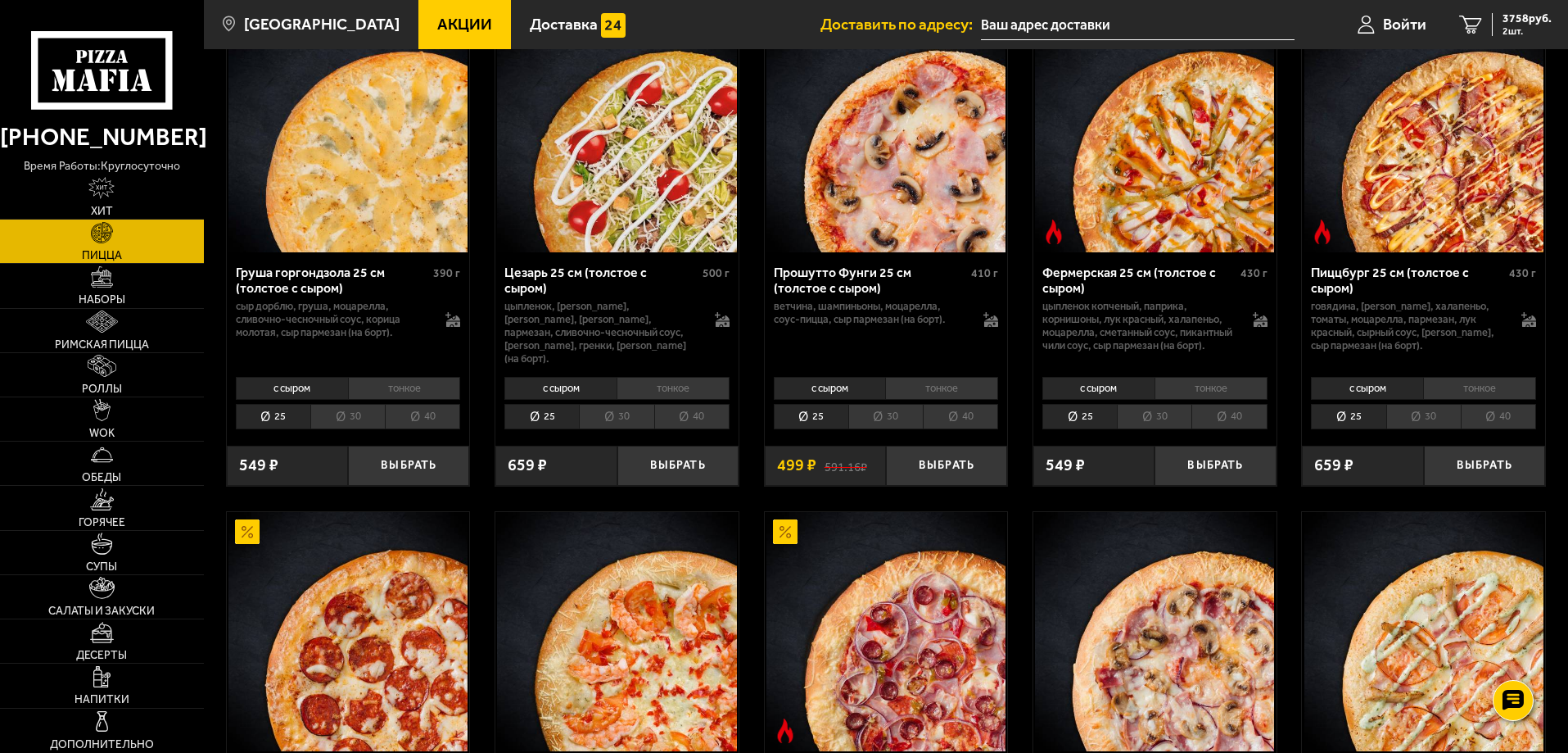
scroll to position [1638, 0]
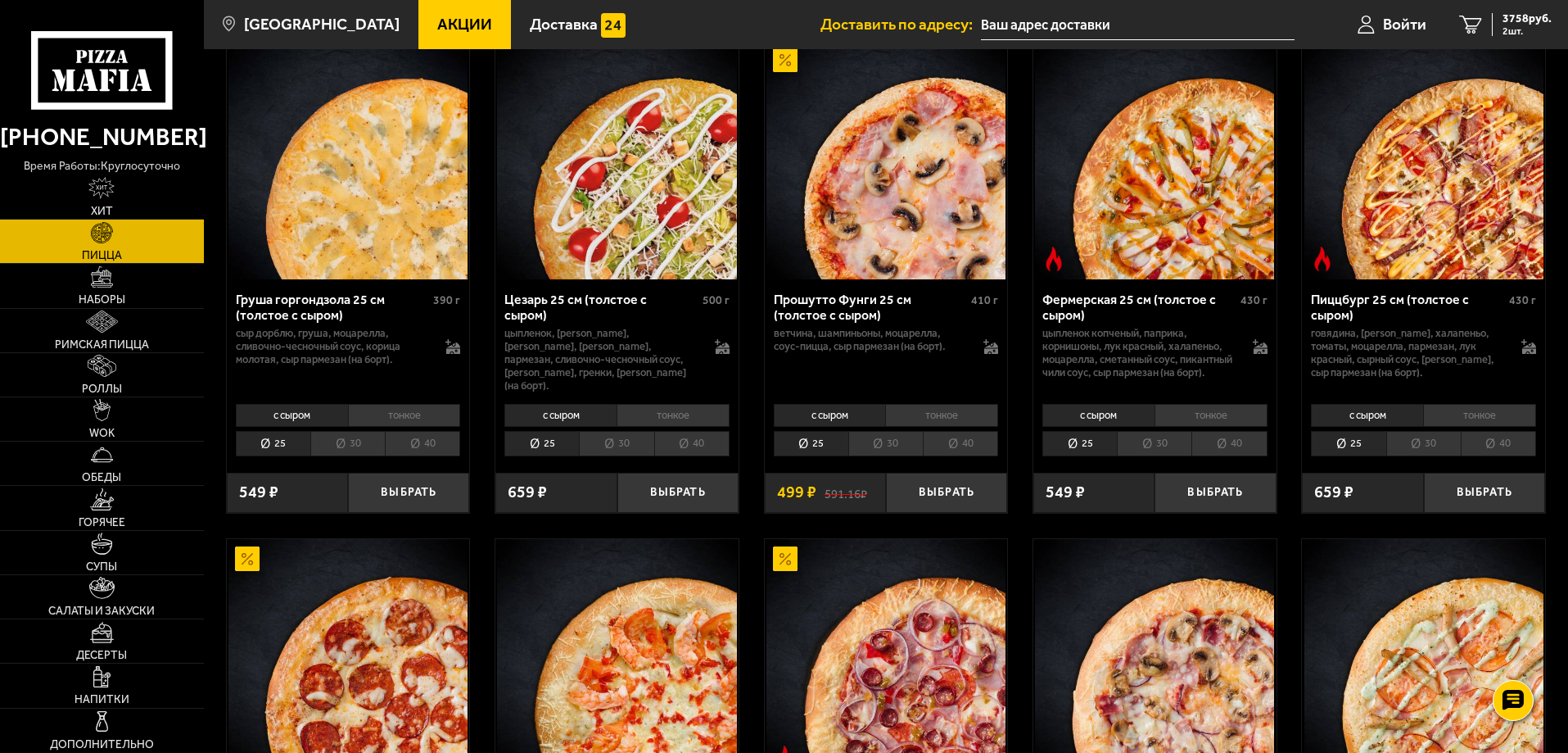
click at [624, 456] on li "30" at bounding box center [616, 443] width 74 height 25
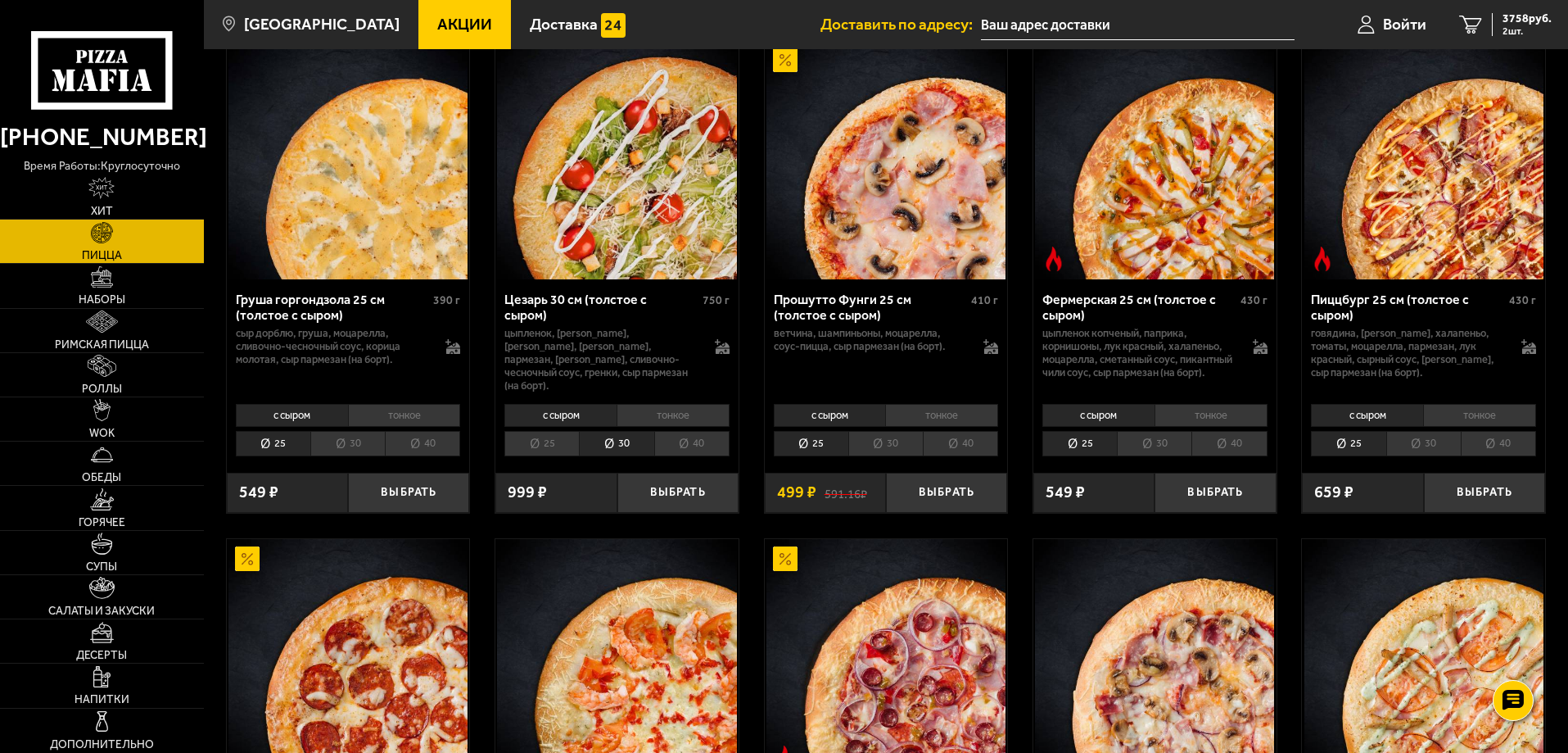
click at [580, 427] on li "с сыром" at bounding box center [560, 415] width 112 height 23
click at [678, 512] on button "Выбрать" at bounding box center [678, 493] width 121 height 40
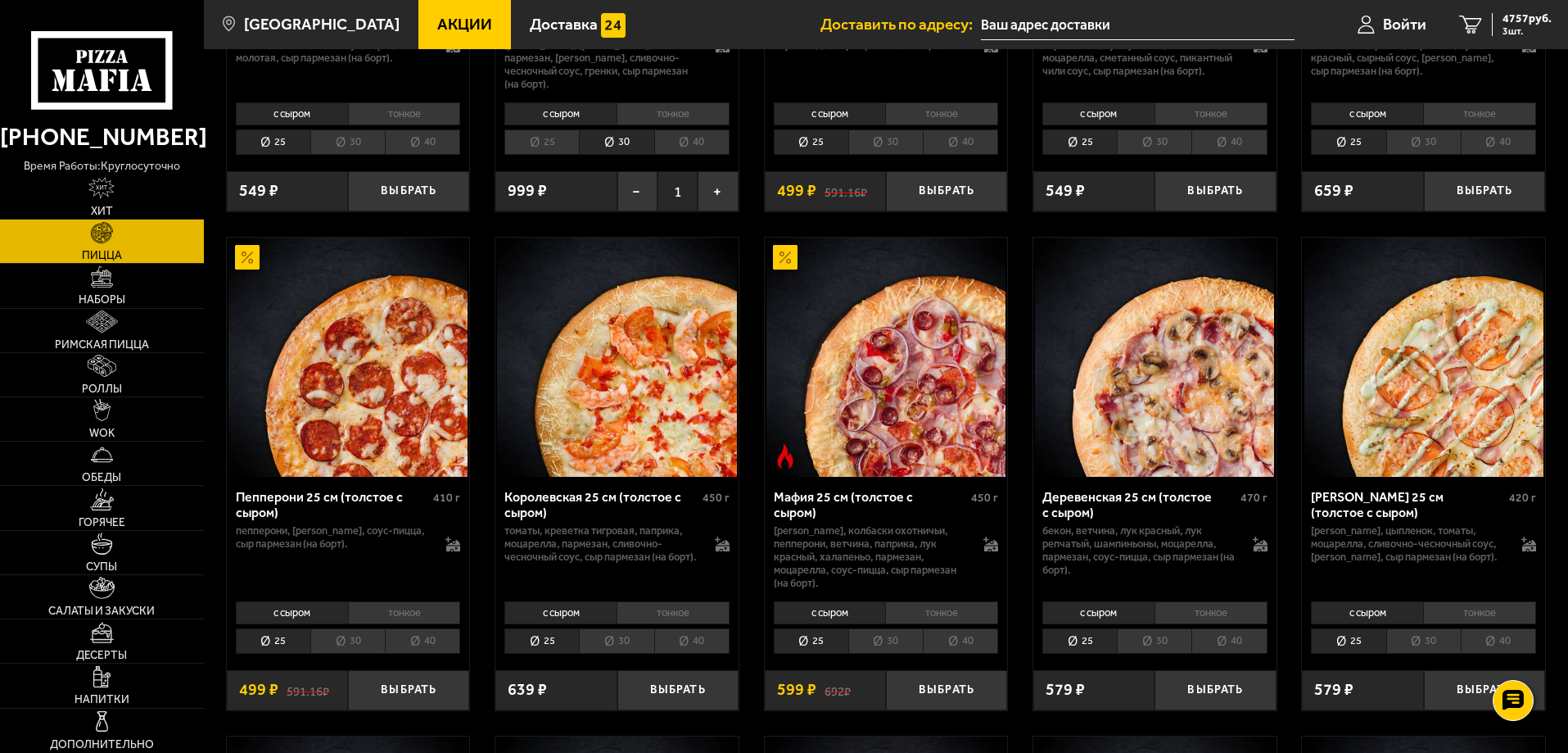
scroll to position [1966, 0]
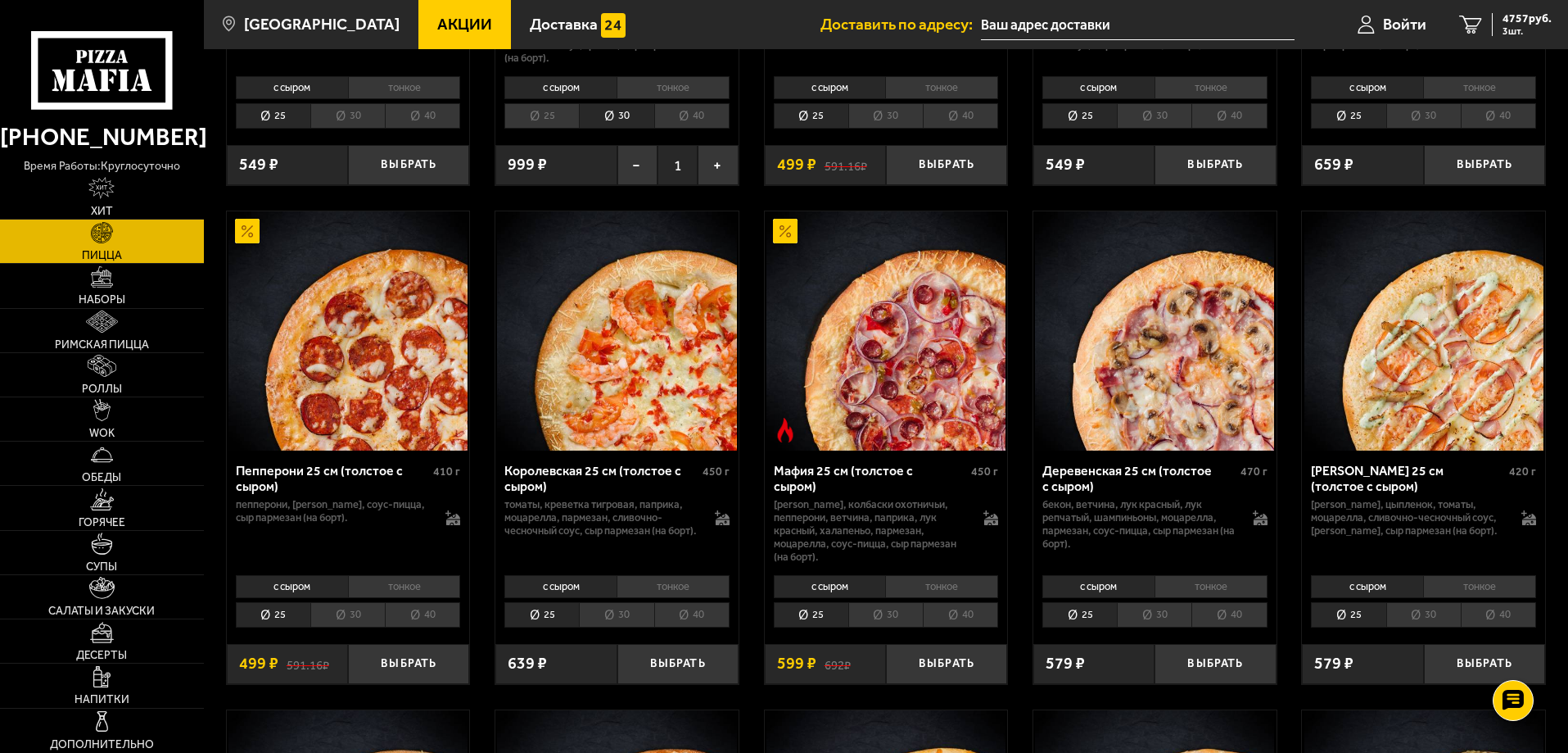
click at [623, 615] on li "30" at bounding box center [616, 614] width 74 height 25
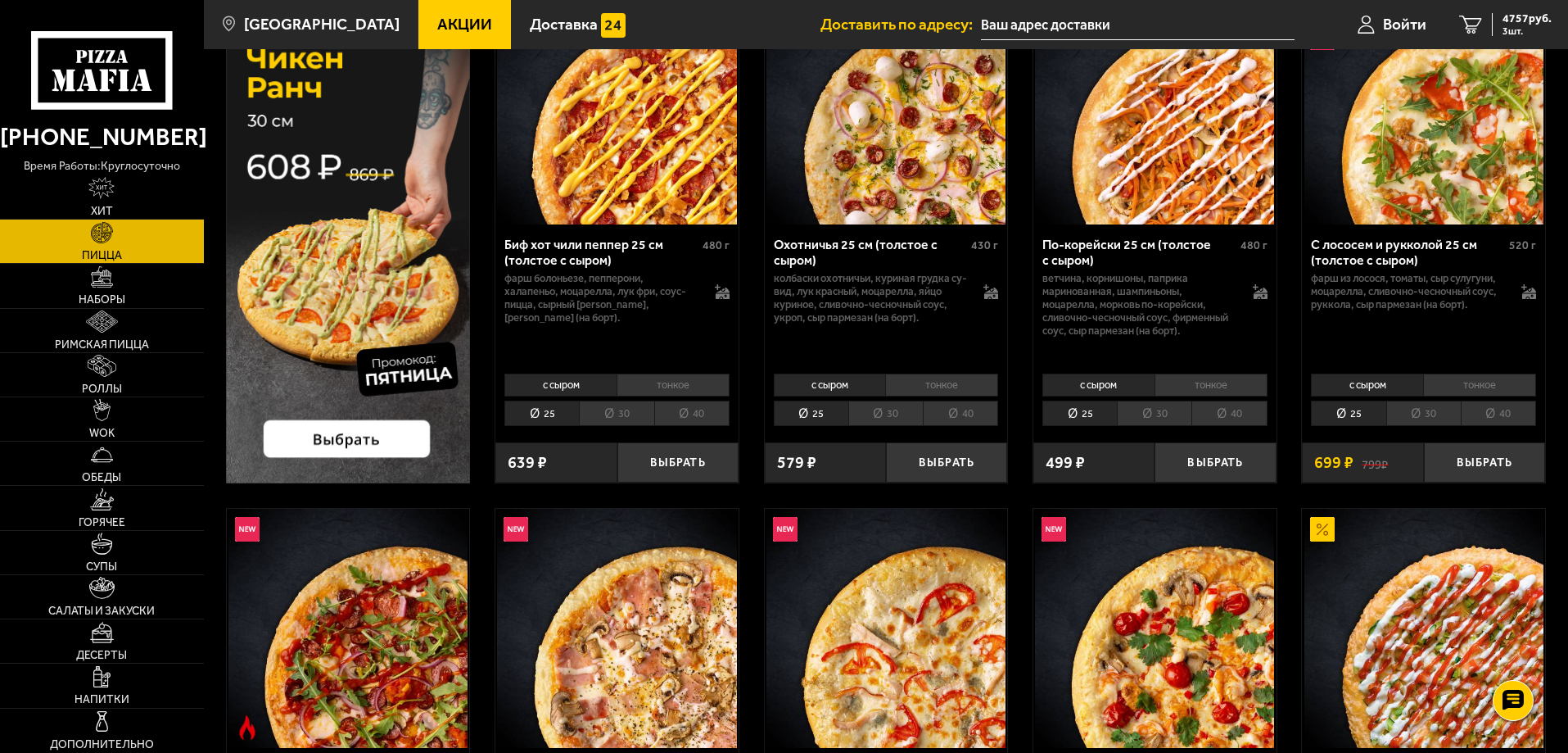
scroll to position [82, 0]
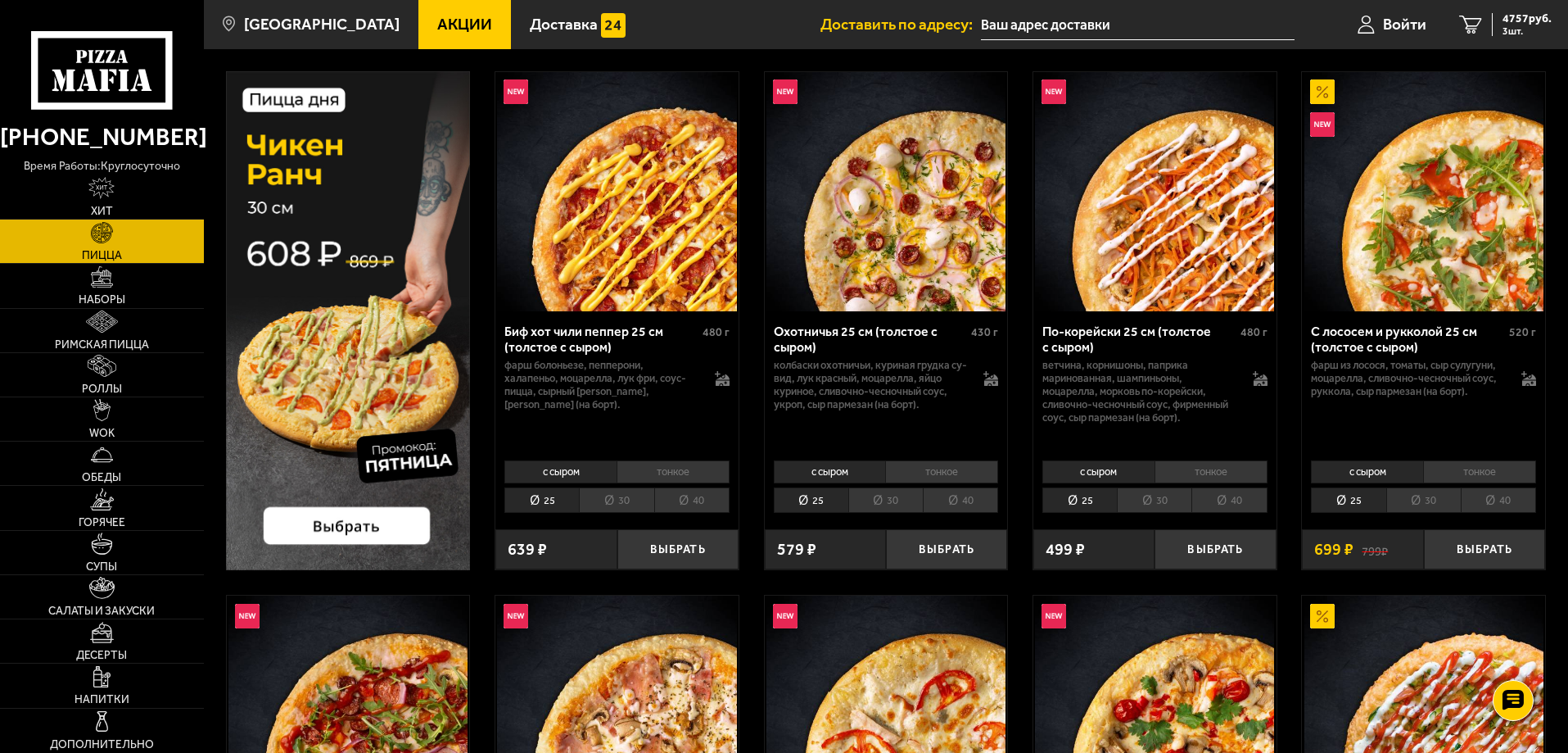
click at [909, 502] on li "30" at bounding box center [885, 500] width 74 height 25
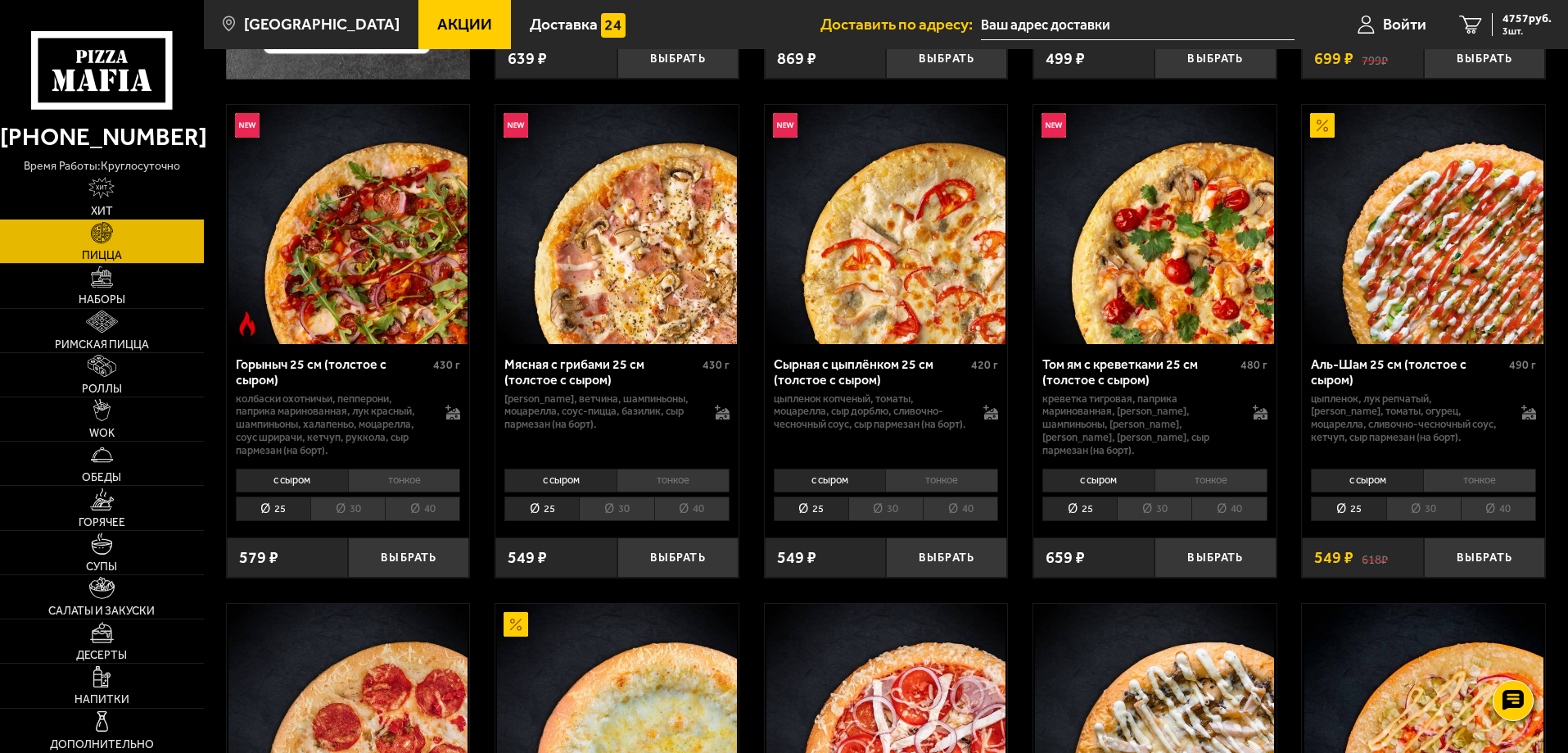
scroll to position [573, 0]
click at [1165, 510] on li "30" at bounding box center [1153, 508] width 74 height 25
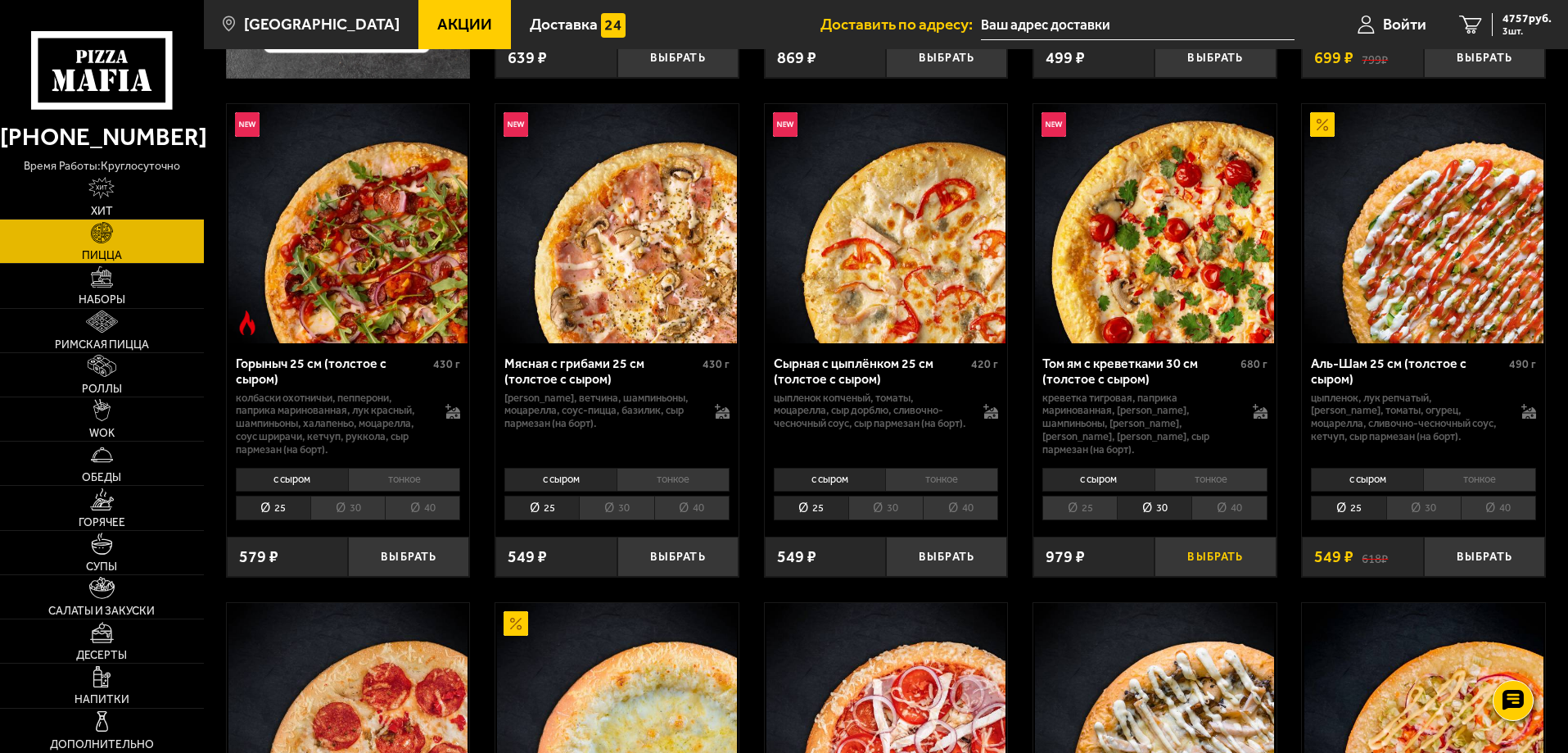
click at [1212, 558] on button "Выбрать" at bounding box center [1215, 557] width 121 height 40
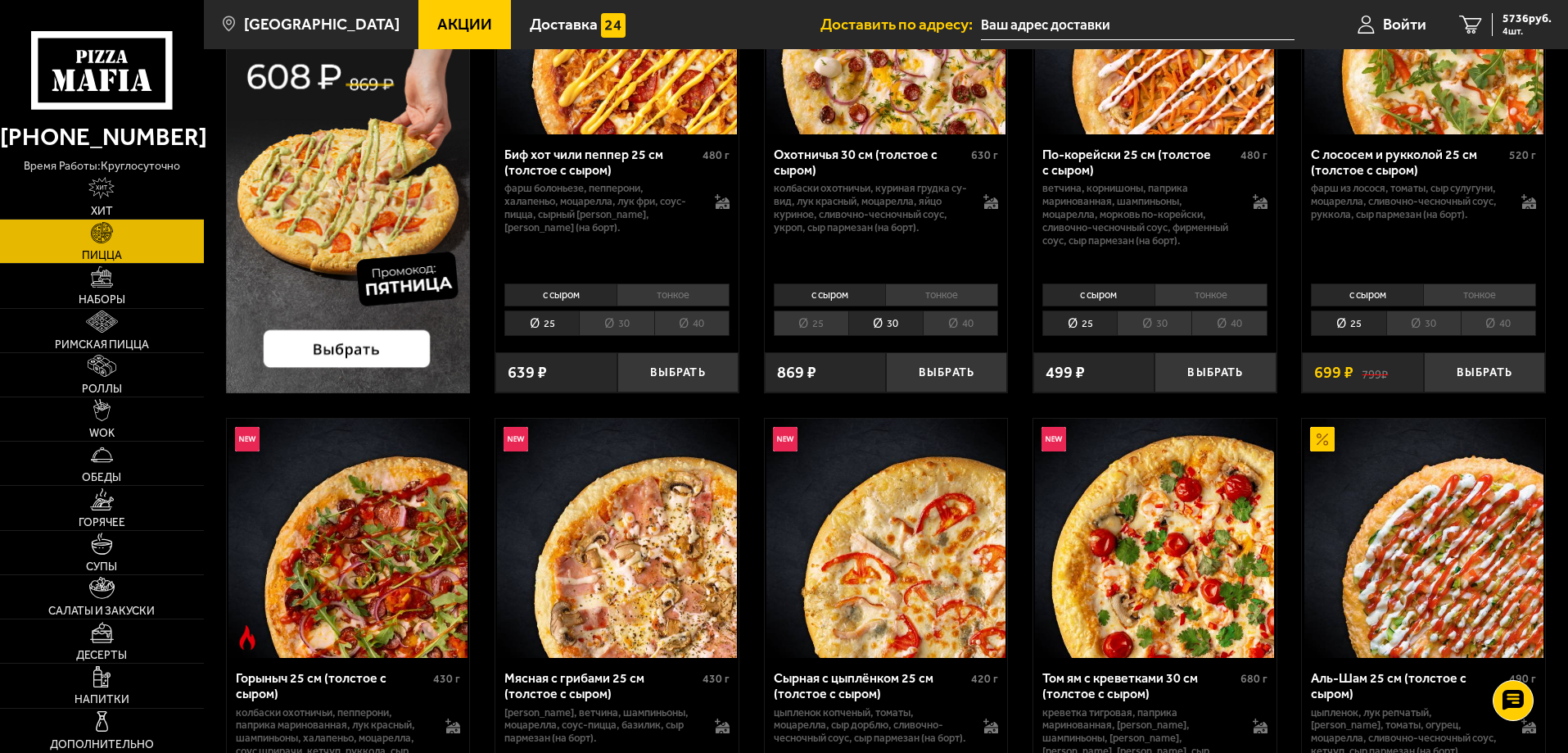
scroll to position [0, 0]
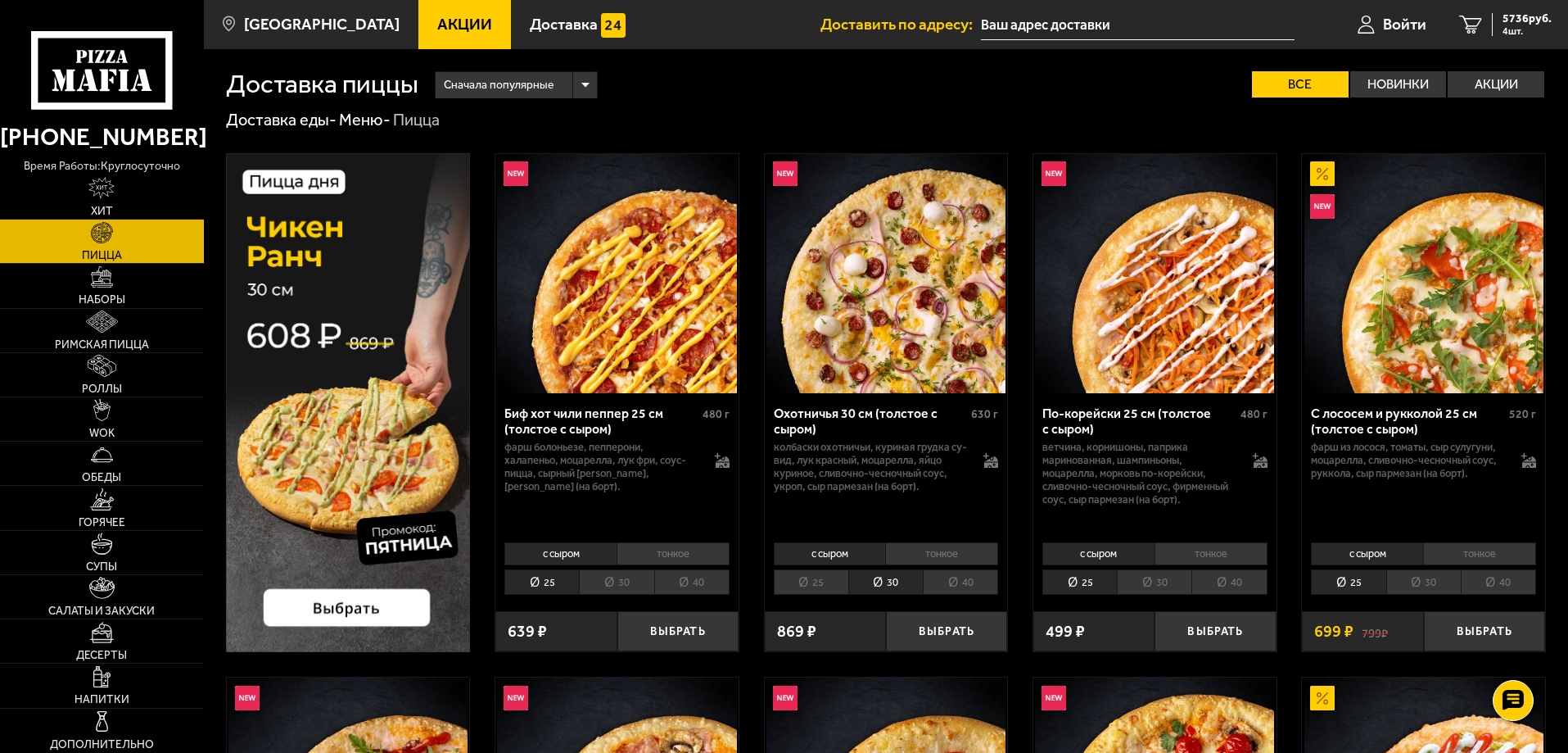
click at [119, 244] on link "Пицца" at bounding box center [102, 242] width 204 height 44
click at [1517, 33] on span "4 шт." at bounding box center [1527, 31] width 49 height 10
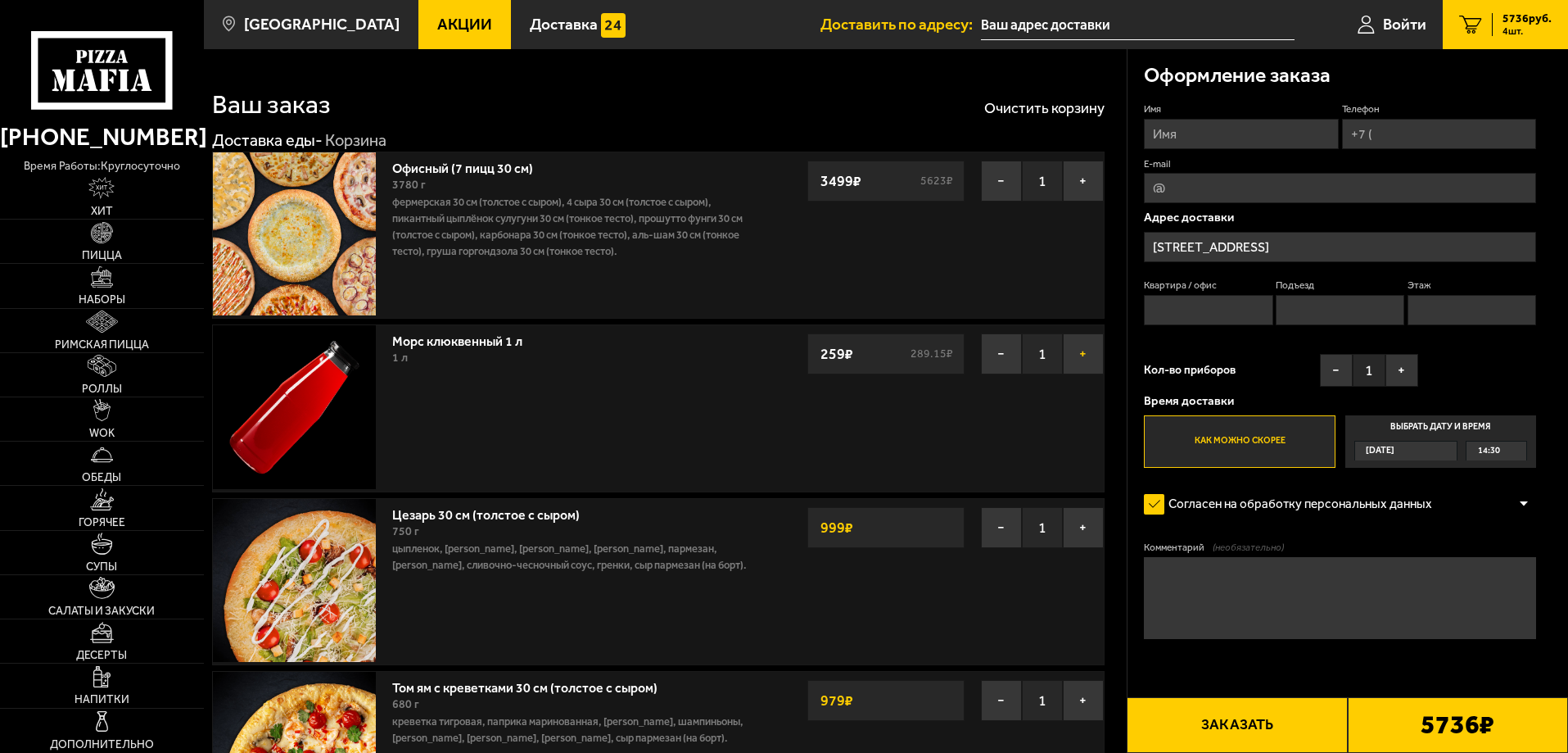
click at [1087, 351] on button "+" at bounding box center [1082, 353] width 41 height 41
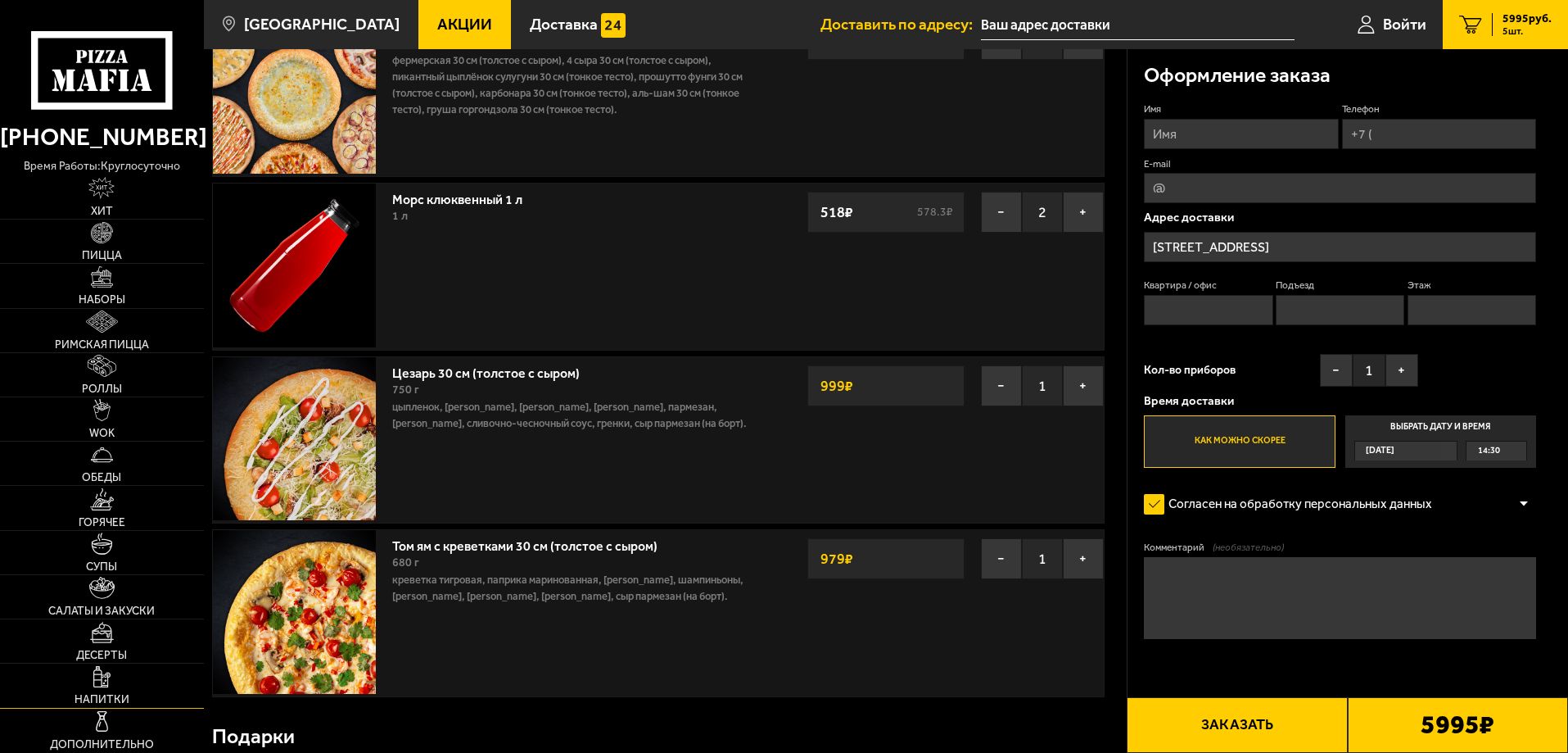
scroll to position [164, 0]
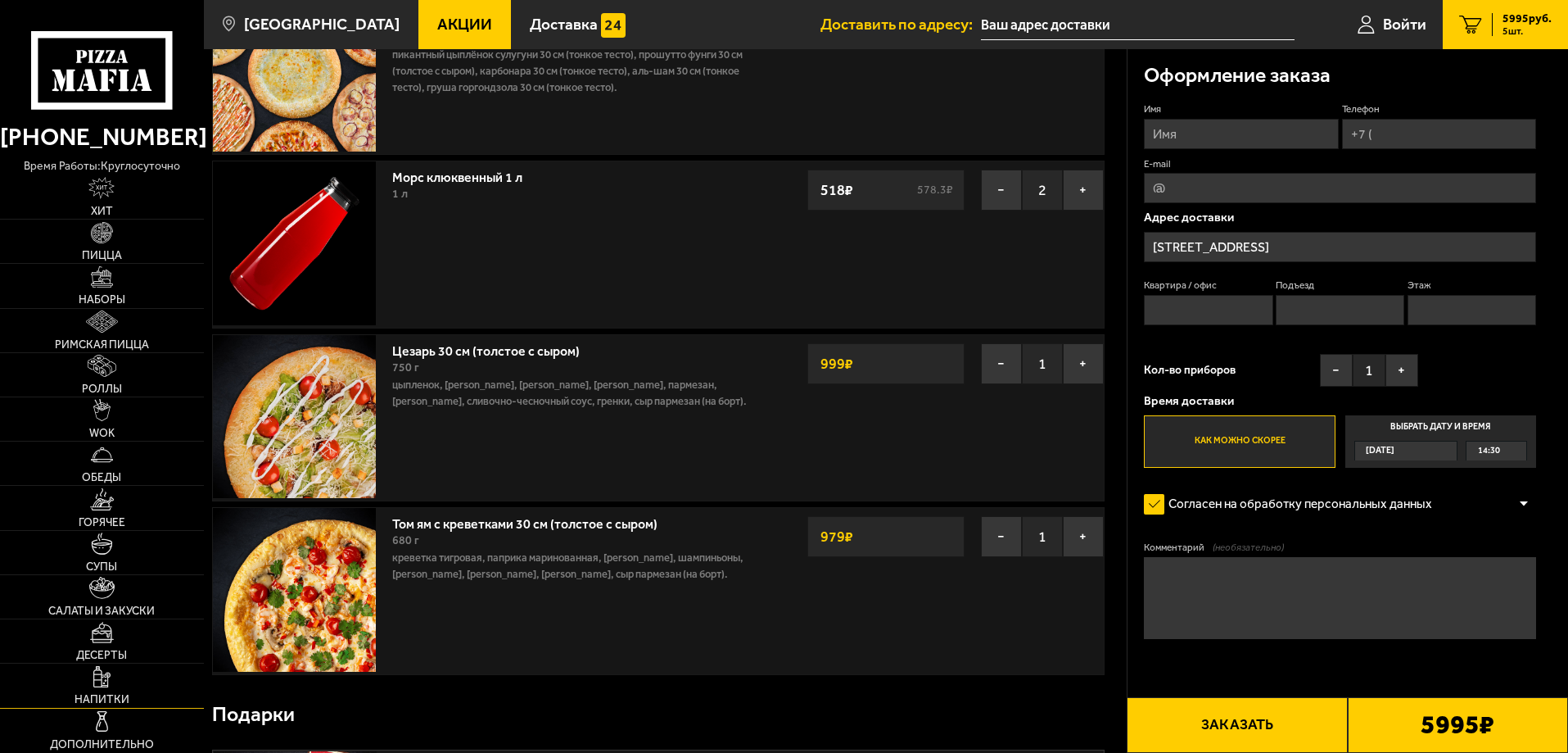
click at [116, 679] on link "Напитки" at bounding box center [102, 685] width 204 height 44
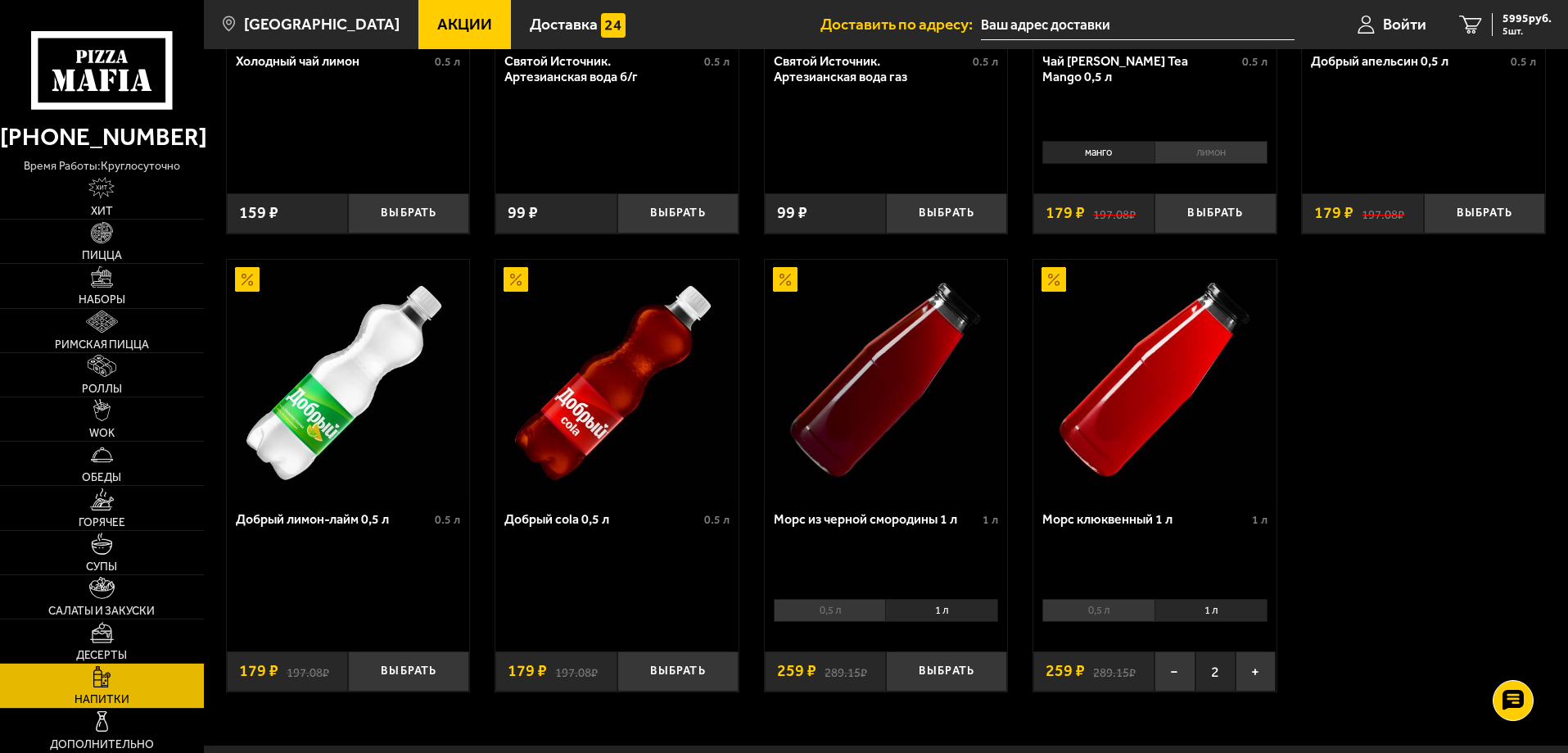
scroll to position [866, 0]
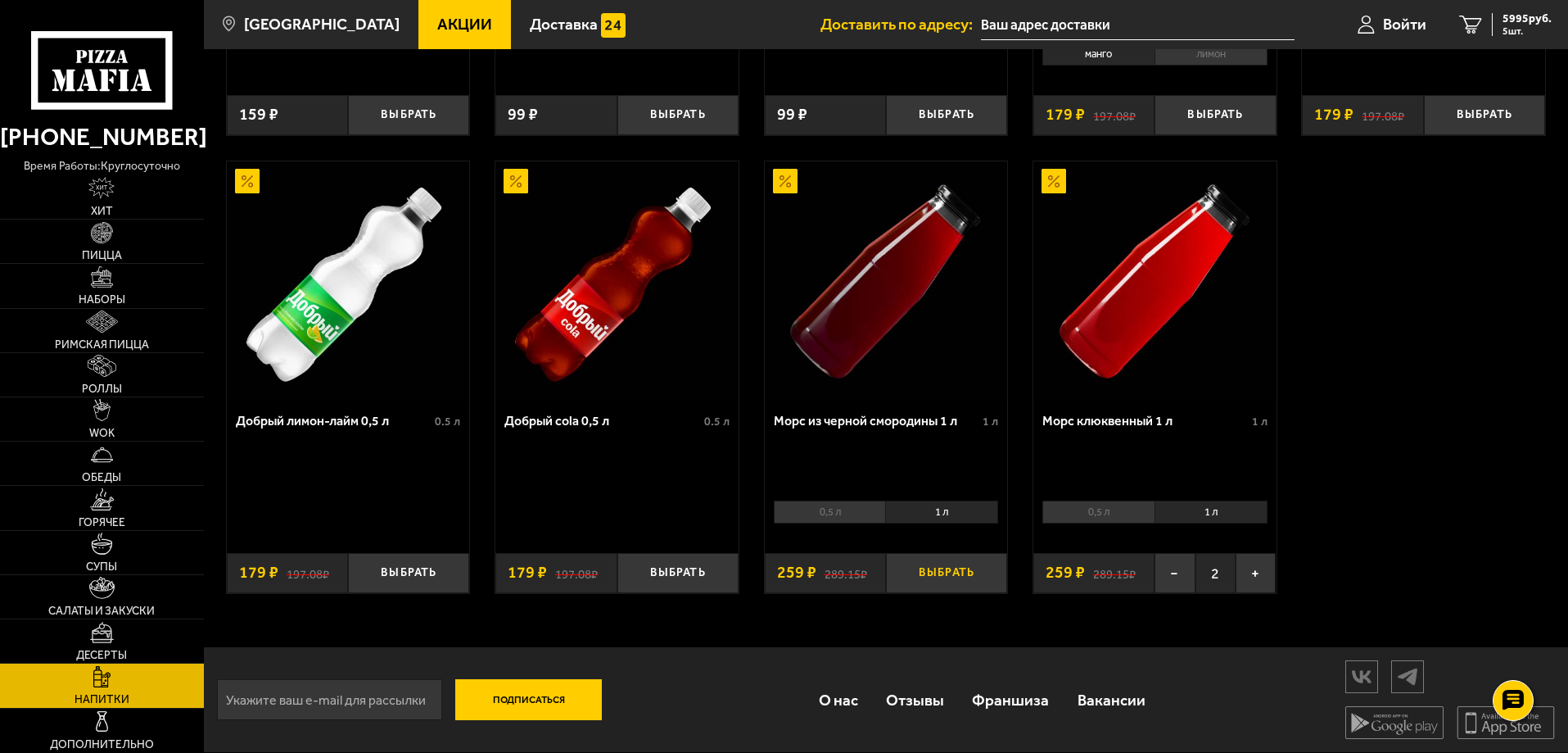
click at [929, 576] on button "Выбрать" at bounding box center [946, 573] width 121 height 40
click at [1531, 3] on link "6 6254 руб. 6 шт." at bounding box center [1505, 24] width 126 height 49
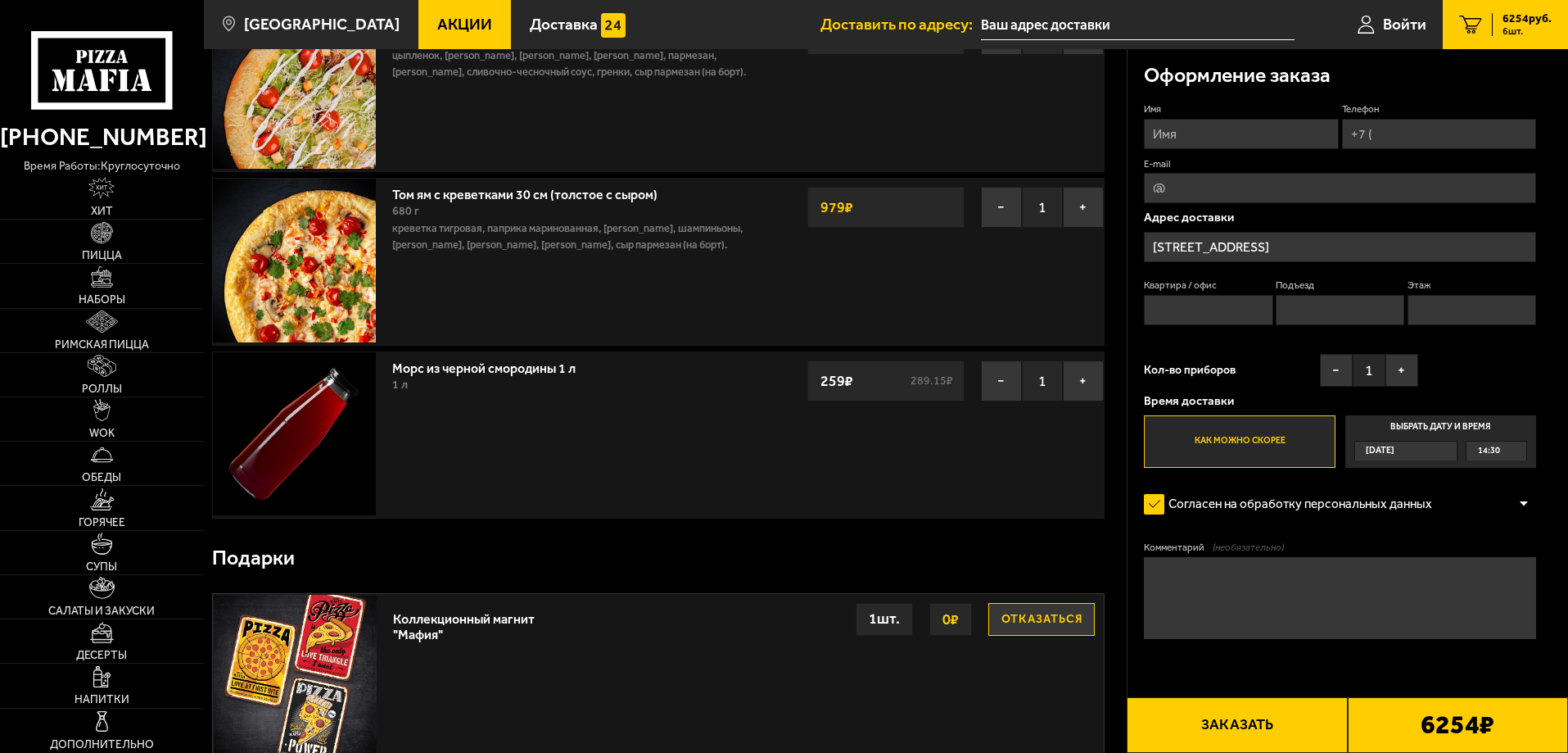
scroll to position [573, 0]
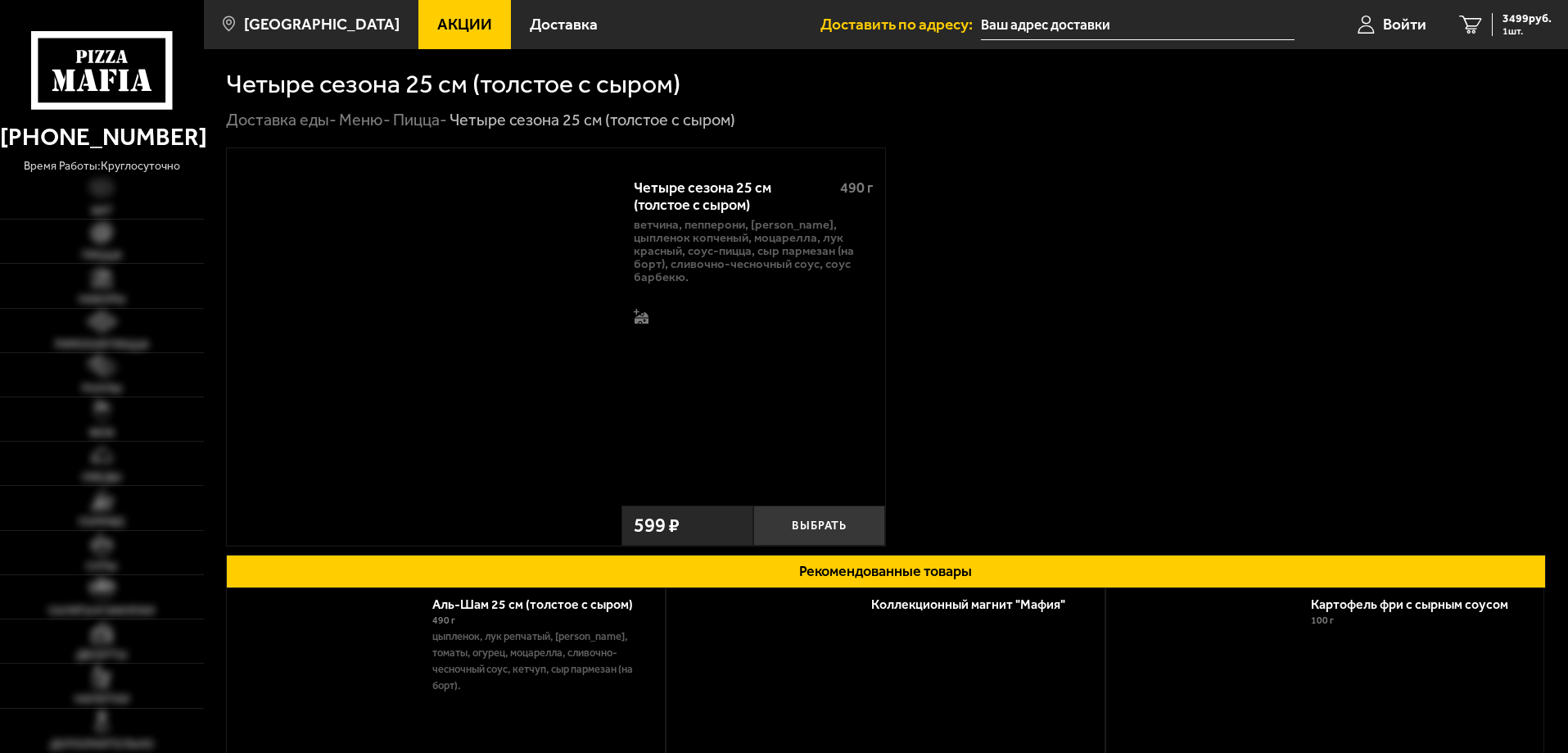
type input "[STREET_ADDRESS]"
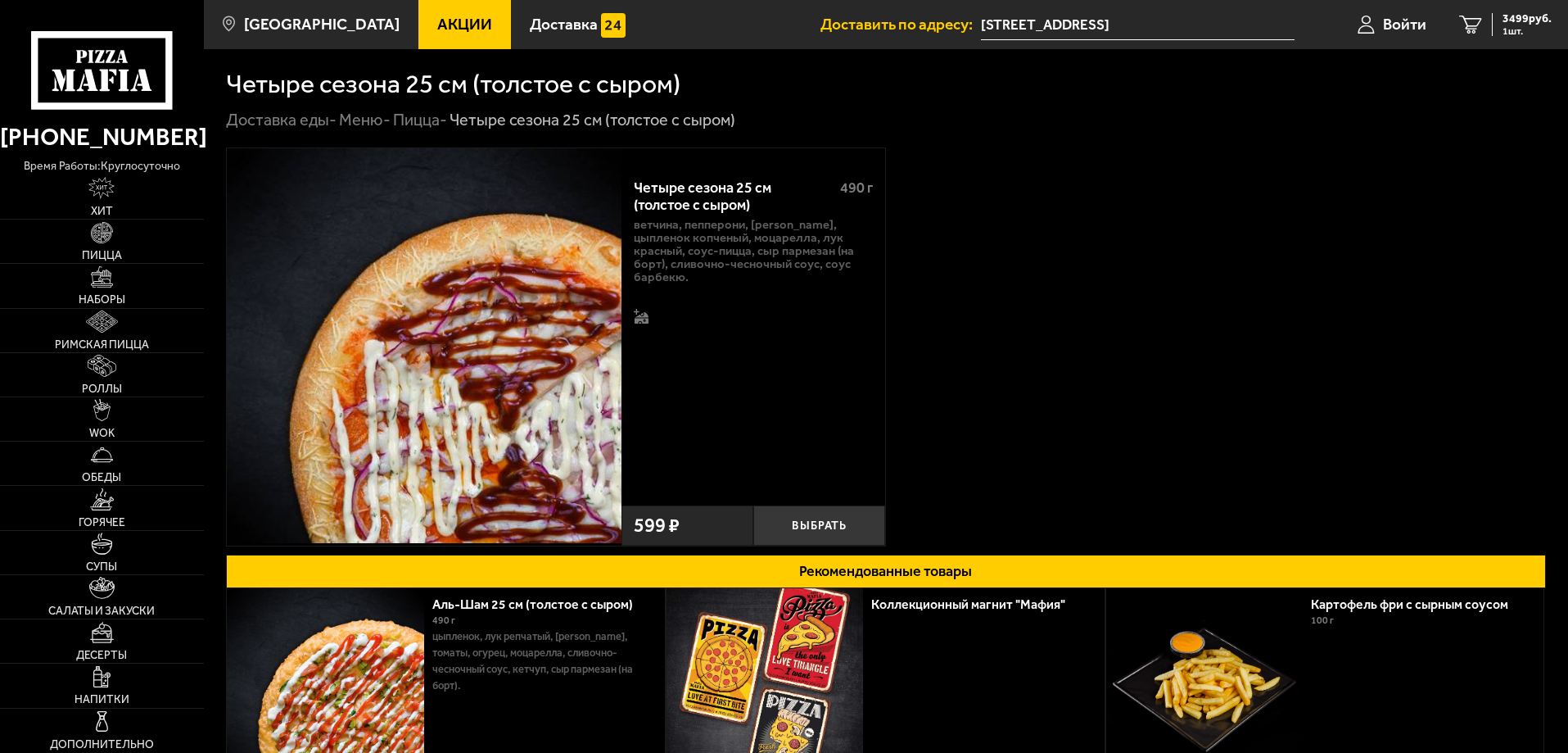
click at [496, 413] on img at bounding box center [424, 346] width 394 height 394
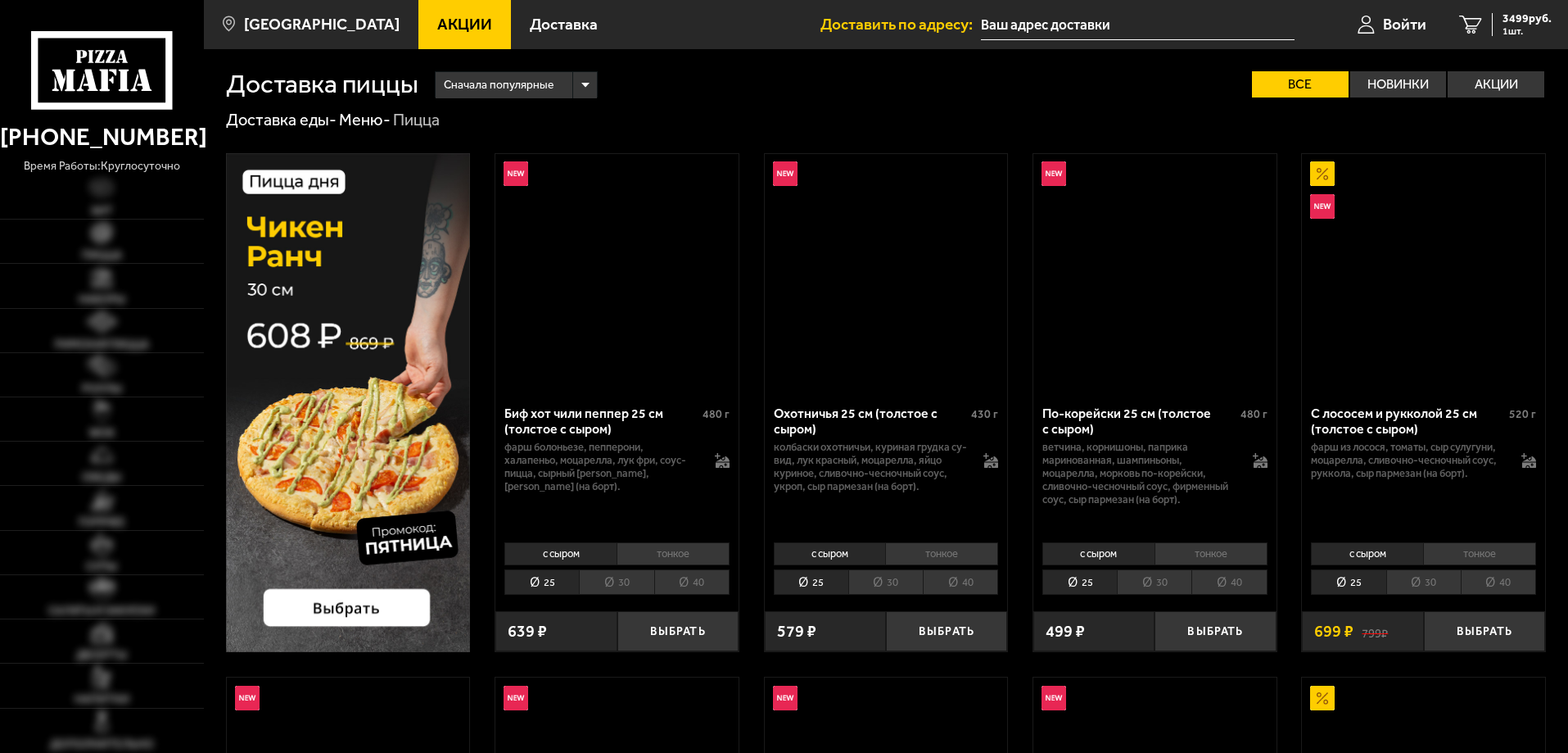
type input "[STREET_ADDRESS]"
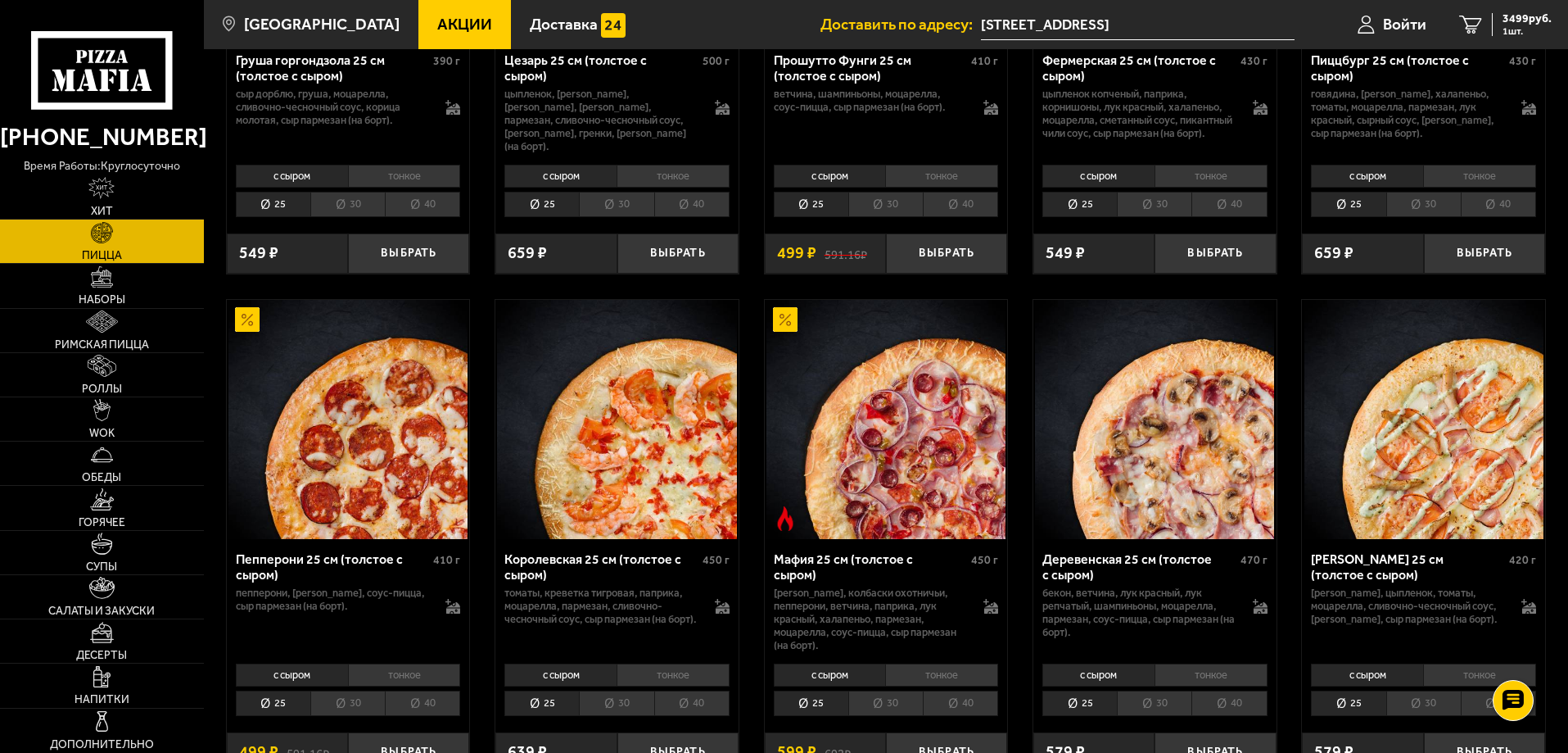
scroll to position [1884, 0]
